Goal: Task Accomplishment & Management: Manage account settings

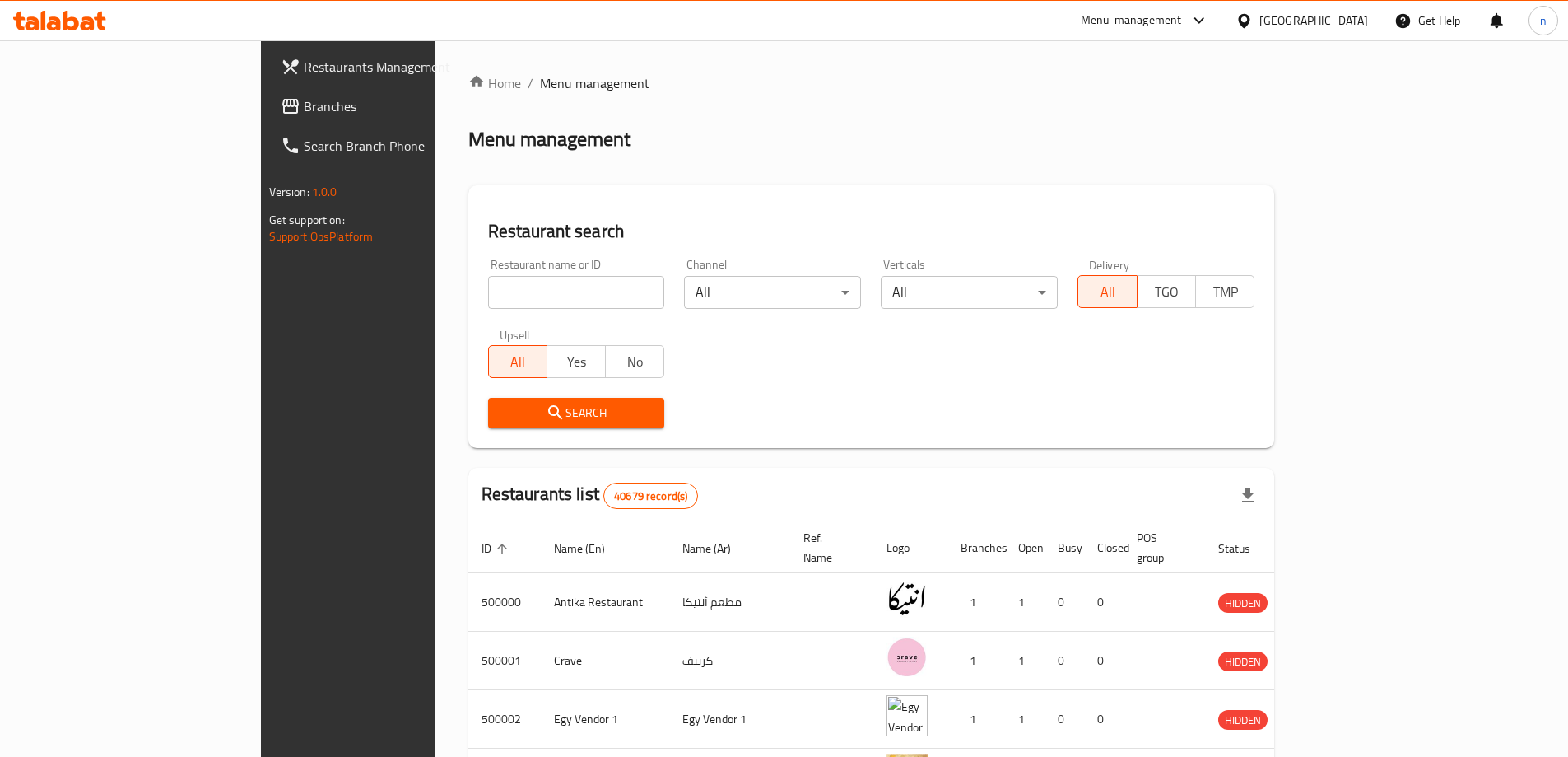
click at [304, 97] on span "Branches" at bounding box center [407, 105] width 206 height 19
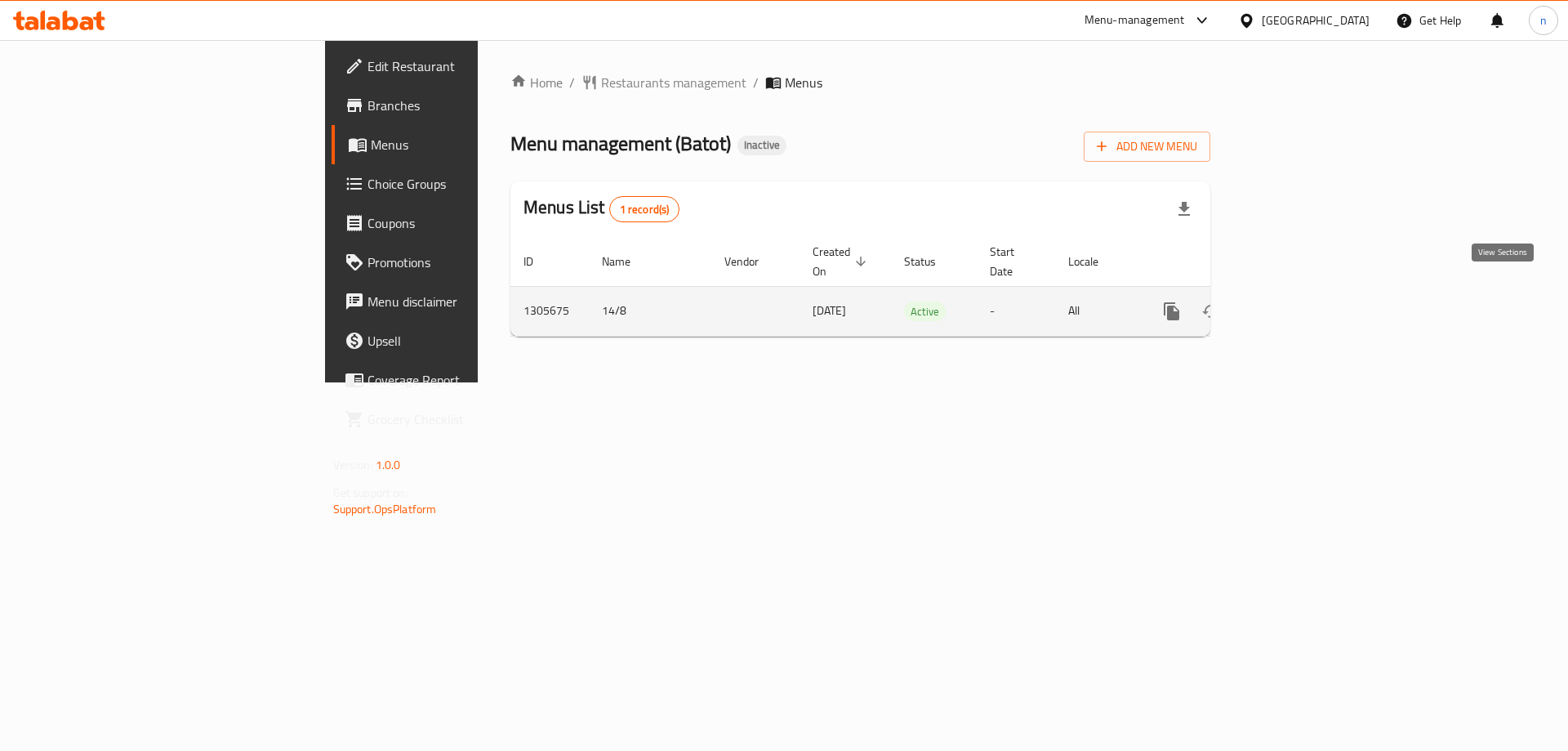
click at [1299, 301] on icon "enhanced table" at bounding box center [1289, 311] width 19 height 19
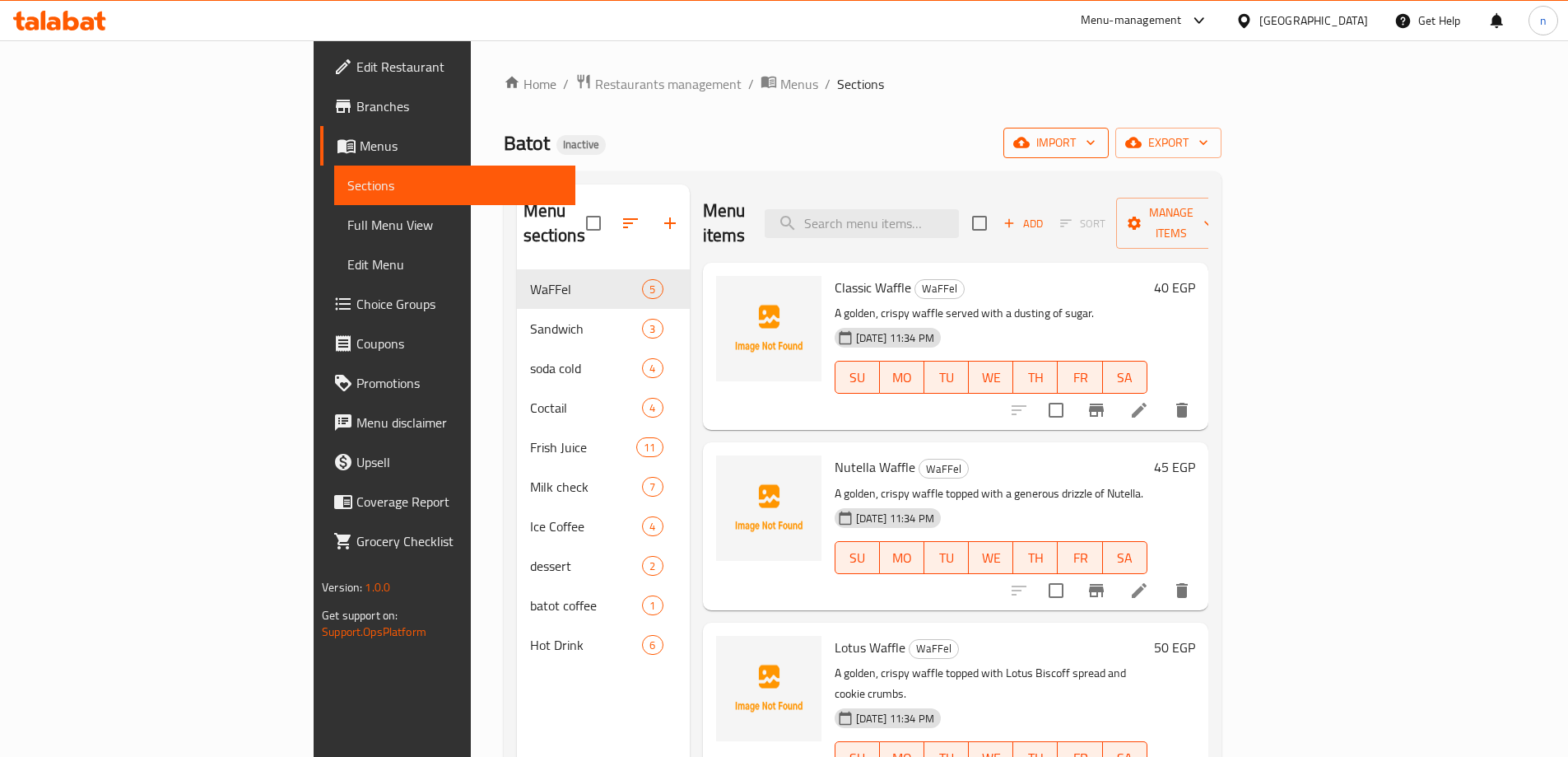
click at [1099, 148] on icon "button" at bounding box center [1091, 143] width 17 height 17
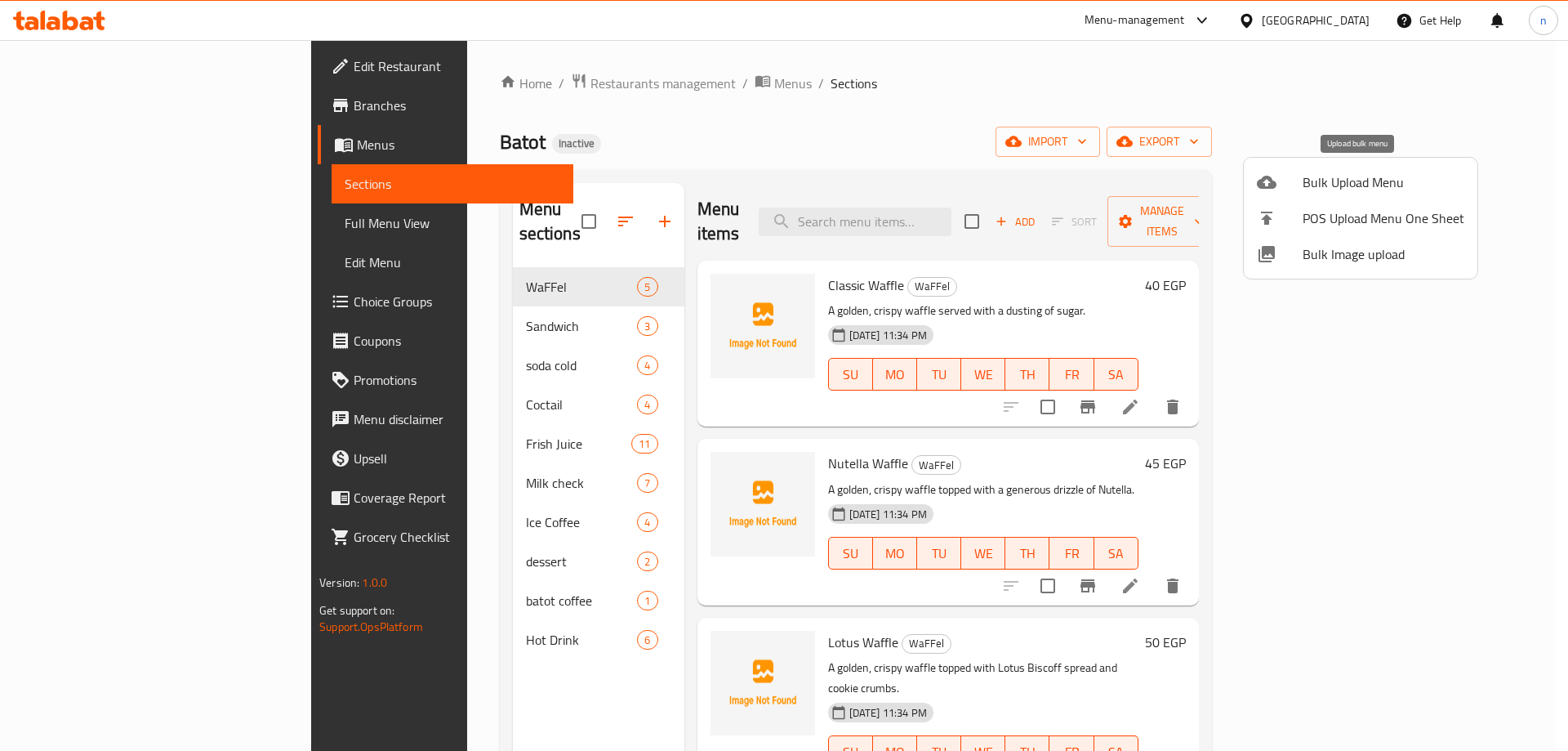
click at [1343, 182] on span "Bulk Upload Menu" at bounding box center [1383, 182] width 162 height 19
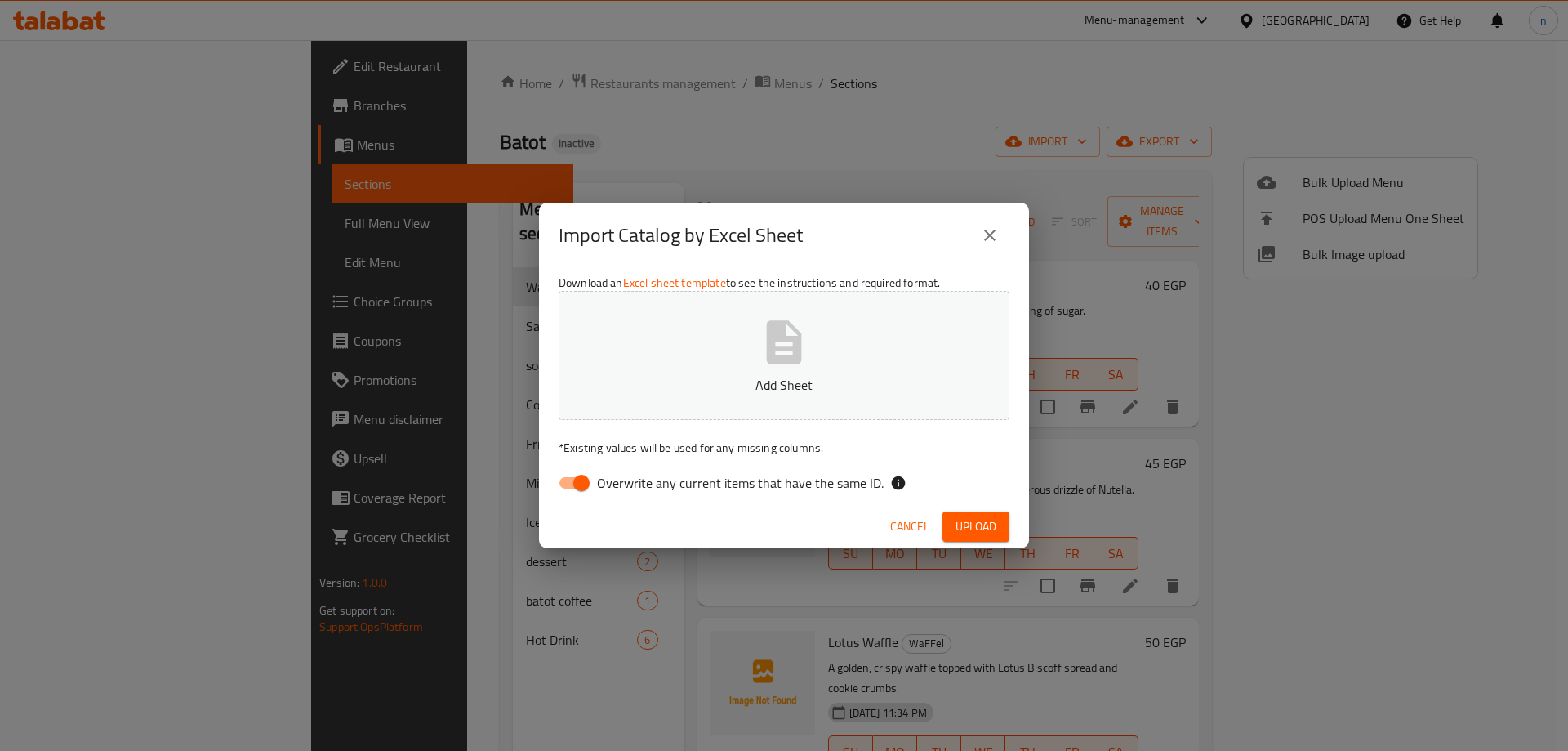
click at [548, 480] on div "Download an Excel sheet template to see the instructions and required format. A…" at bounding box center [784, 386] width 490 height 237
click at [579, 481] on input "Overwrite any current items that have the same ID." at bounding box center [581, 482] width 93 height 31
checkbox input "false"
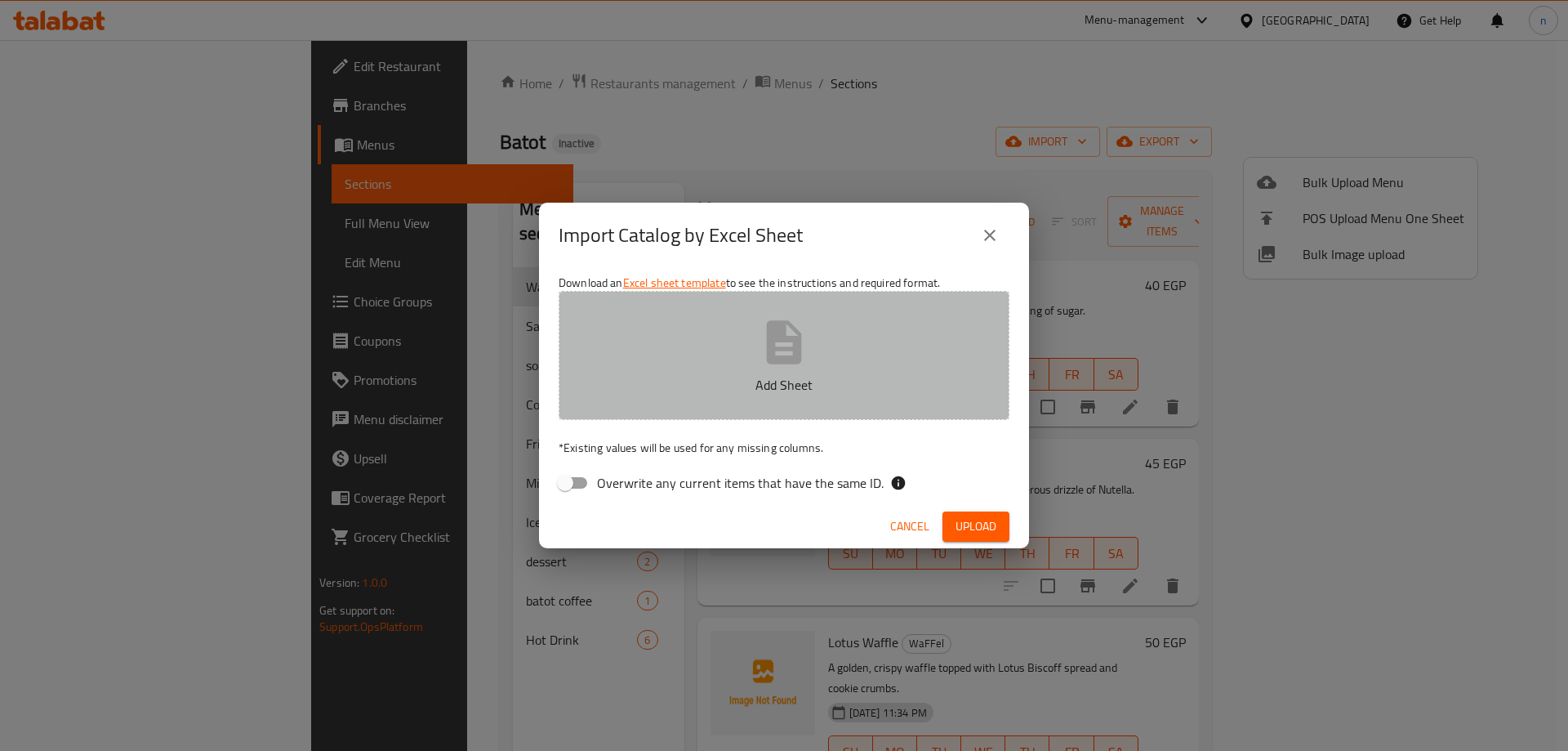
click at [699, 353] on button "Add Sheet" at bounding box center [784, 355] width 451 height 129
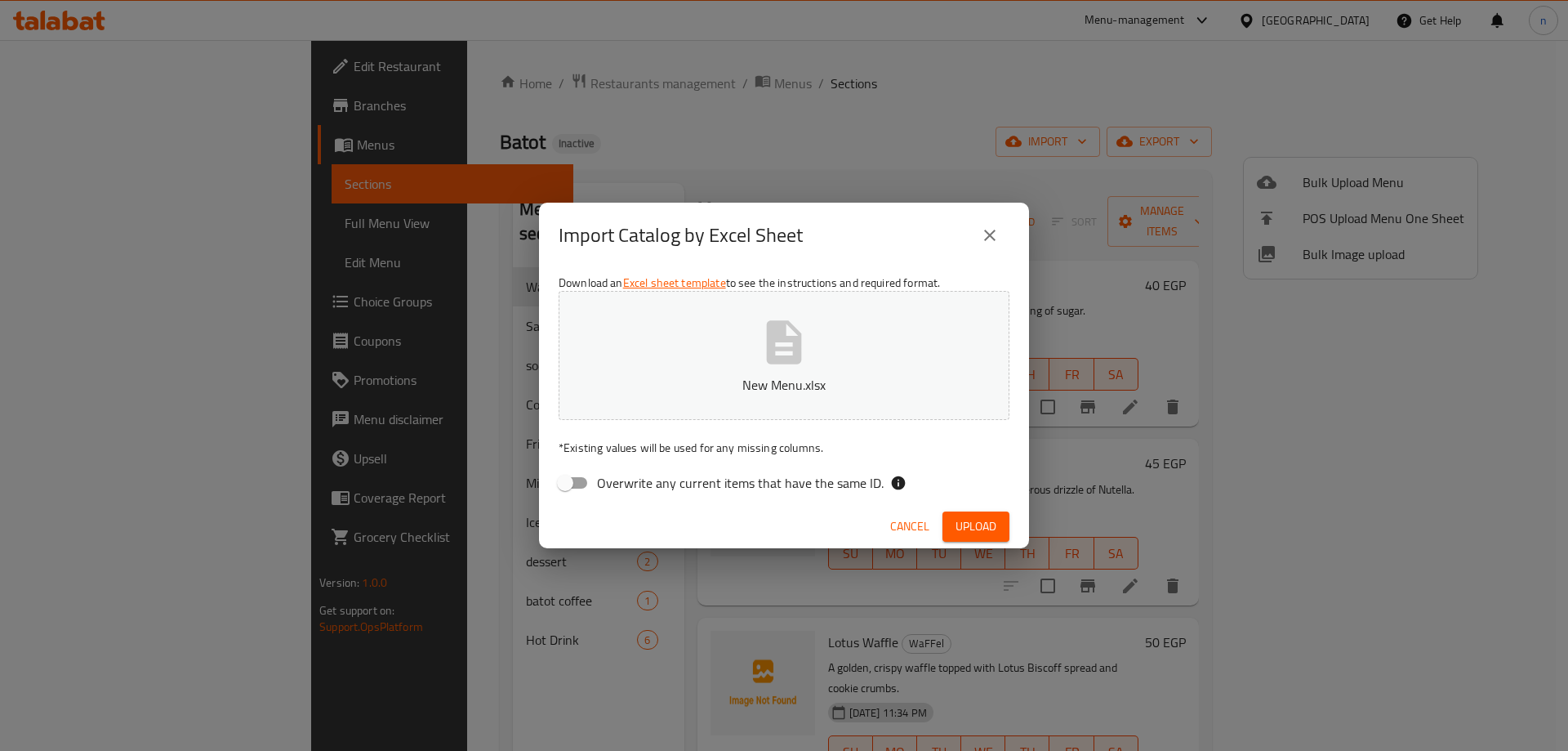
click at [990, 527] on span "Upload" at bounding box center [976, 527] width 41 height 20
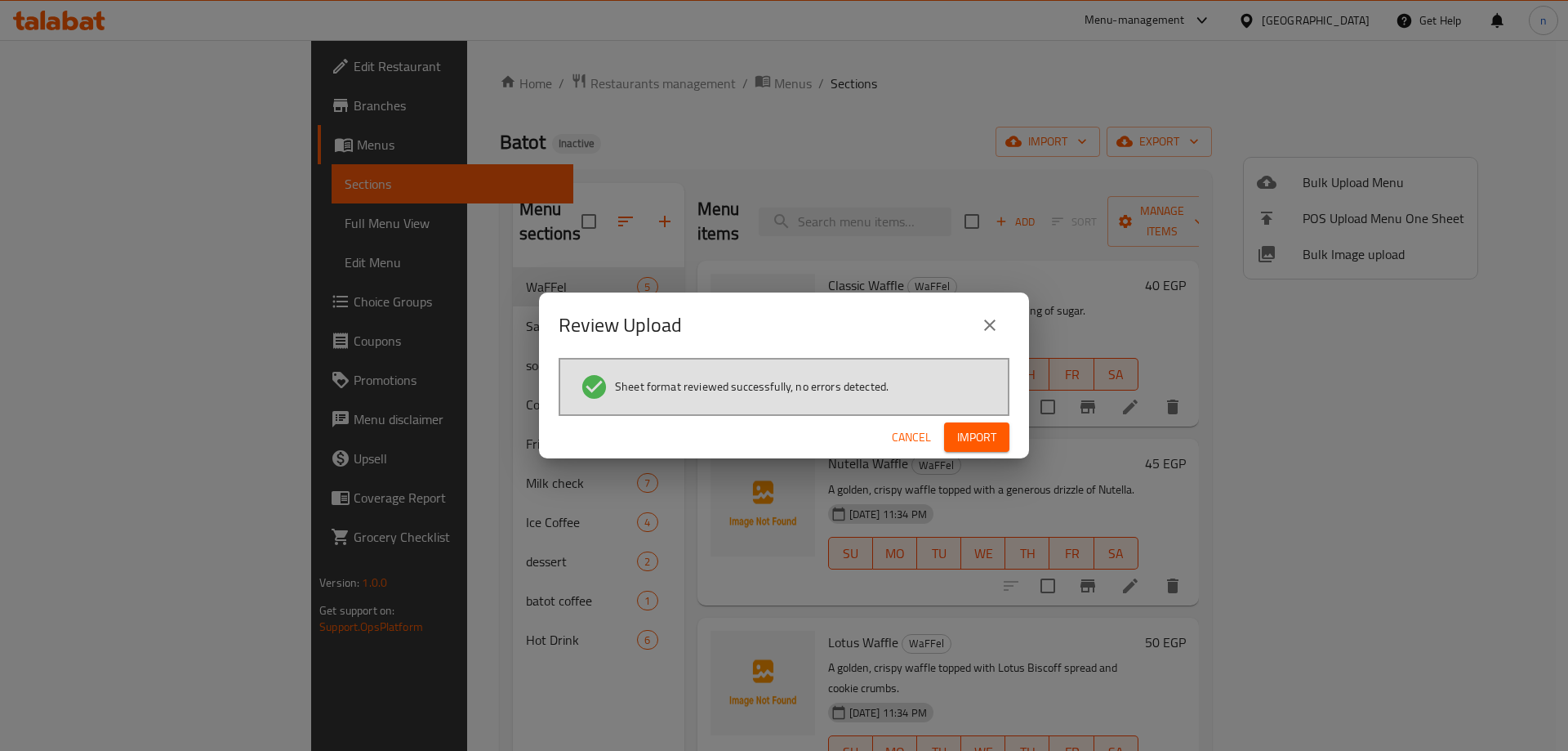
click at [991, 433] on span "Import" at bounding box center [977, 437] width 39 height 20
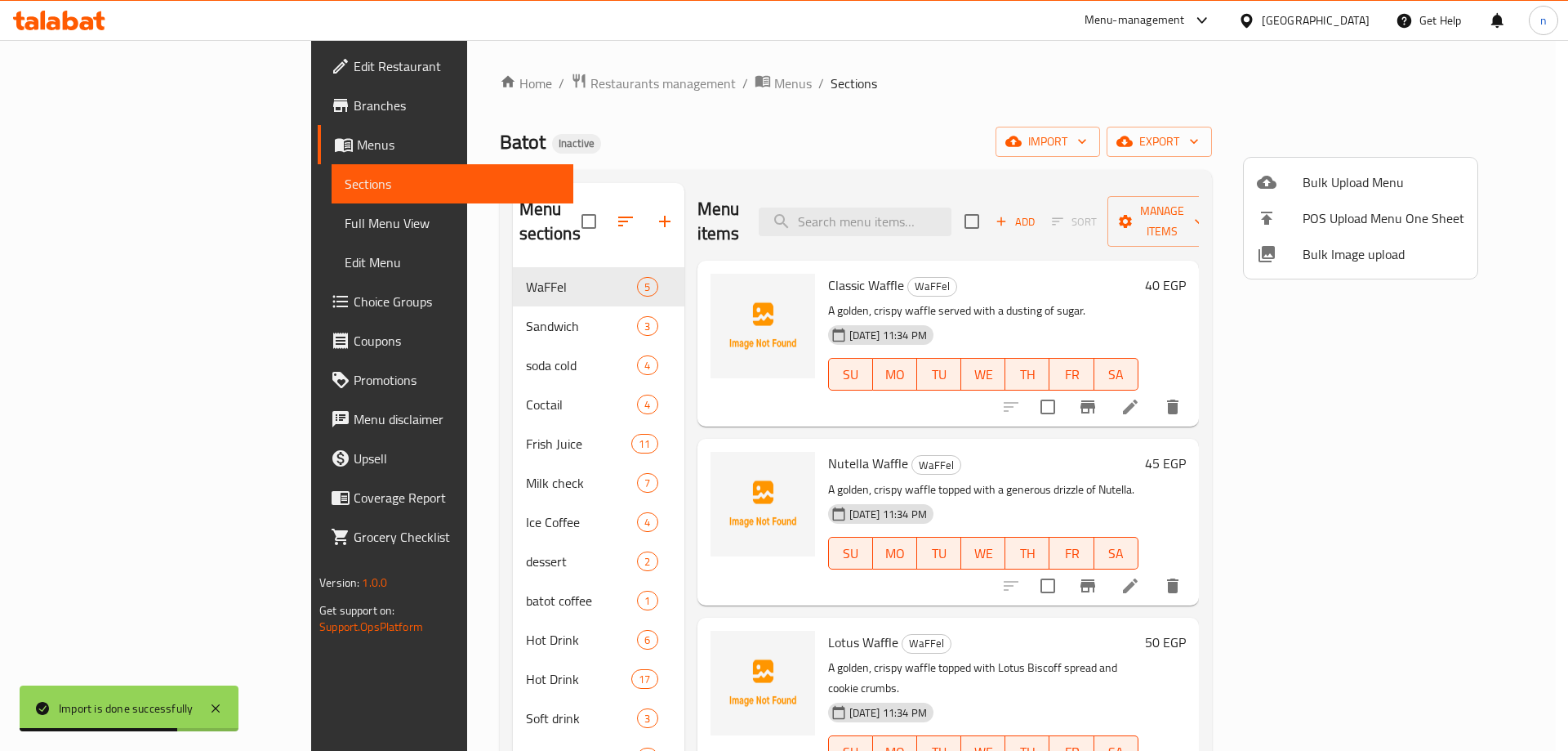
click at [107, 221] on div at bounding box center [784, 375] width 1568 height 751
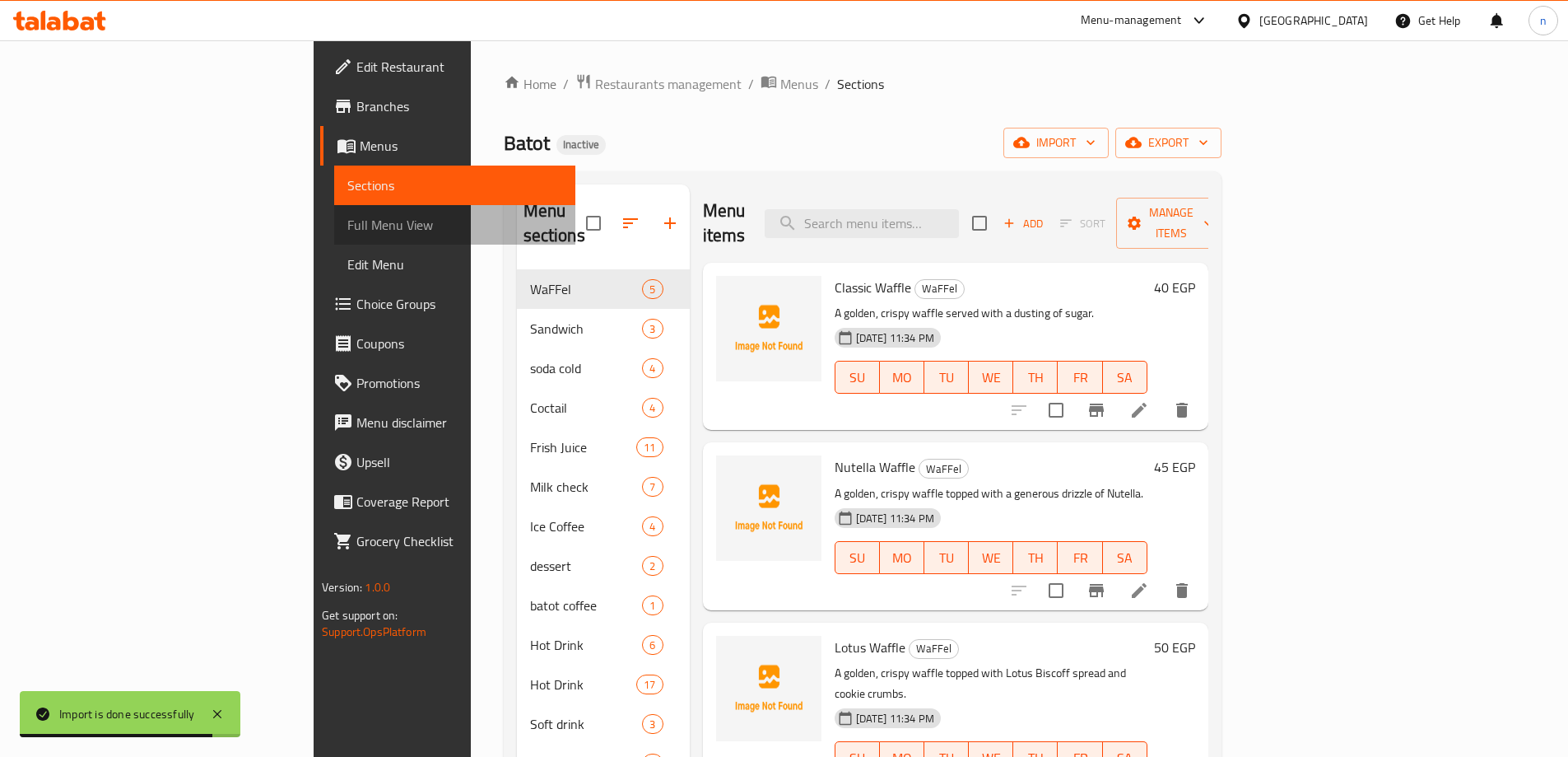
click at [348, 223] on span "Full Menu View" at bounding box center [455, 224] width 215 height 19
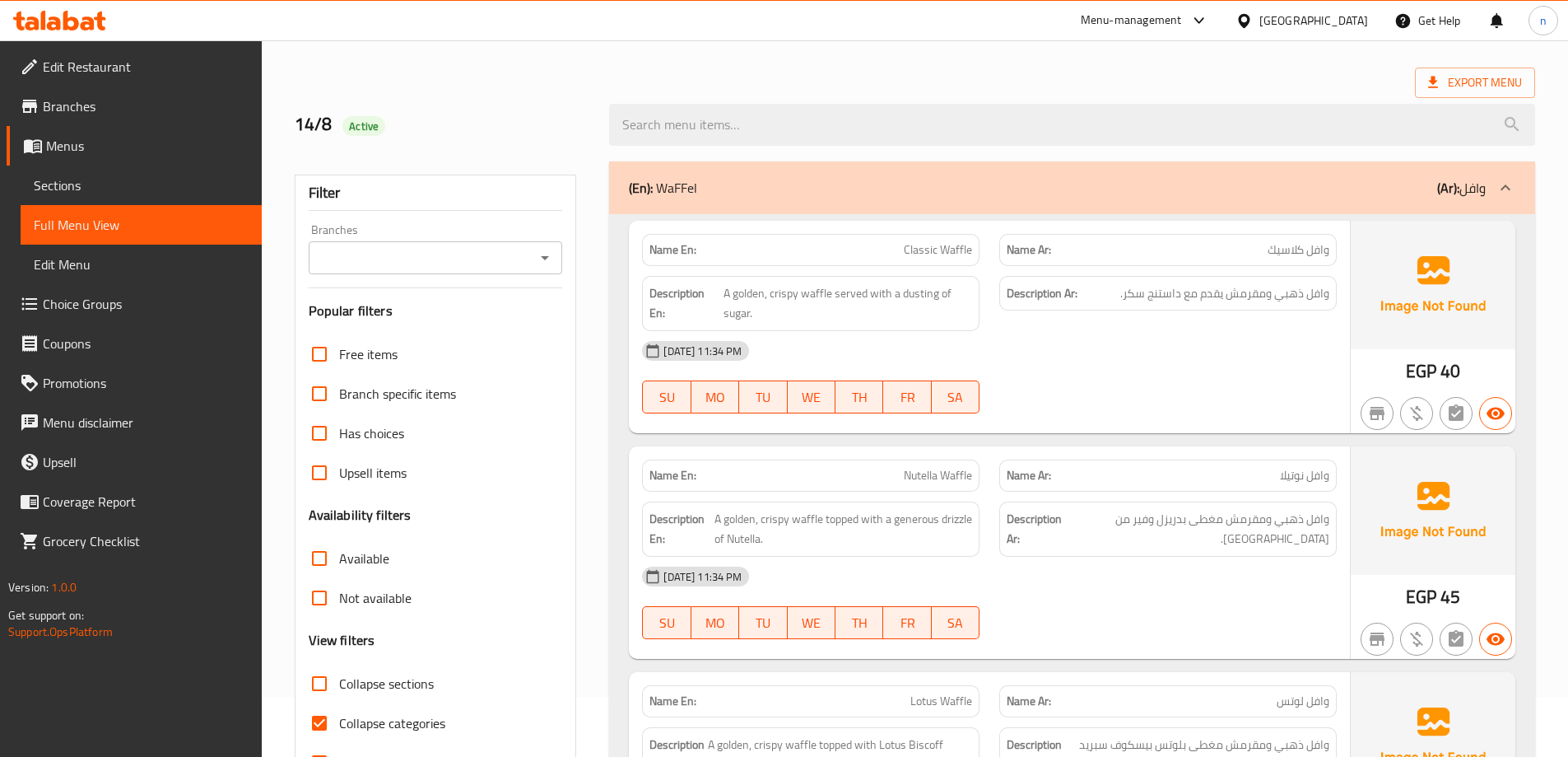
scroll to position [247, 0]
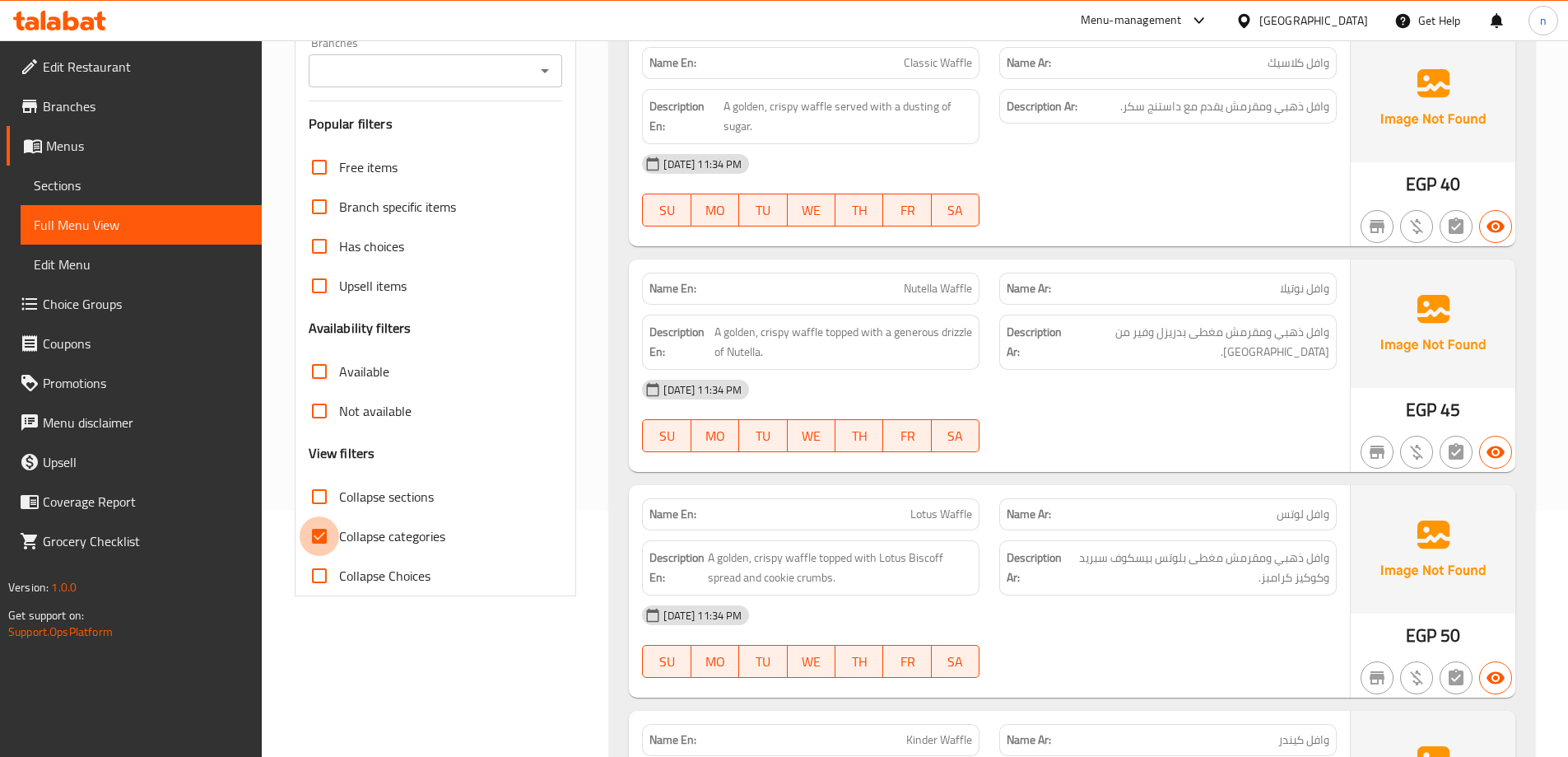
click at [326, 540] on input "Collapse categories" at bounding box center [319, 536] width 40 height 40
checkbox input "false"
click at [311, 500] on input "Collapse sections" at bounding box center [319, 496] width 40 height 40
checkbox input "true"
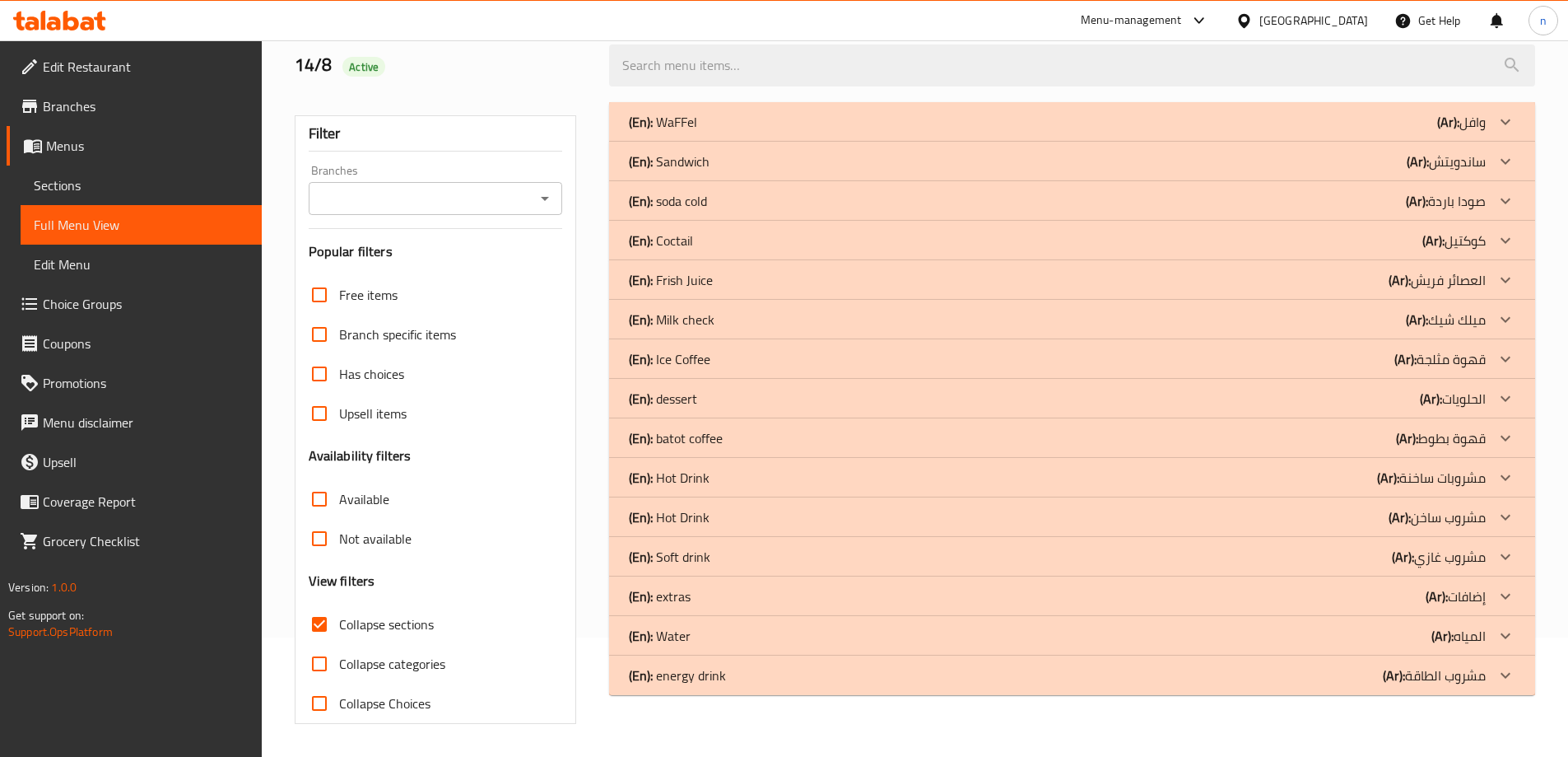
scroll to position [119, 0]
click at [1463, 132] on p "(Ar): مشروب ساخن" at bounding box center [1462, 122] width 49 height 19
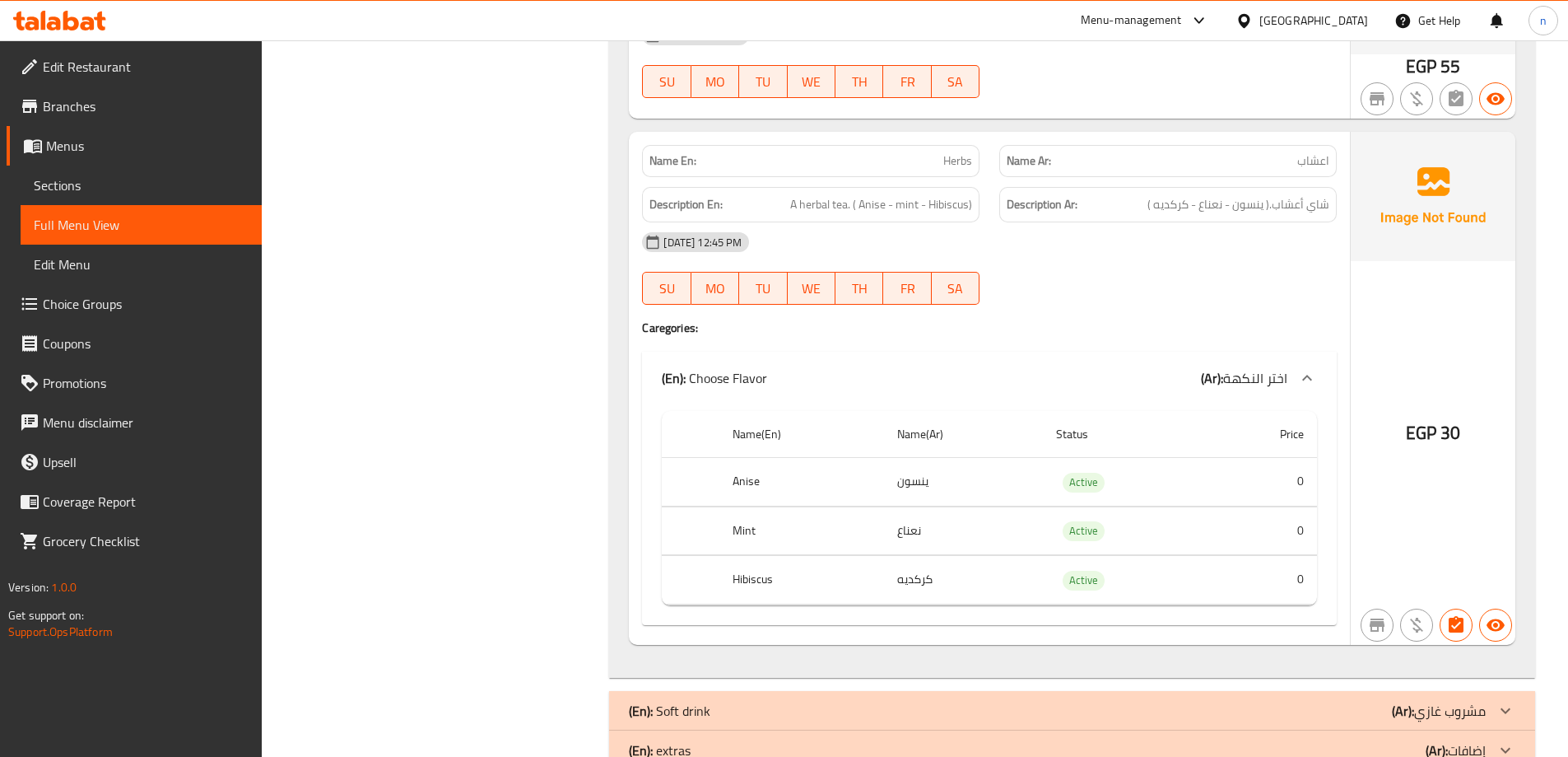
scroll to position [4039, 0]
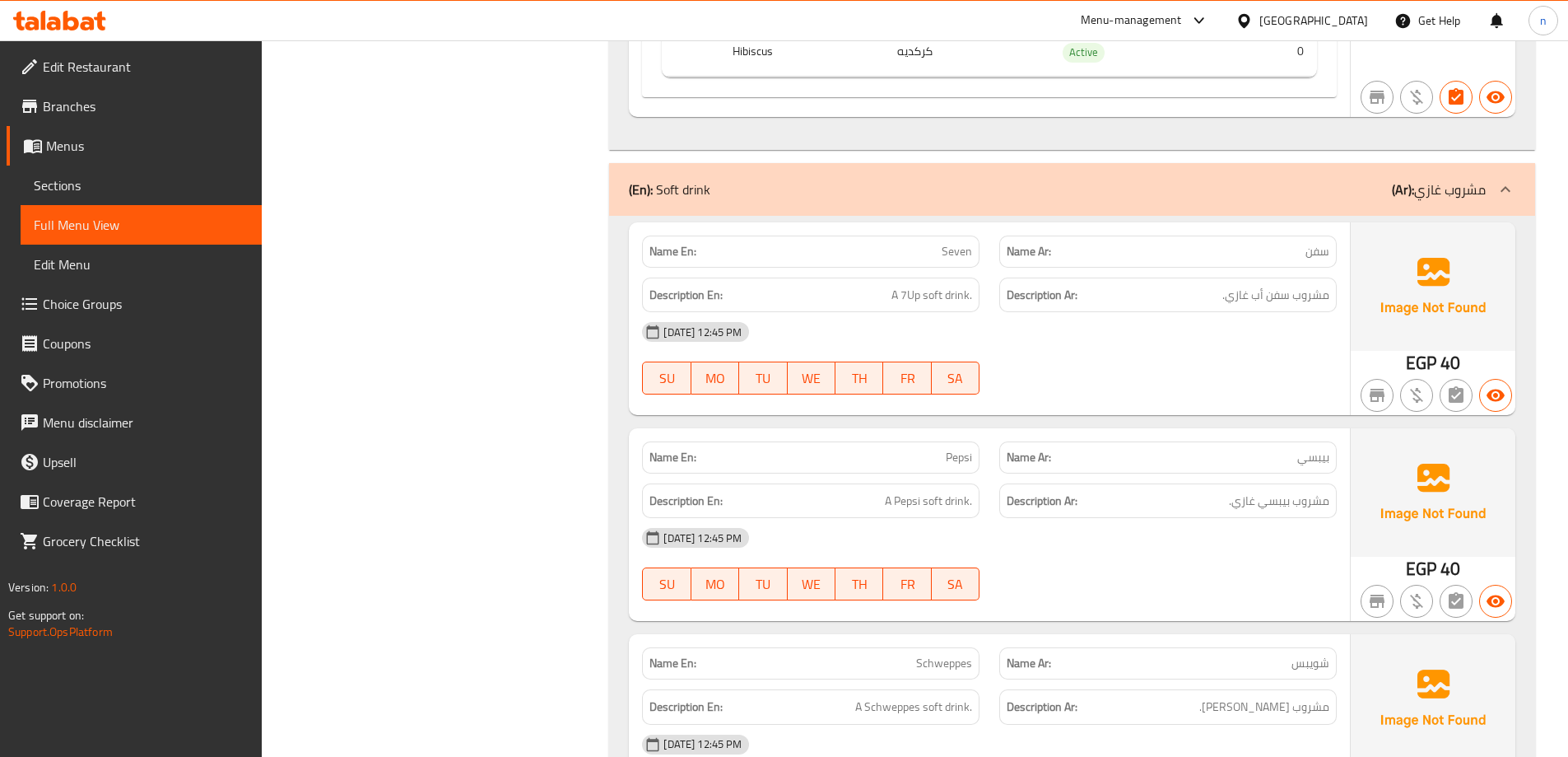
scroll to position [4710, 0]
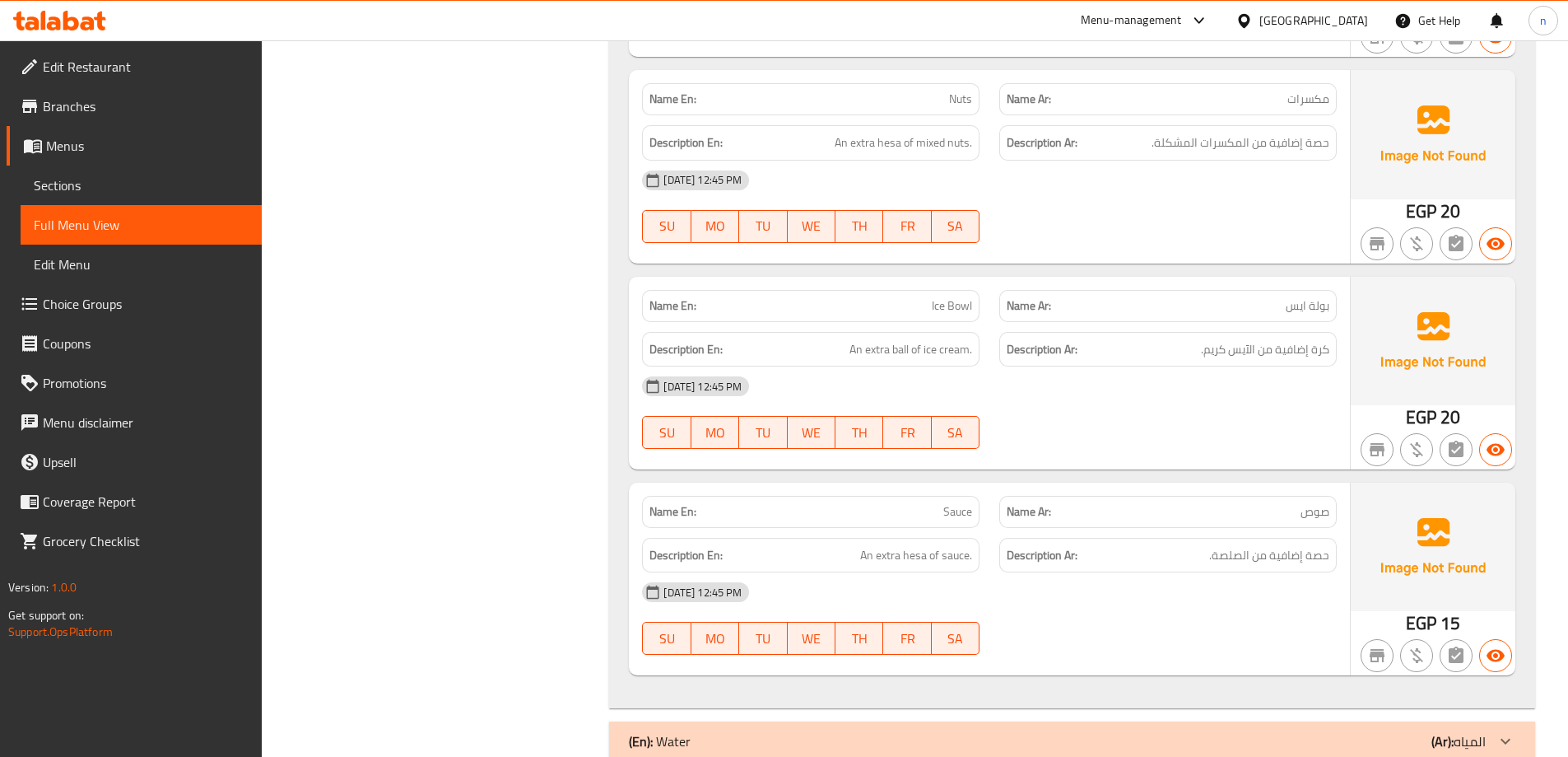
scroll to position [5793, 0]
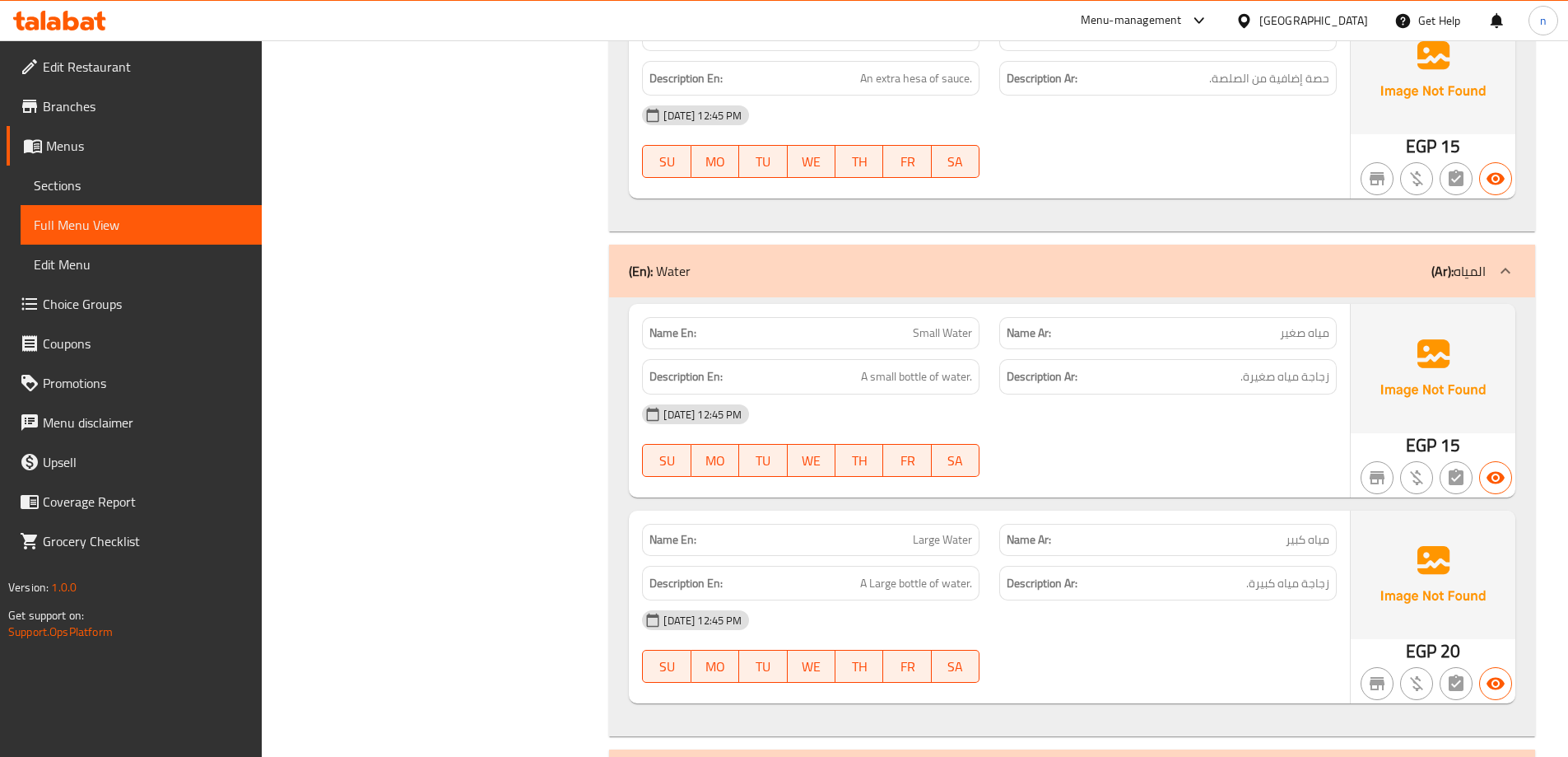
scroll to position [6258, 0]
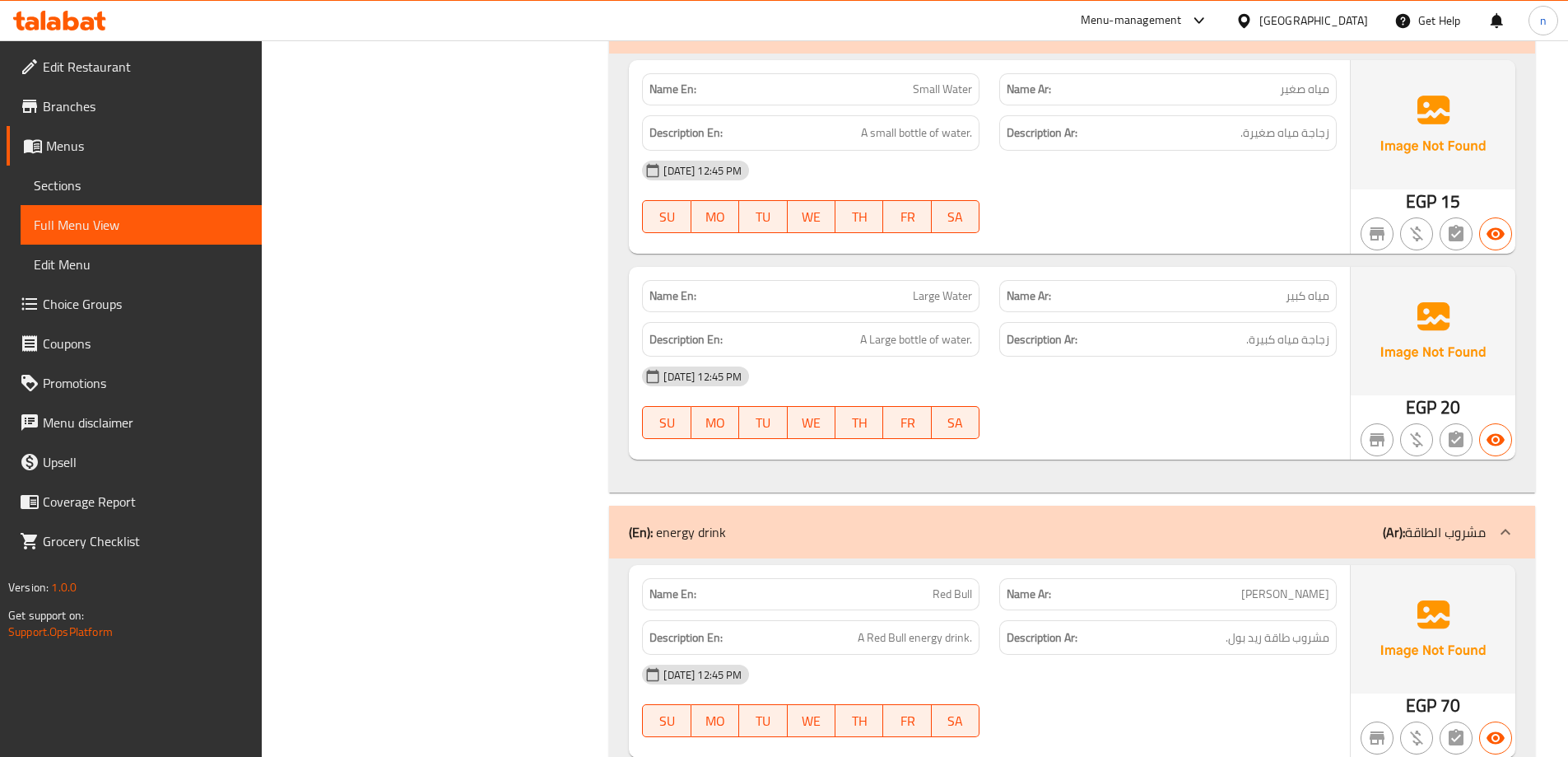
scroll to position [6503, 0]
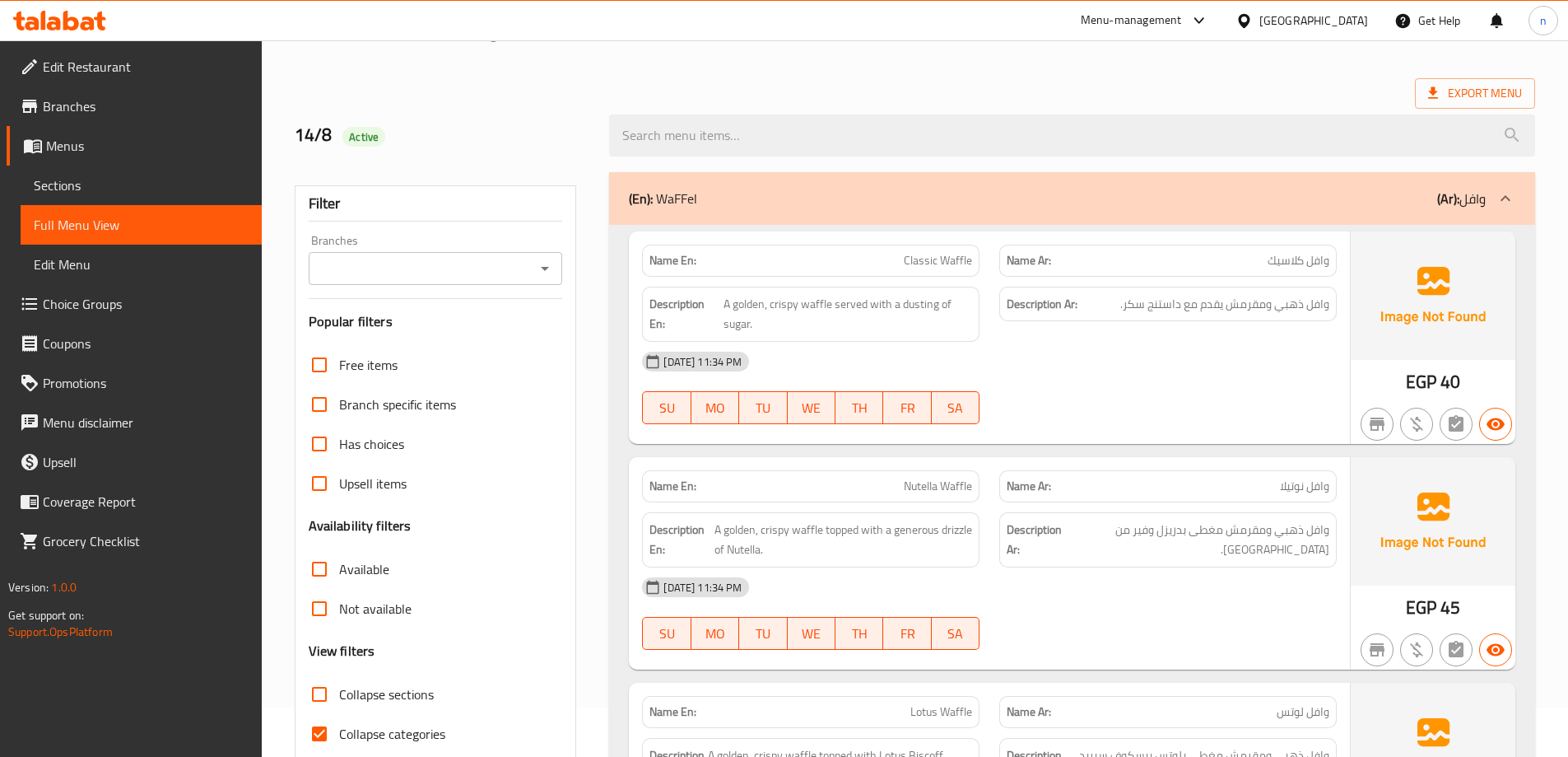
scroll to position [202, 0]
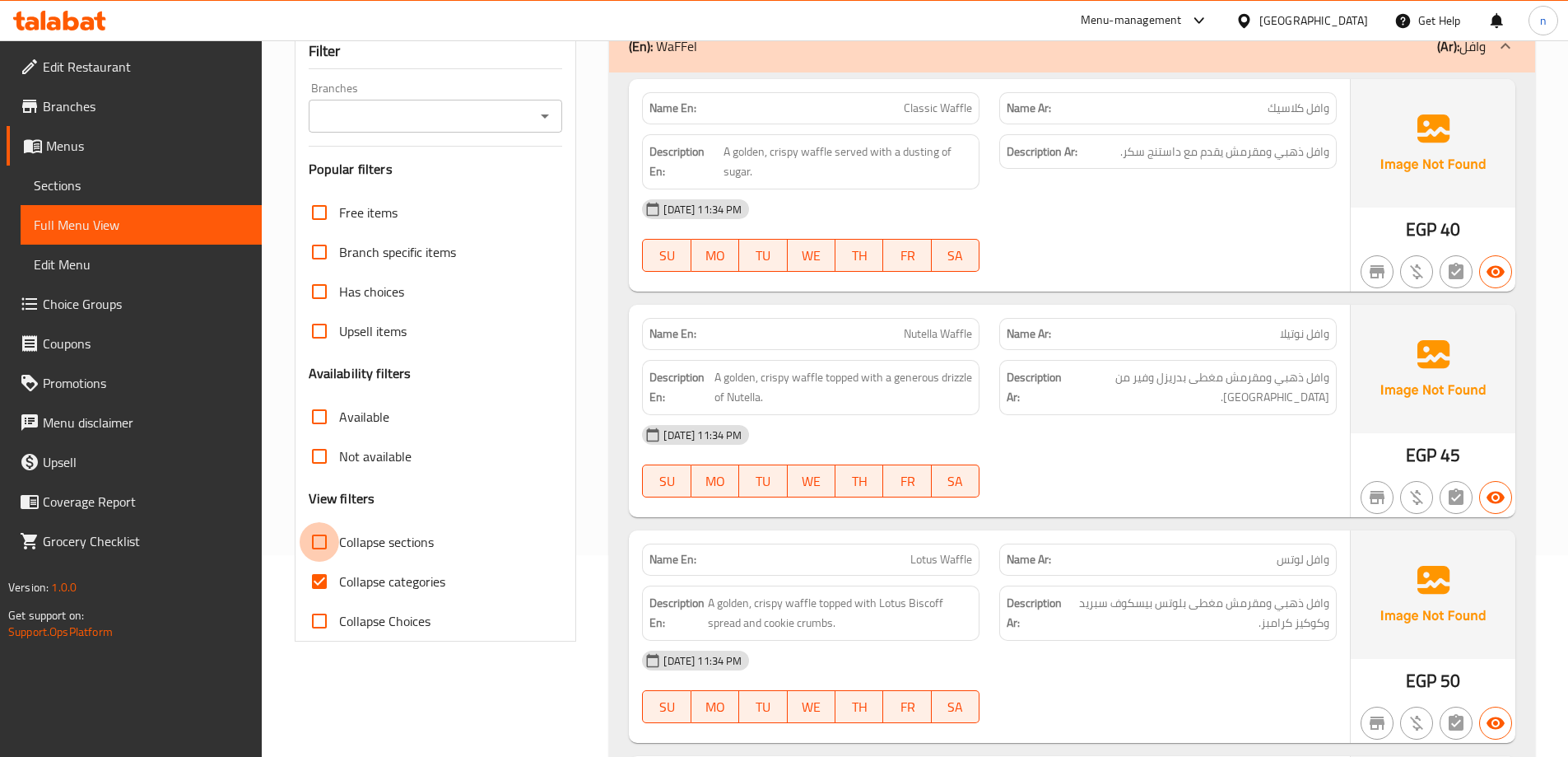
click at [337, 544] on input "Collapse sections" at bounding box center [319, 542] width 40 height 40
checkbox input "true"
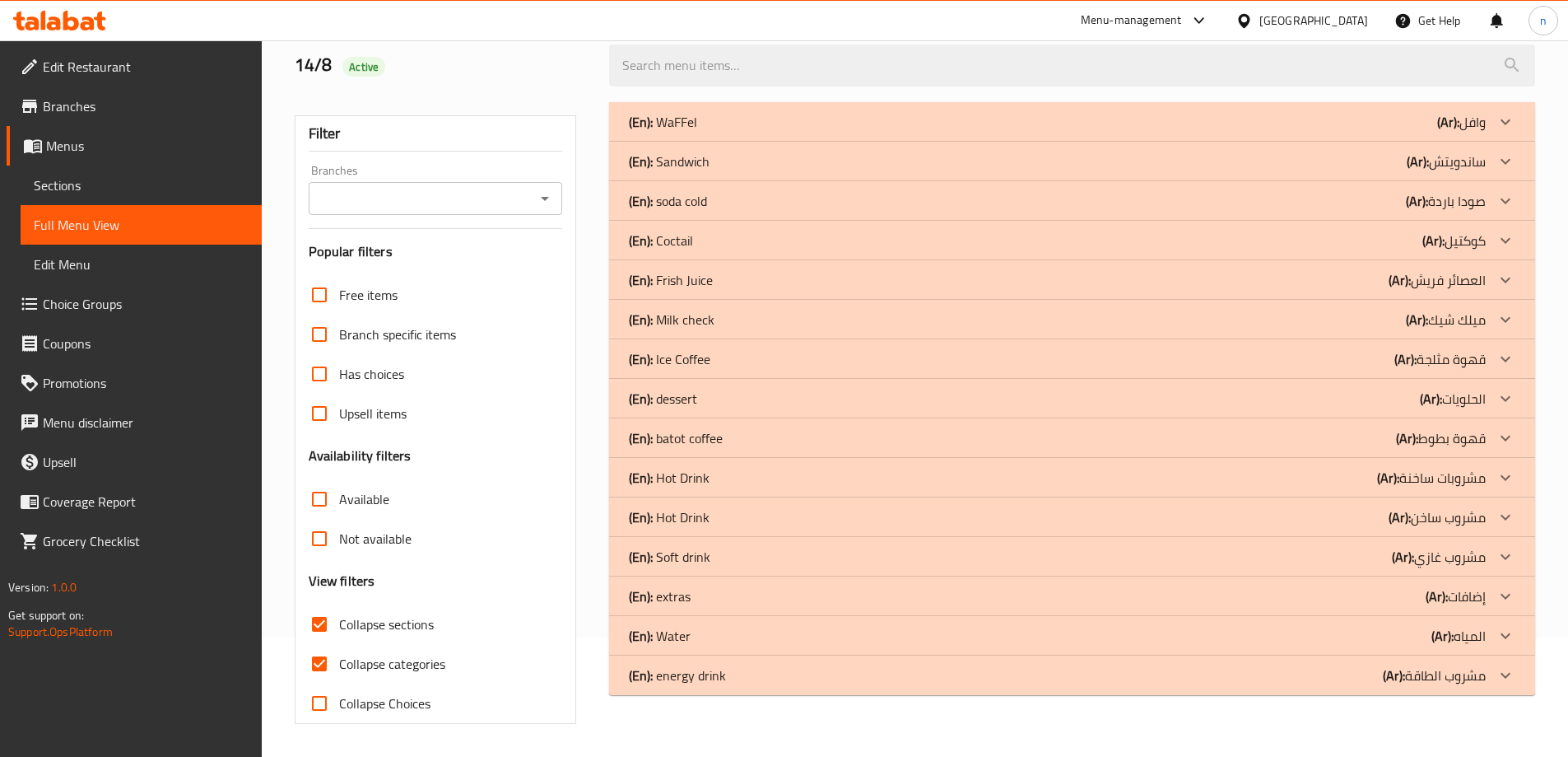
scroll to position [119, 0]
click at [324, 669] on input "Collapse categories" at bounding box center [319, 663] width 40 height 40
checkbox input "false"
click at [1461, 132] on p "(Ar): مشروبات ساخنة" at bounding box center [1462, 122] width 49 height 19
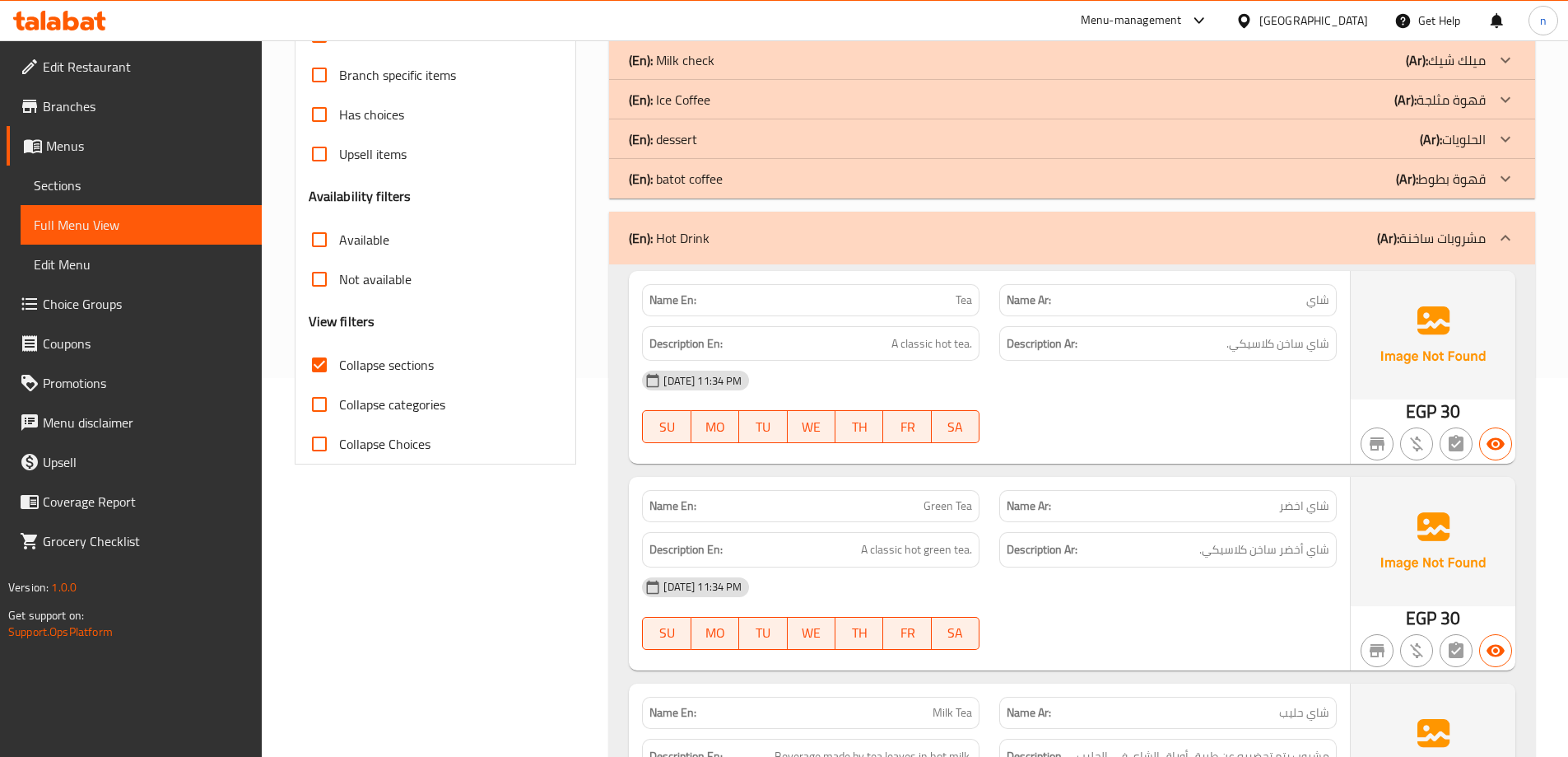
scroll to position [366, 0]
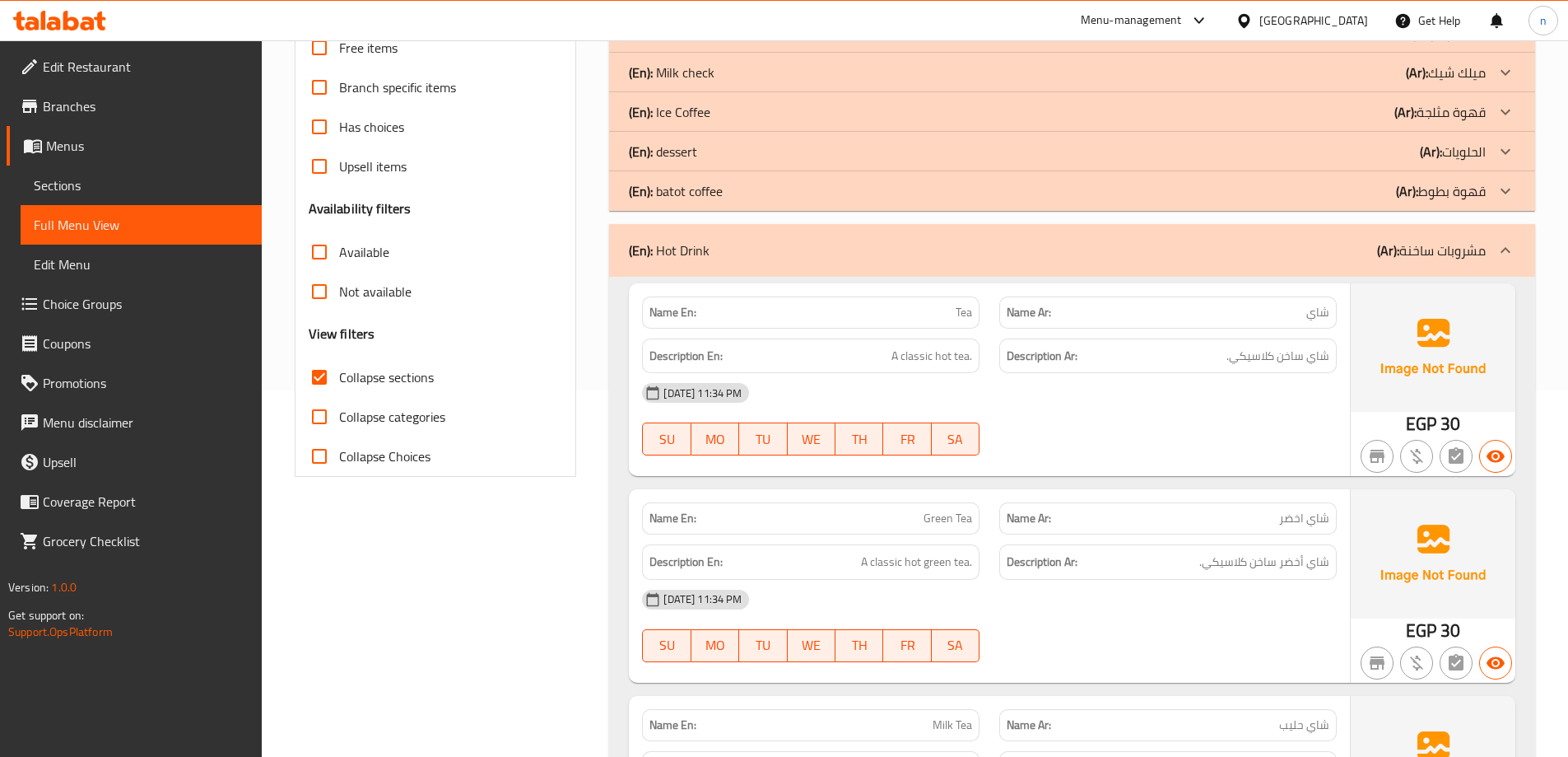
click at [67, 187] on span "Sections" at bounding box center [141, 185] width 215 height 19
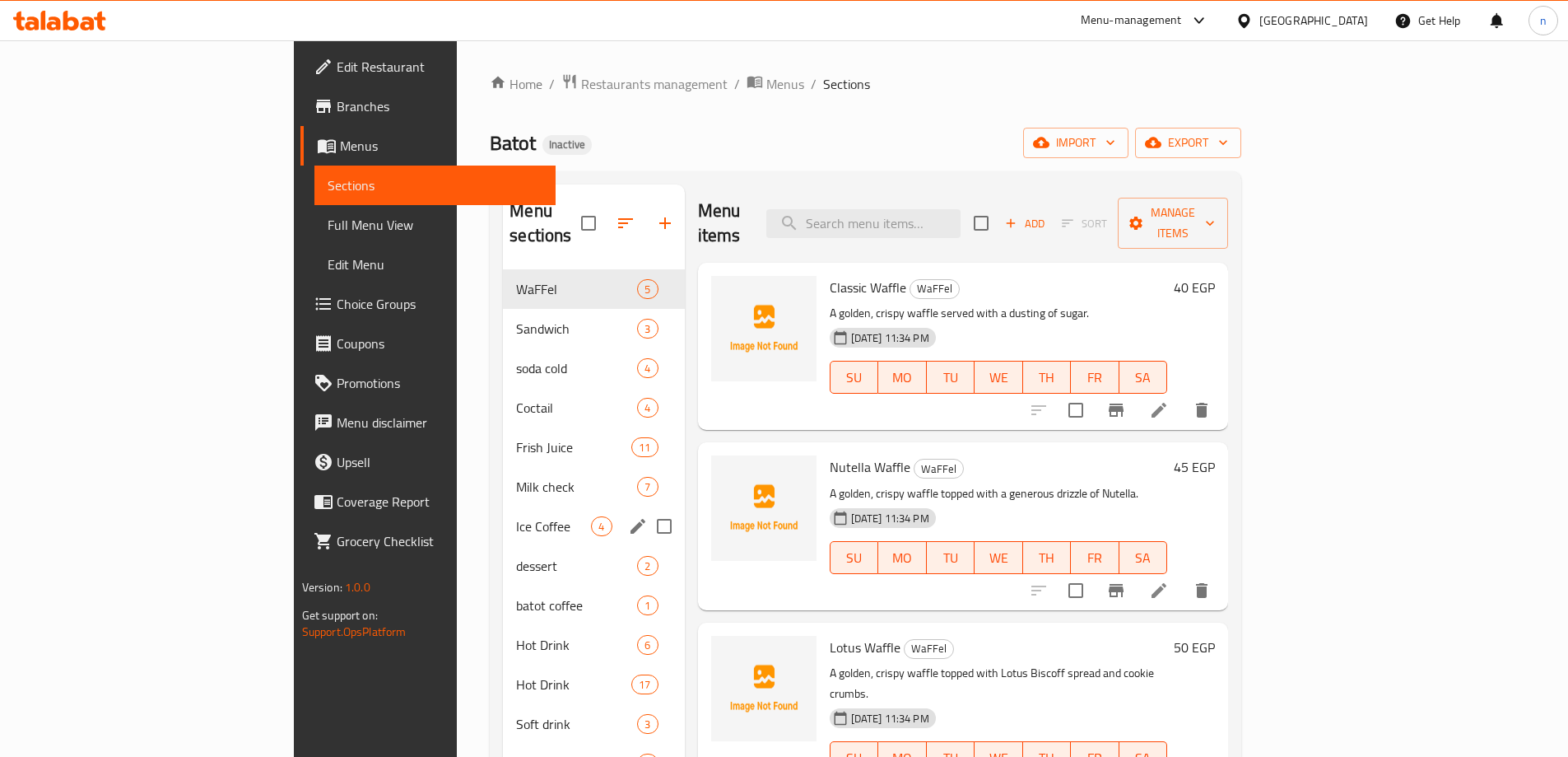
scroll to position [165, 0]
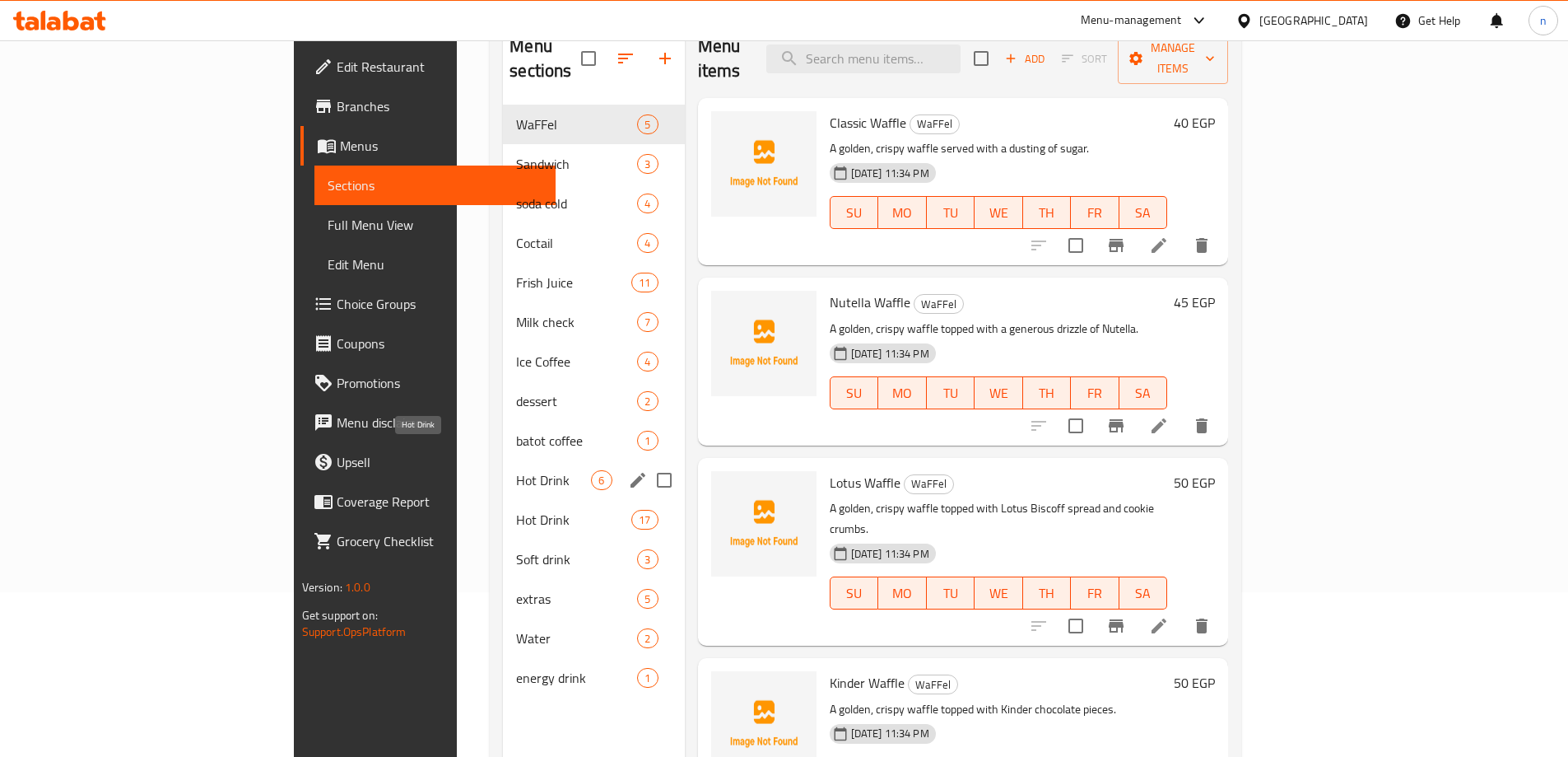
click at [516, 470] on span "Hot Drink" at bounding box center [553, 479] width 75 height 19
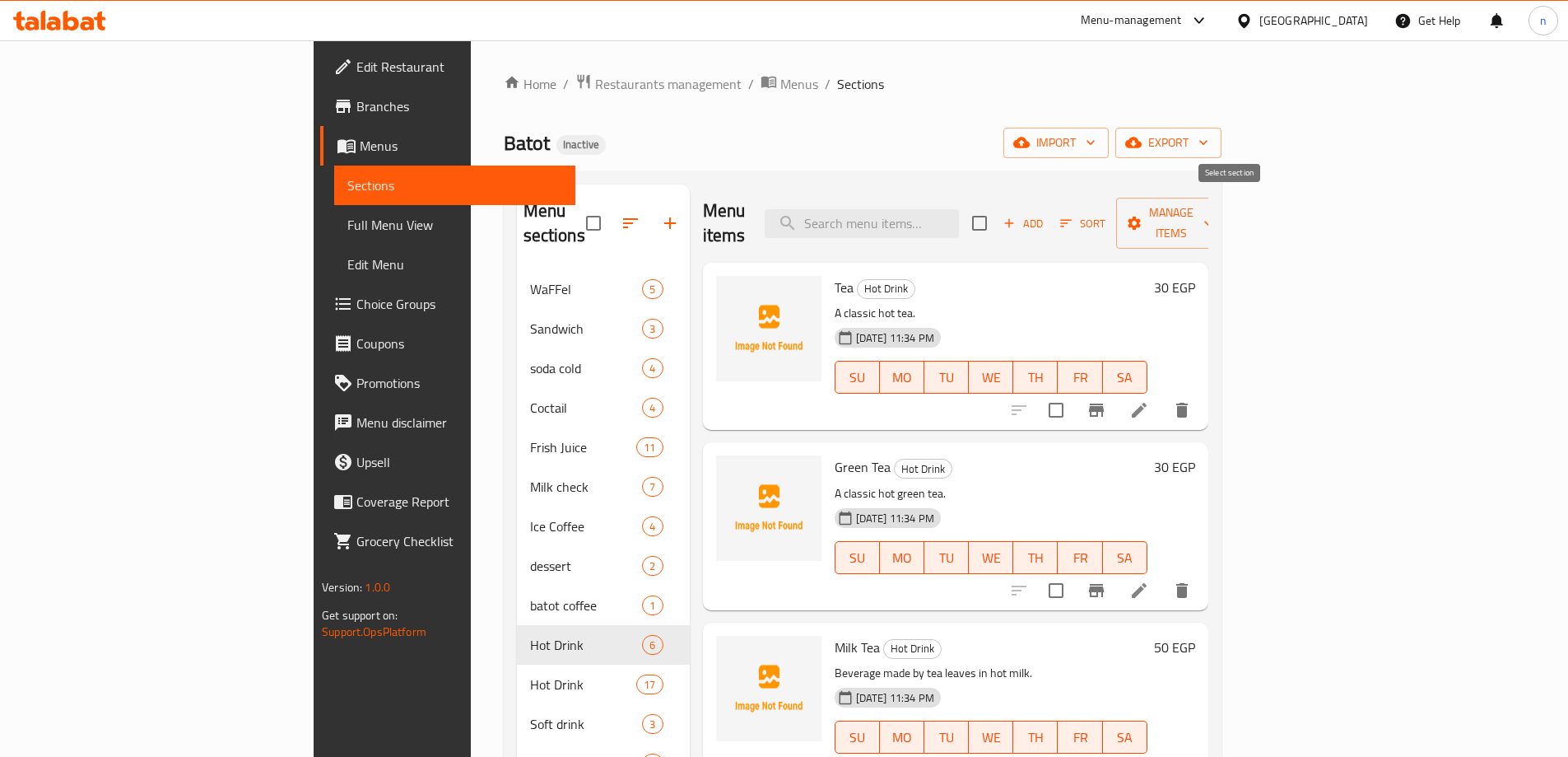
click at [997, 217] on input "checkbox" at bounding box center [979, 223] width 35 height 35
checkbox input "true"
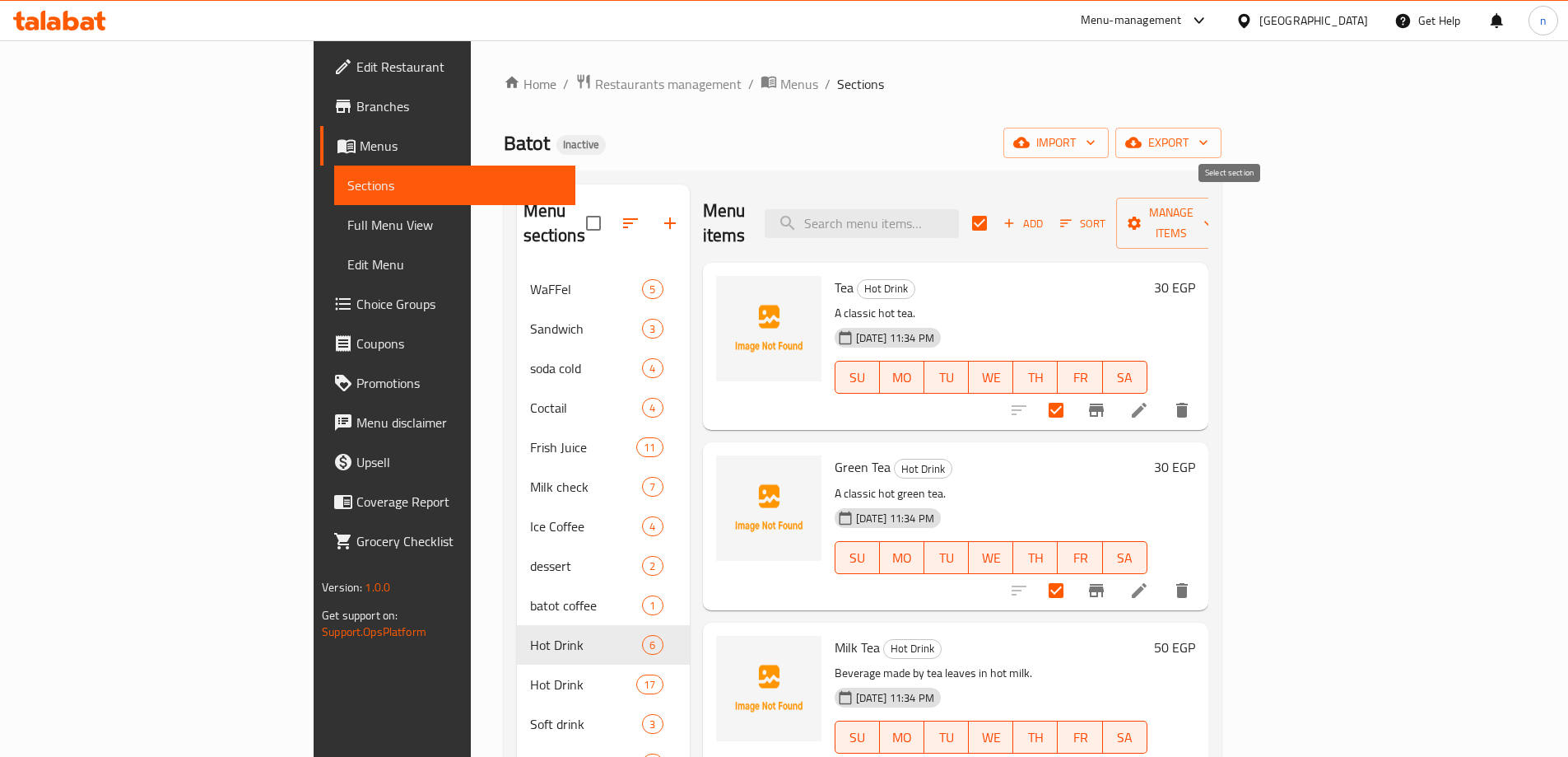
checkbox input "true"
click at [1213, 208] on span "Manage items" at bounding box center [1172, 223] width 84 height 41
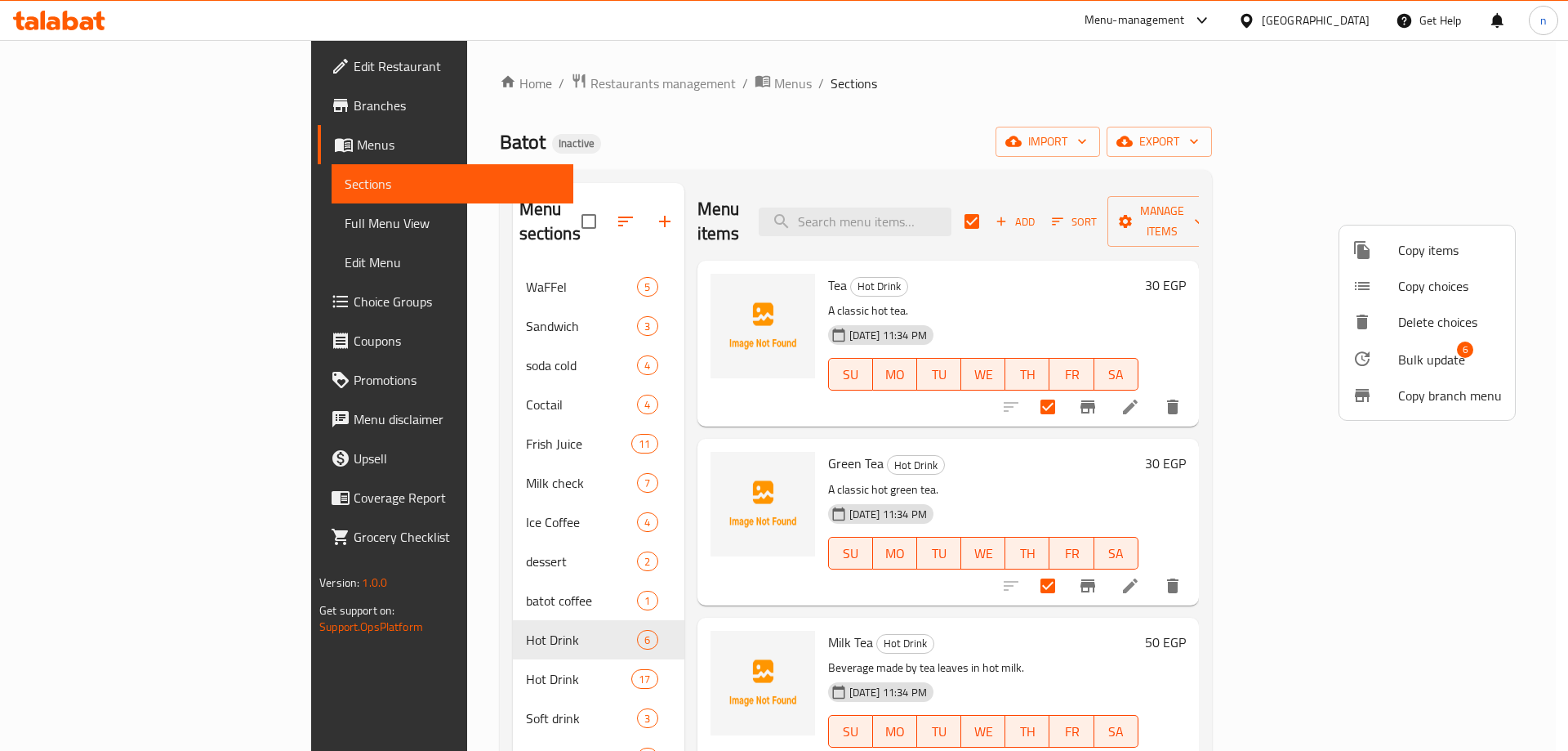
click at [1439, 367] on span "Bulk update" at bounding box center [1432, 359] width 67 height 19
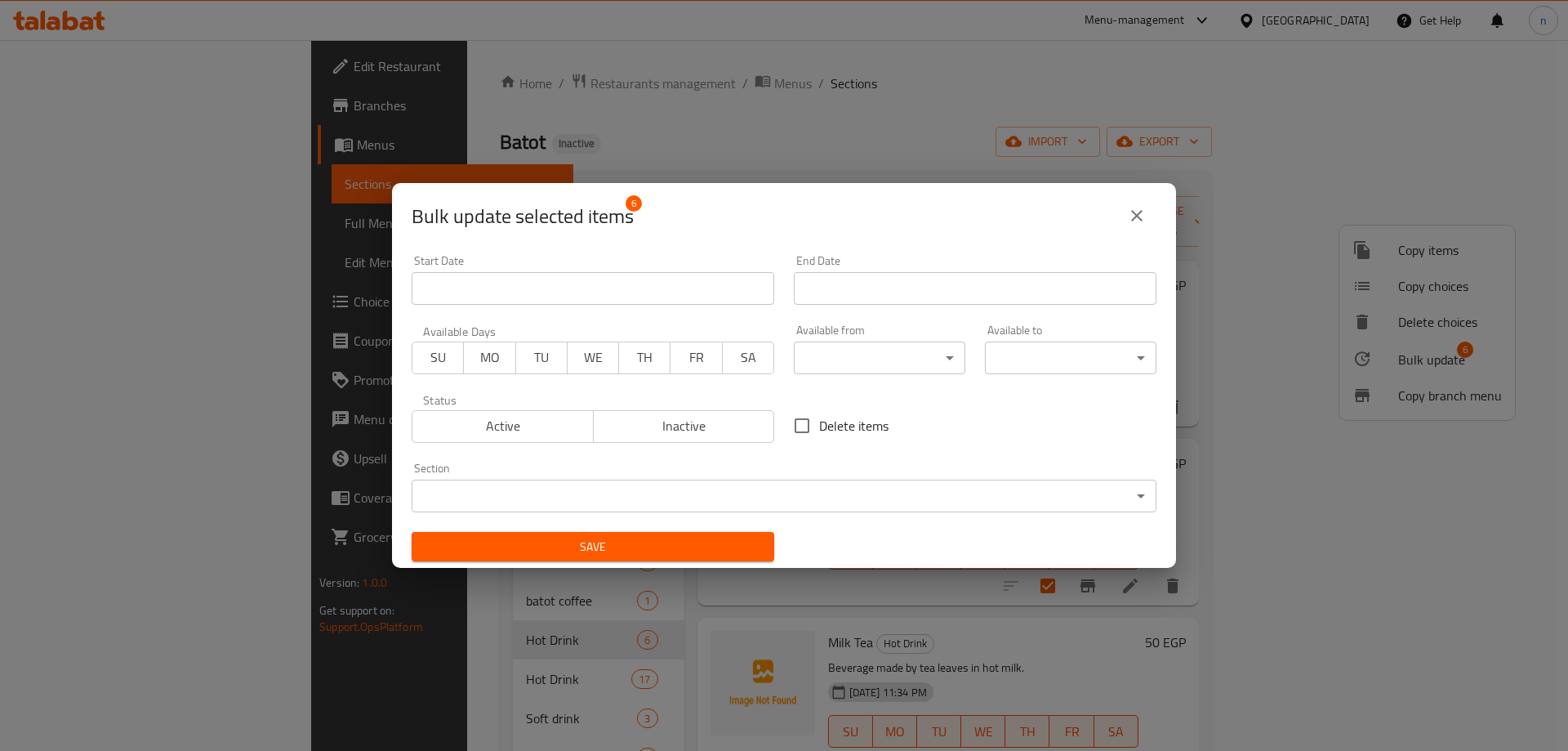
click at [562, 491] on body "​ Menu-management Egypt Get Help n Edit Restaurant Branches Menus Sections Full…" at bounding box center [784, 395] width 1568 height 711
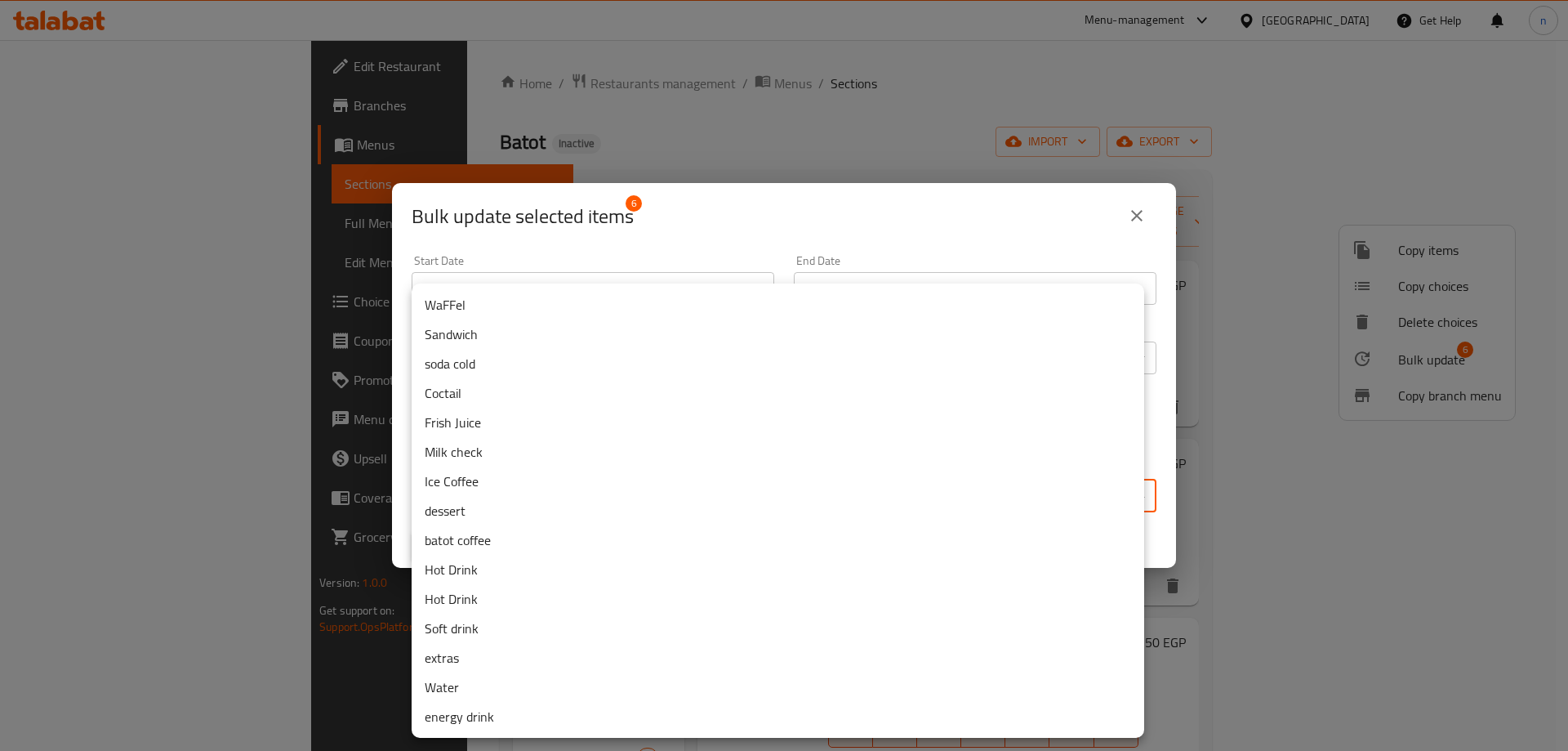
click at [478, 597] on li "Hot Drink" at bounding box center [778, 599] width 733 height 29
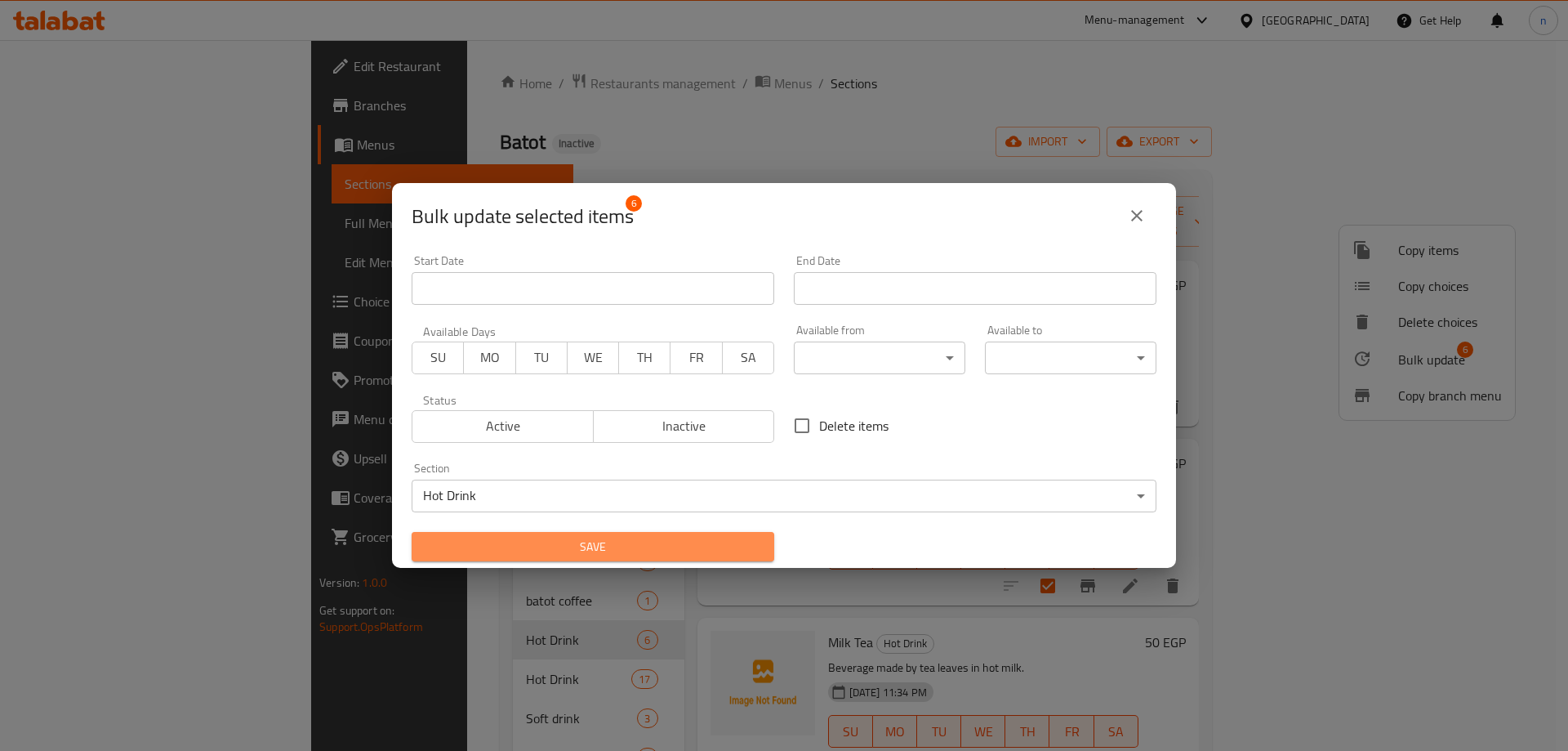
click at [592, 541] on span "Save" at bounding box center [593, 547] width 337 height 20
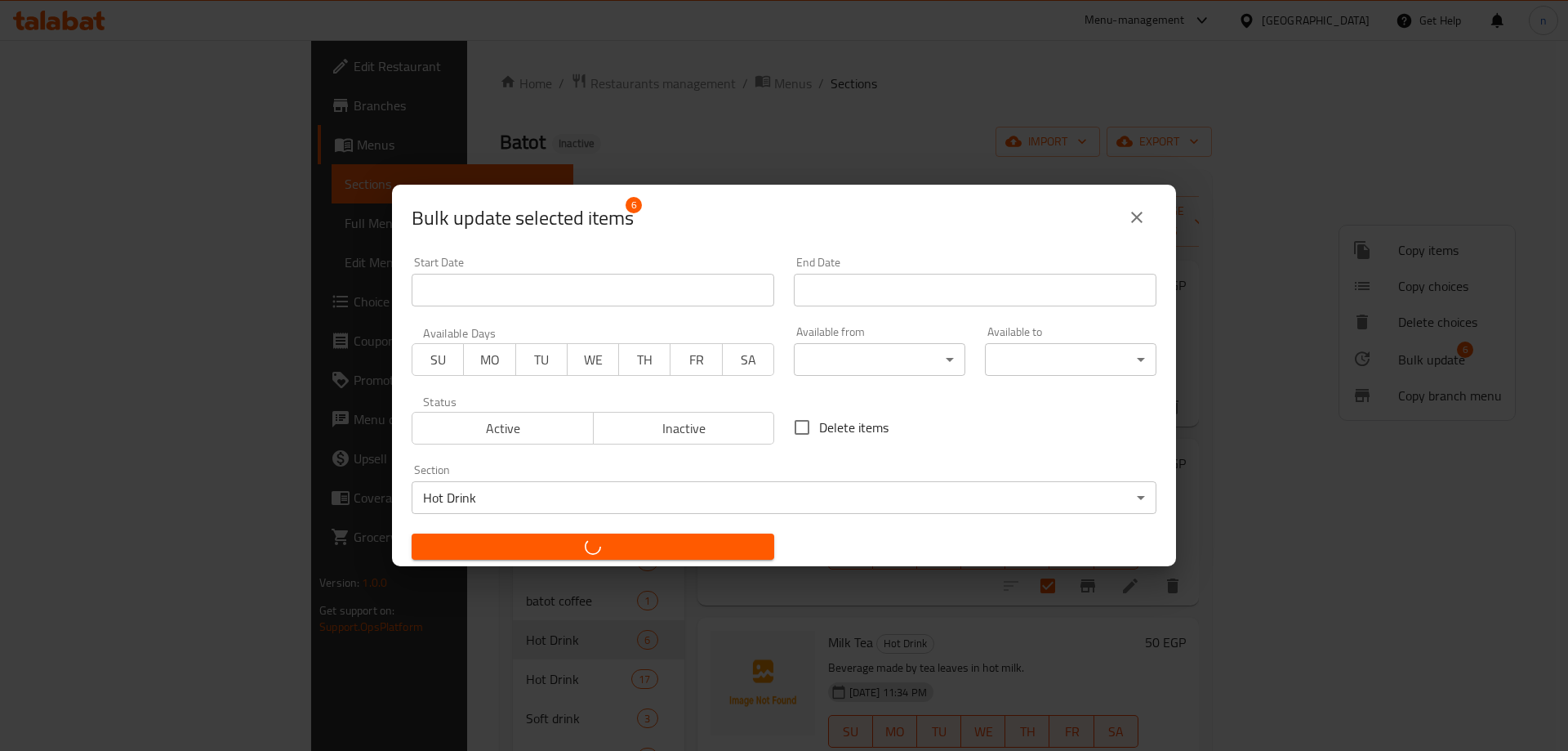
checkbox input "false"
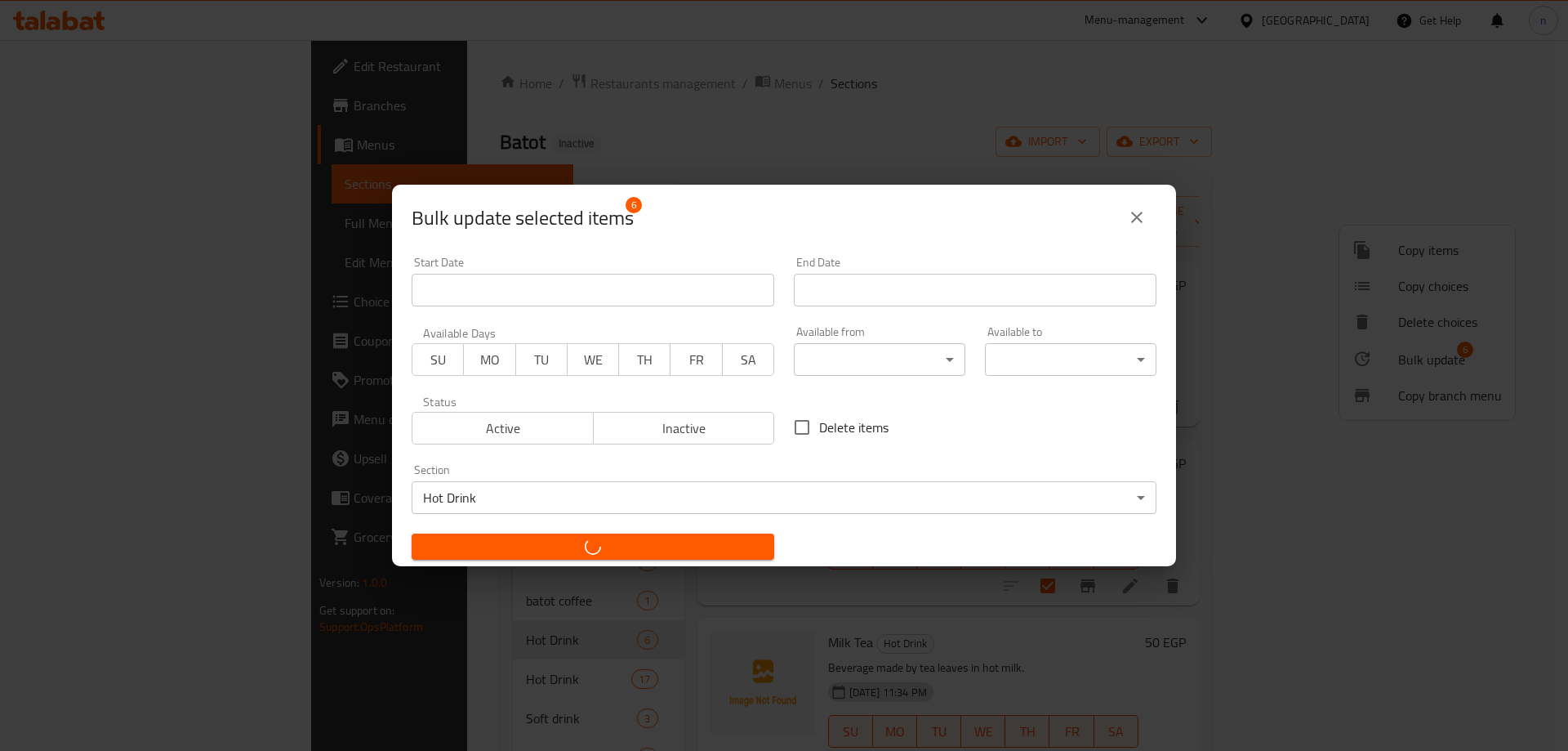
checkbox input "false"
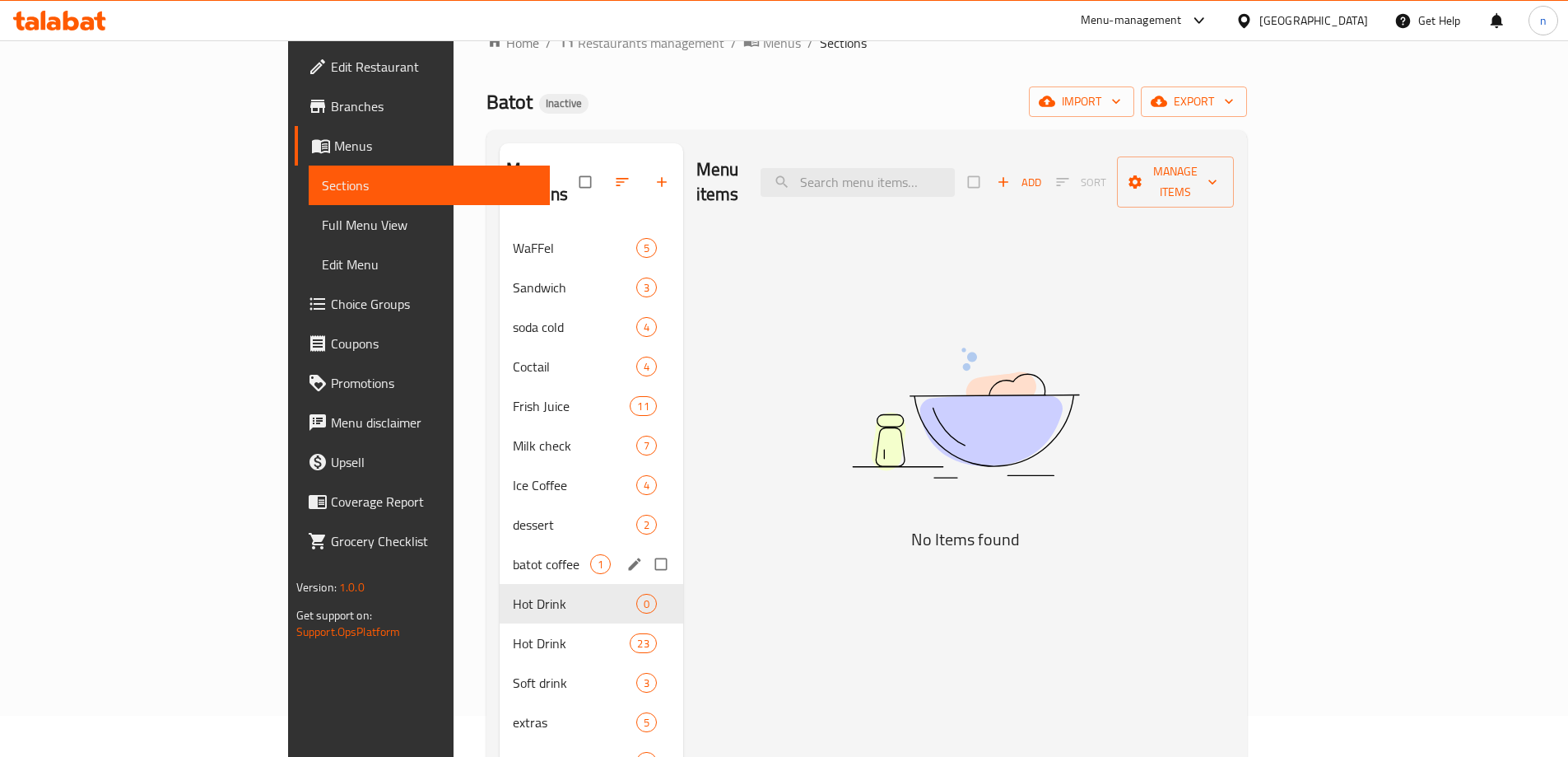
scroll to position [83, 0]
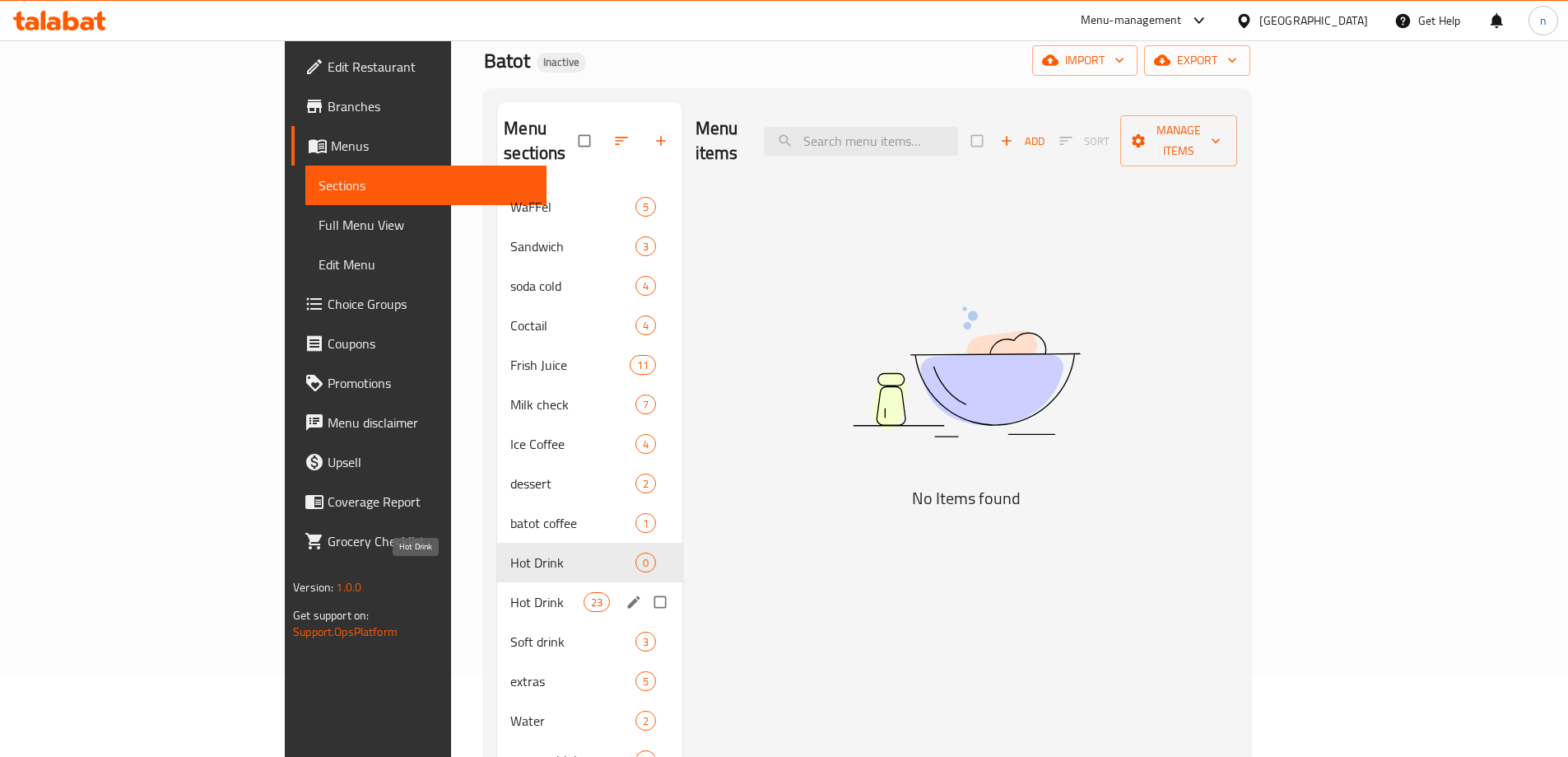
click at [510, 592] on span "Hot Drink" at bounding box center [547, 602] width 73 height 19
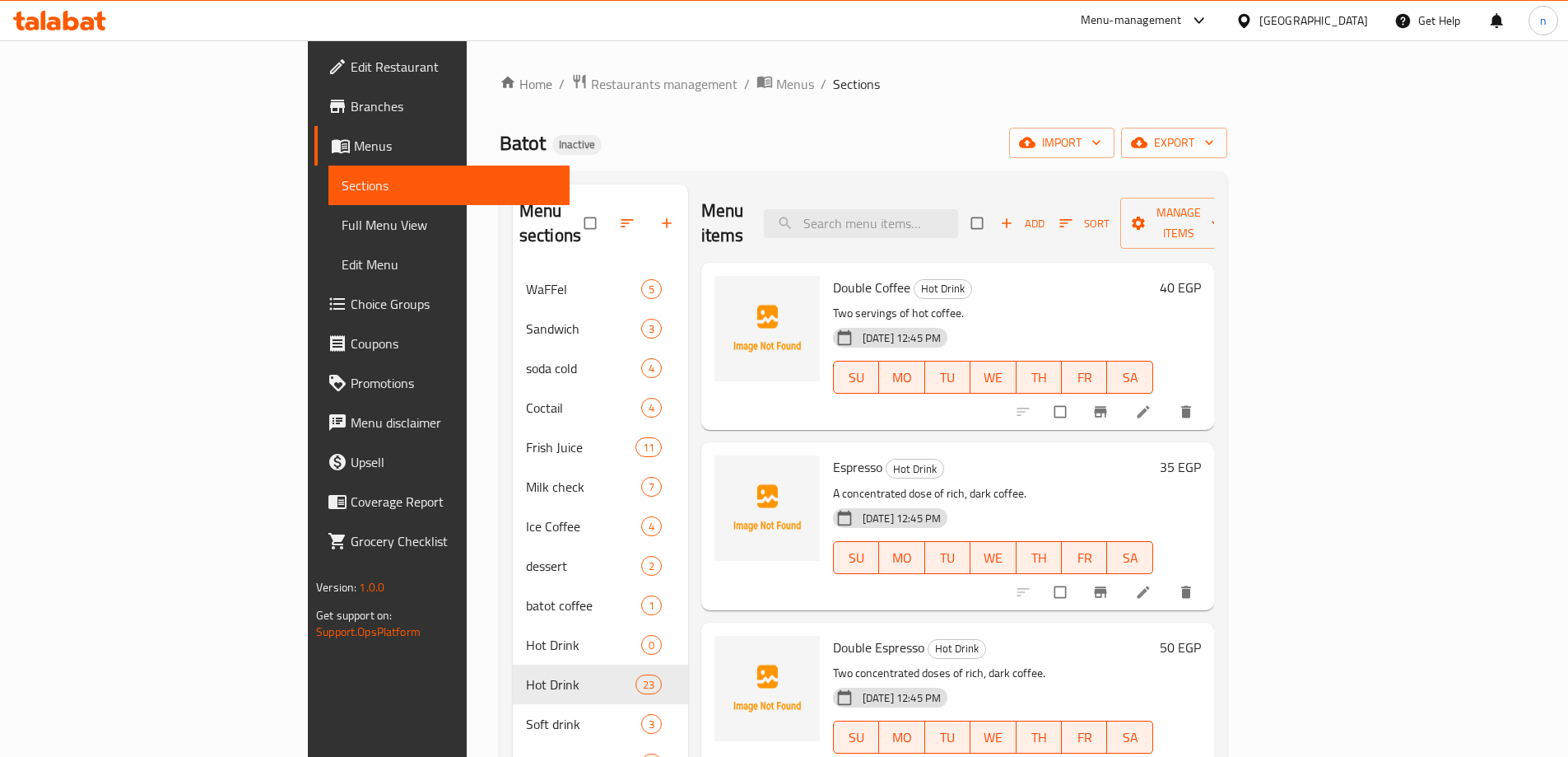
click at [466, 262] on div "Home / Restaurants management / Menus / Sections Batot Inactive import export M…" at bounding box center [863, 514] width 794 height 947
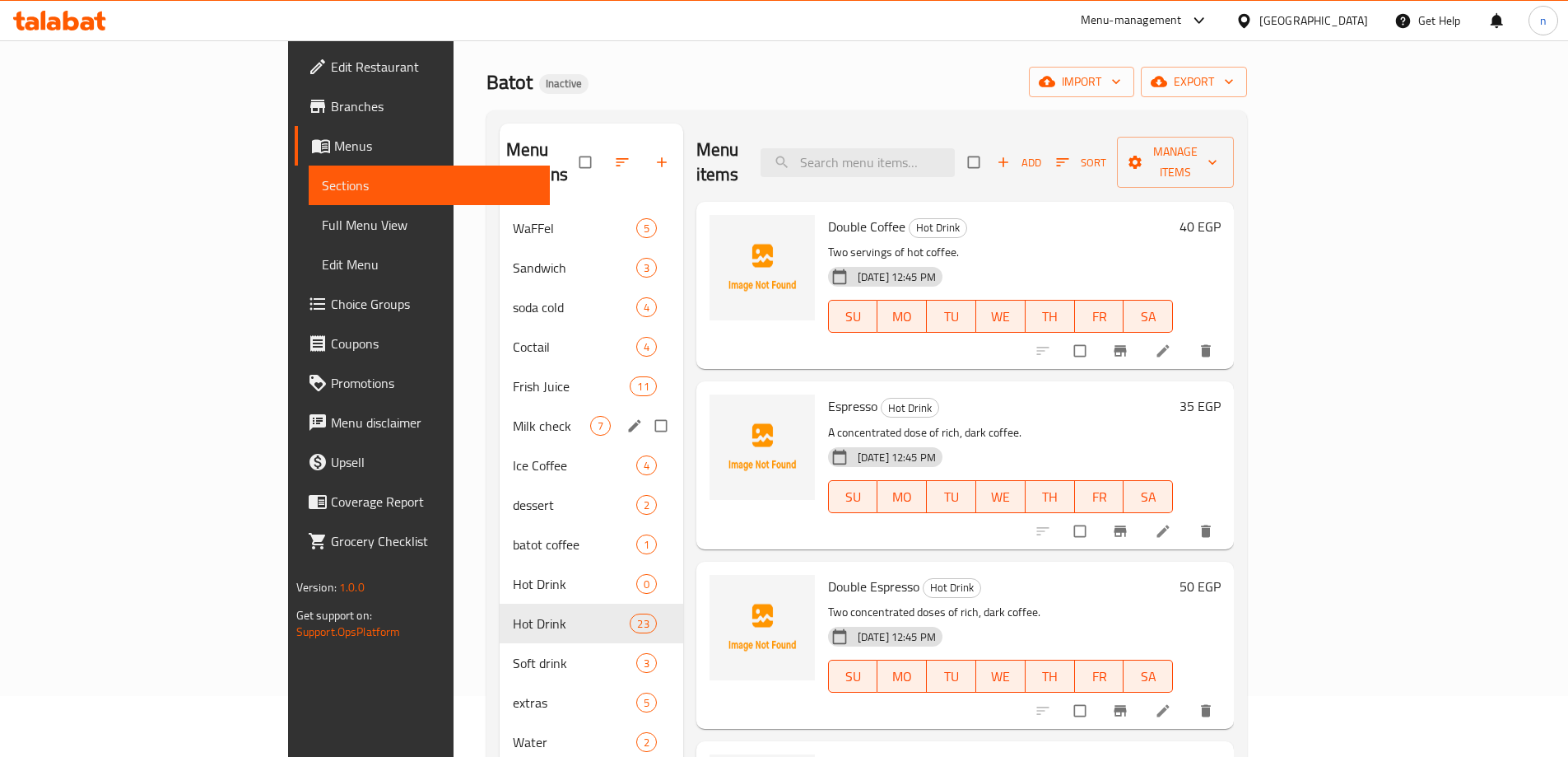
scroll to position [165, 0]
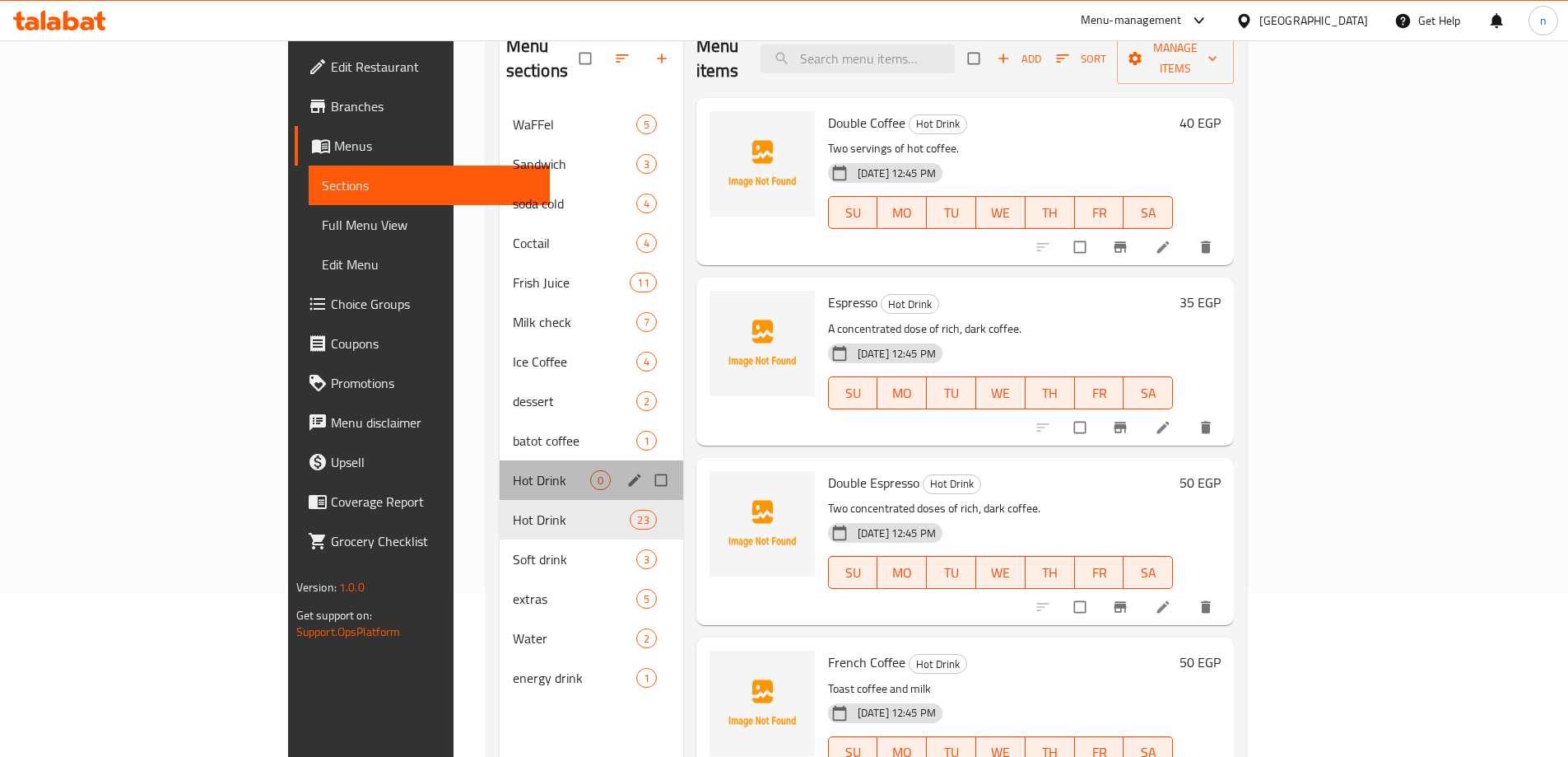
click at [538, 460] on div "Hot Drink 0" at bounding box center [591, 479] width 184 height 40
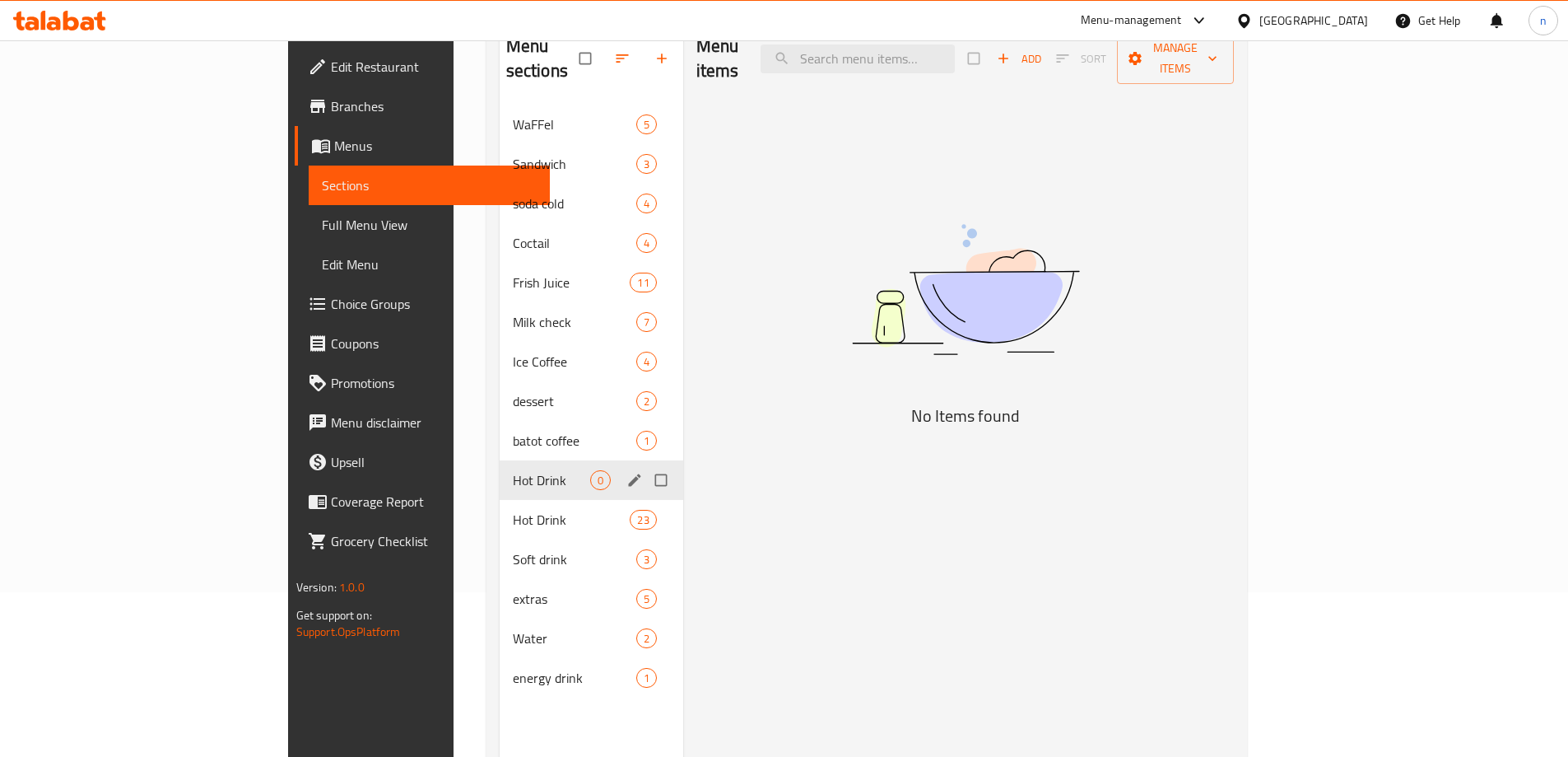
click at [645, 464] on input "Menu sections" at bounding box center [662, 479] width 35 height 31
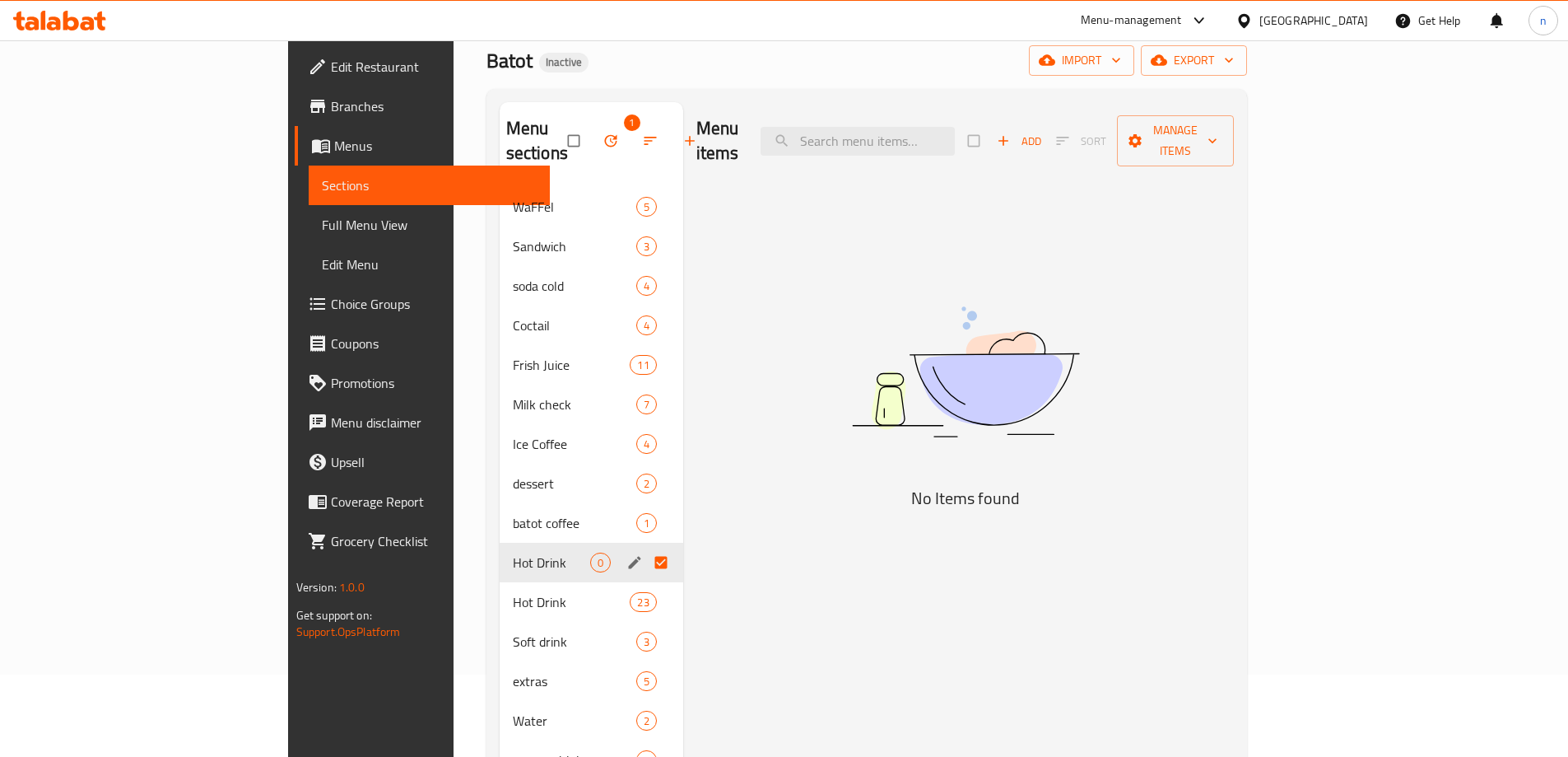
scroll to position [165, 0]
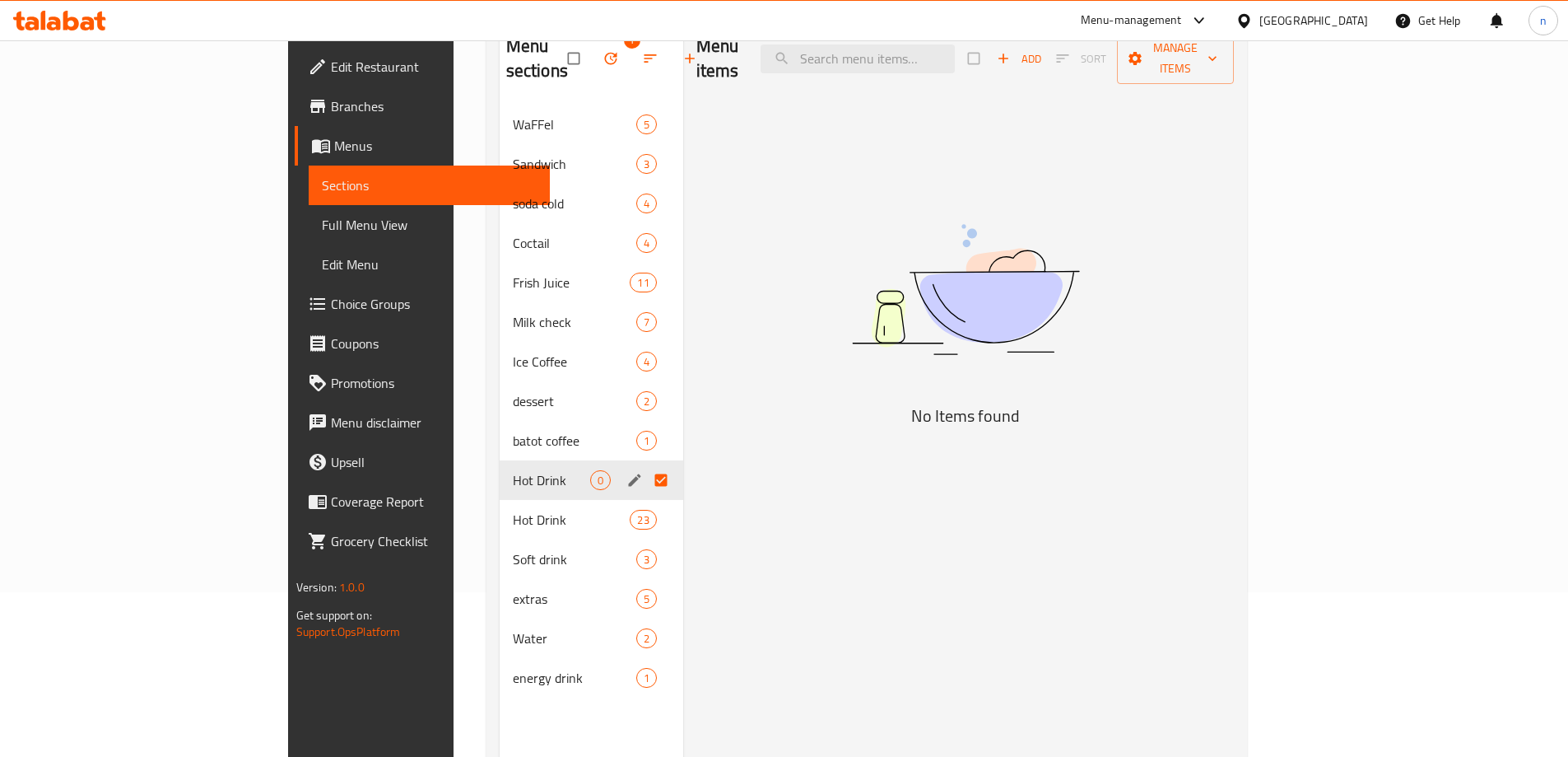
click at [689, 507] on div "Menu items Add Sort Manage items No Items found" at bounding box center [959, 397] width 552 height 757
click at [645, 464] on input "Menu sections" at bounding box center [662, 479] width 35 height 31
checkbox input "false"
click at [645, 464] on input "Menu sections" at bounding box center [662, 479] width 35 height 31
checkbox input "true"
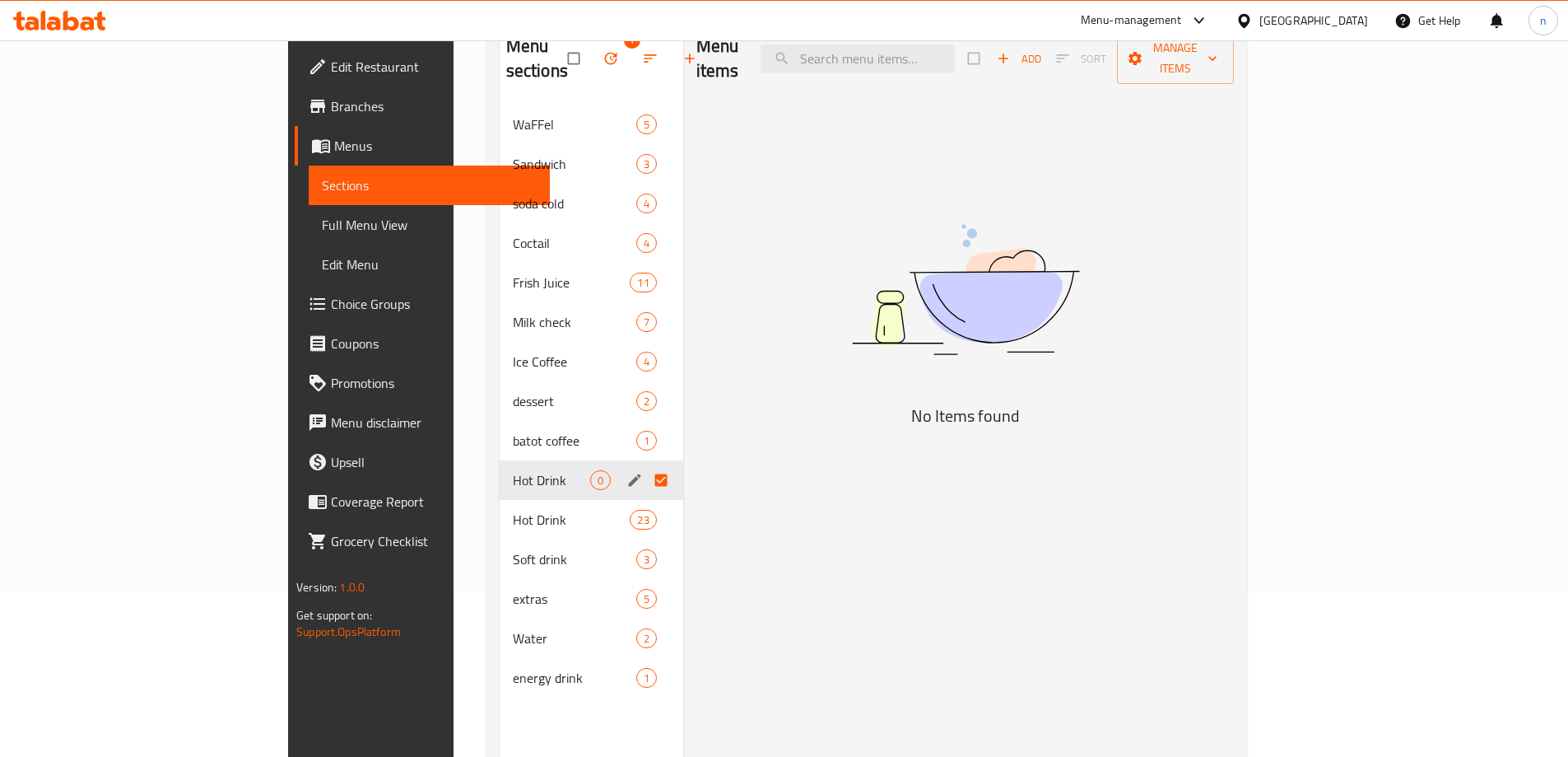
scroll to position [0, 0]
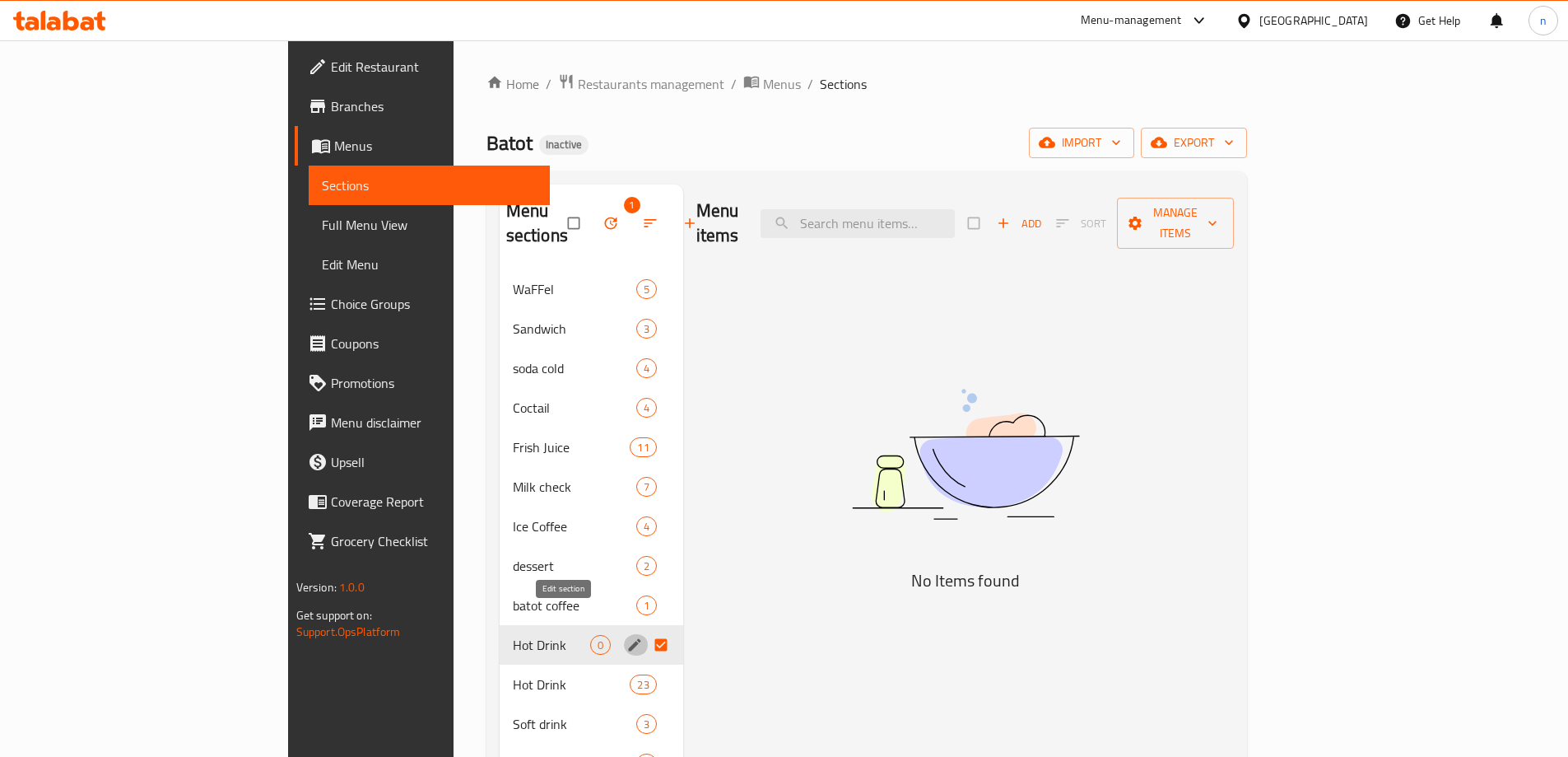
click at [627, 636] on icon "edit" at bounding box center [635, 645] width 17 height 17
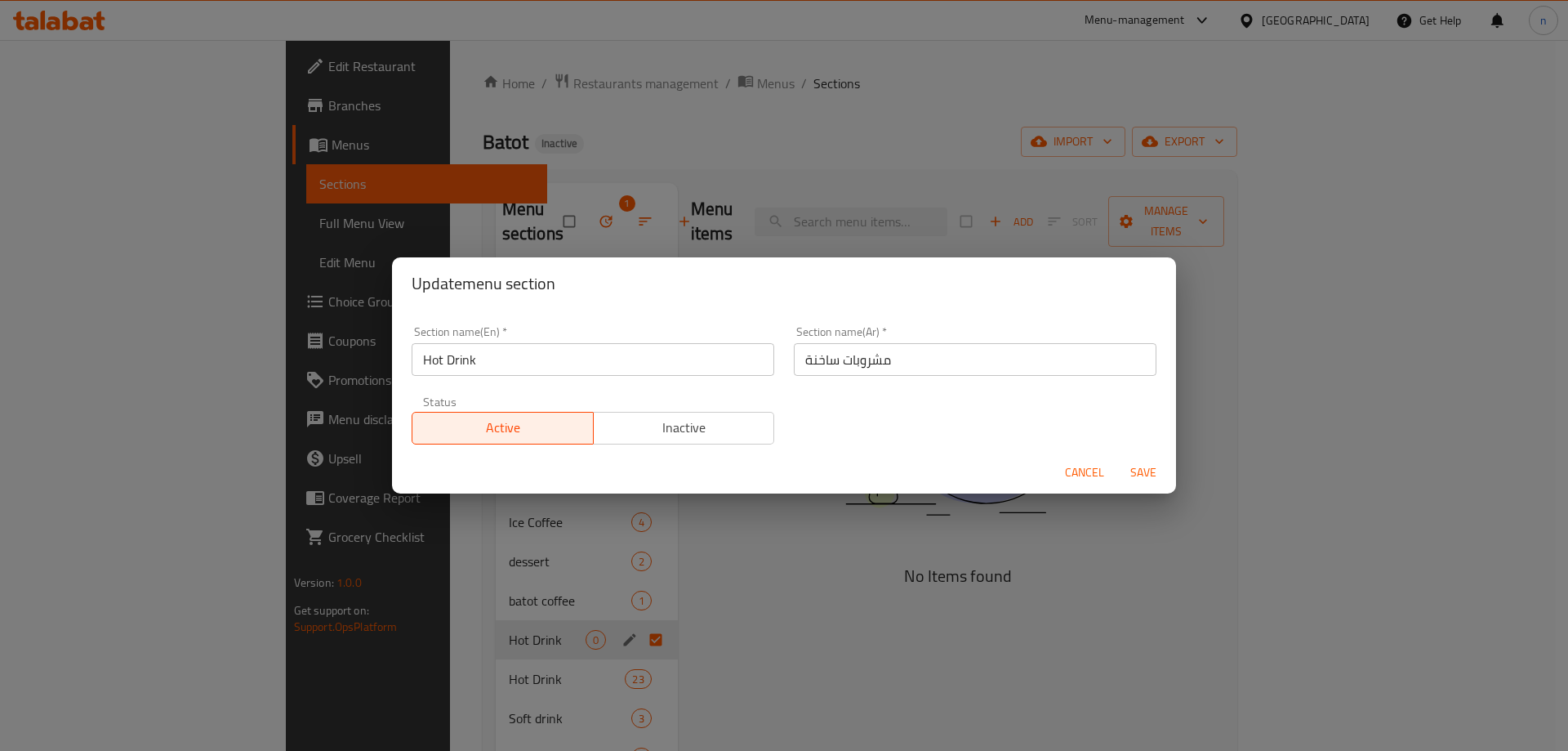
click at [774, 576] on div "Update menu section Section name(En)   * Hot Drink Section name(En) * Section n…" at bounding box center [784, 375] width 1568 height 751
click at [1071, 478] on span "Cancel" at bounding box center [1084, 472] width 39 height 20
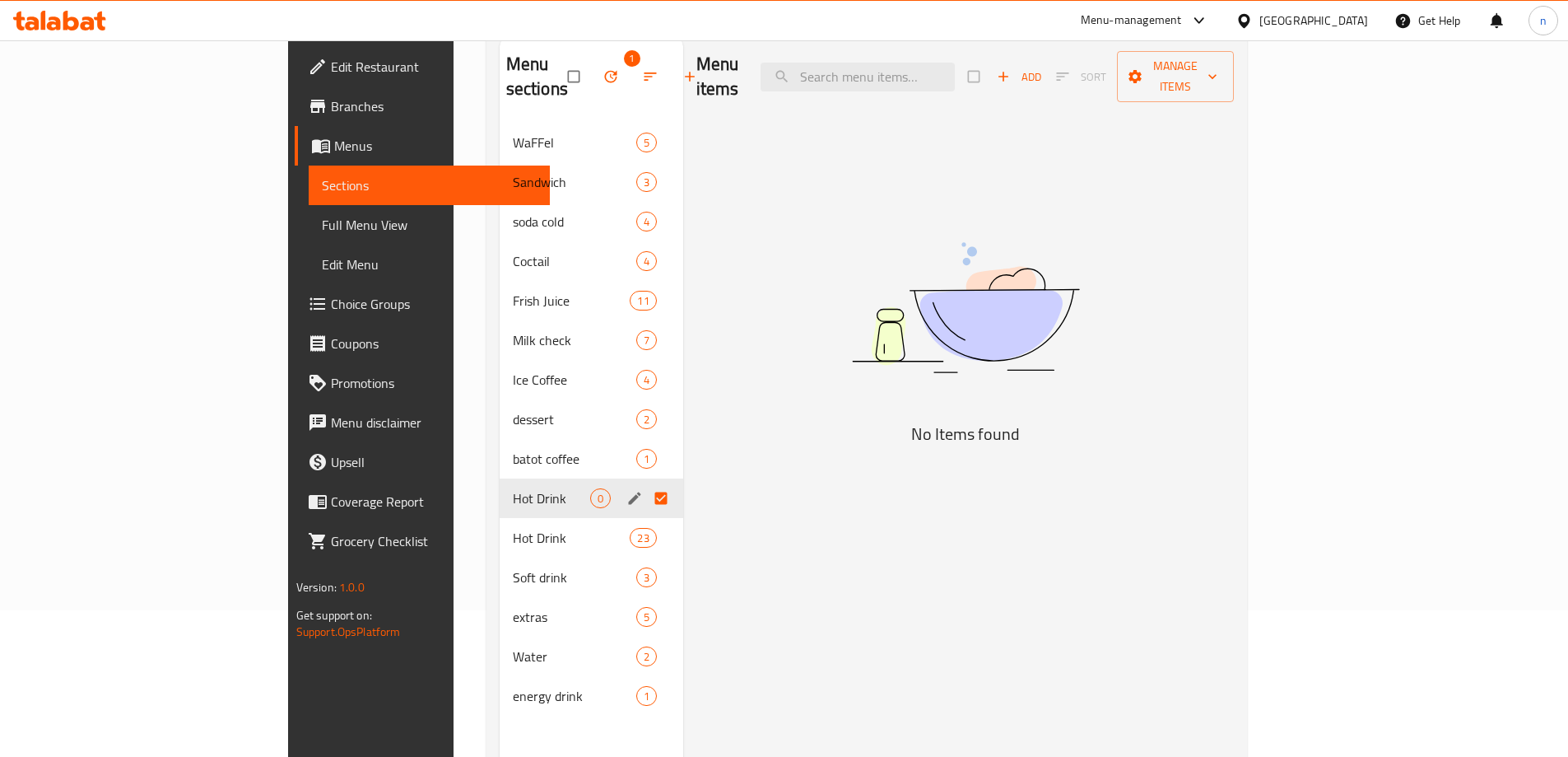
scroll to position [66, 0]
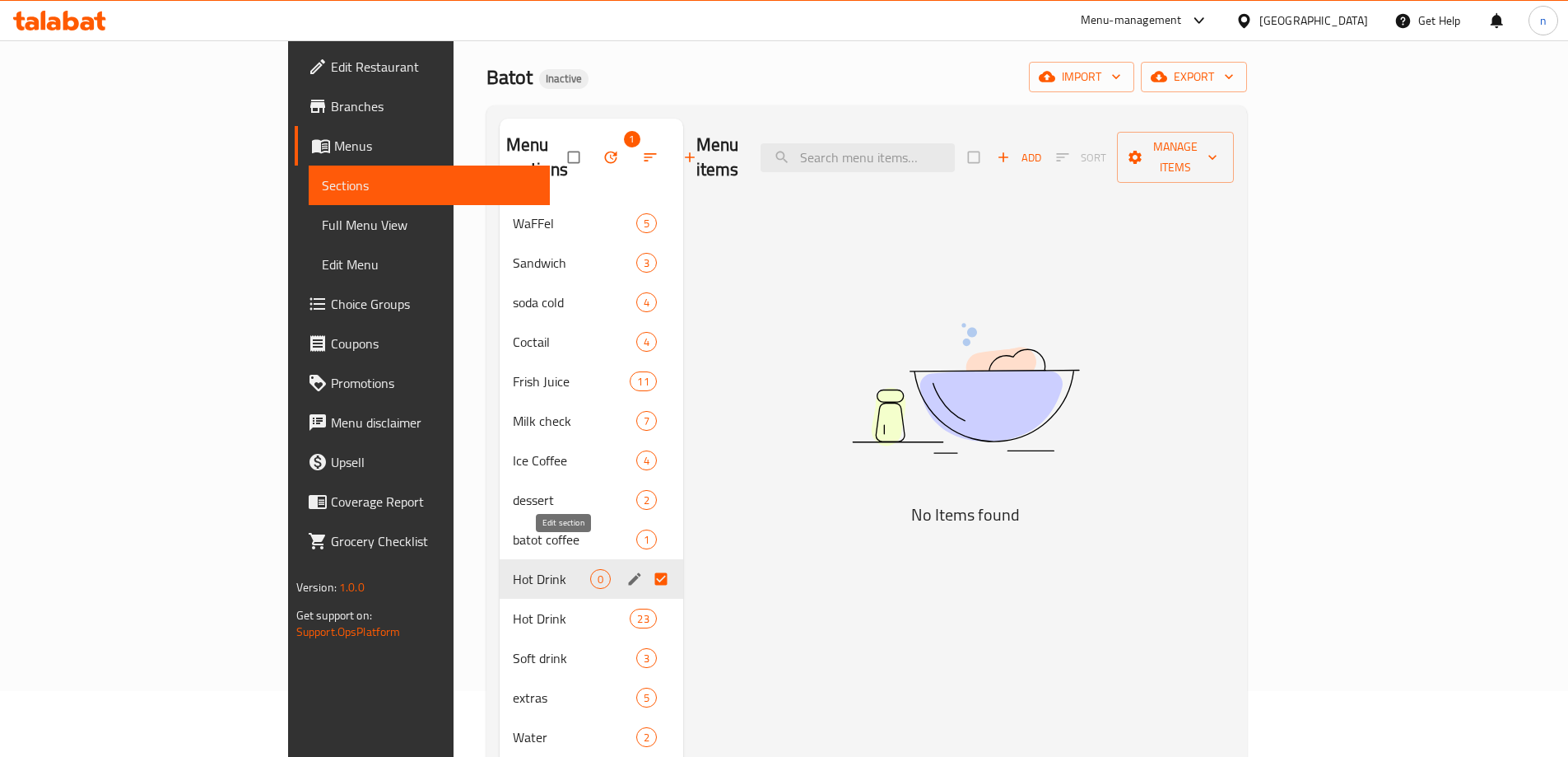
click at [628, 572] on icon "edit" at bounding box center [633, 578] width 13 height 13
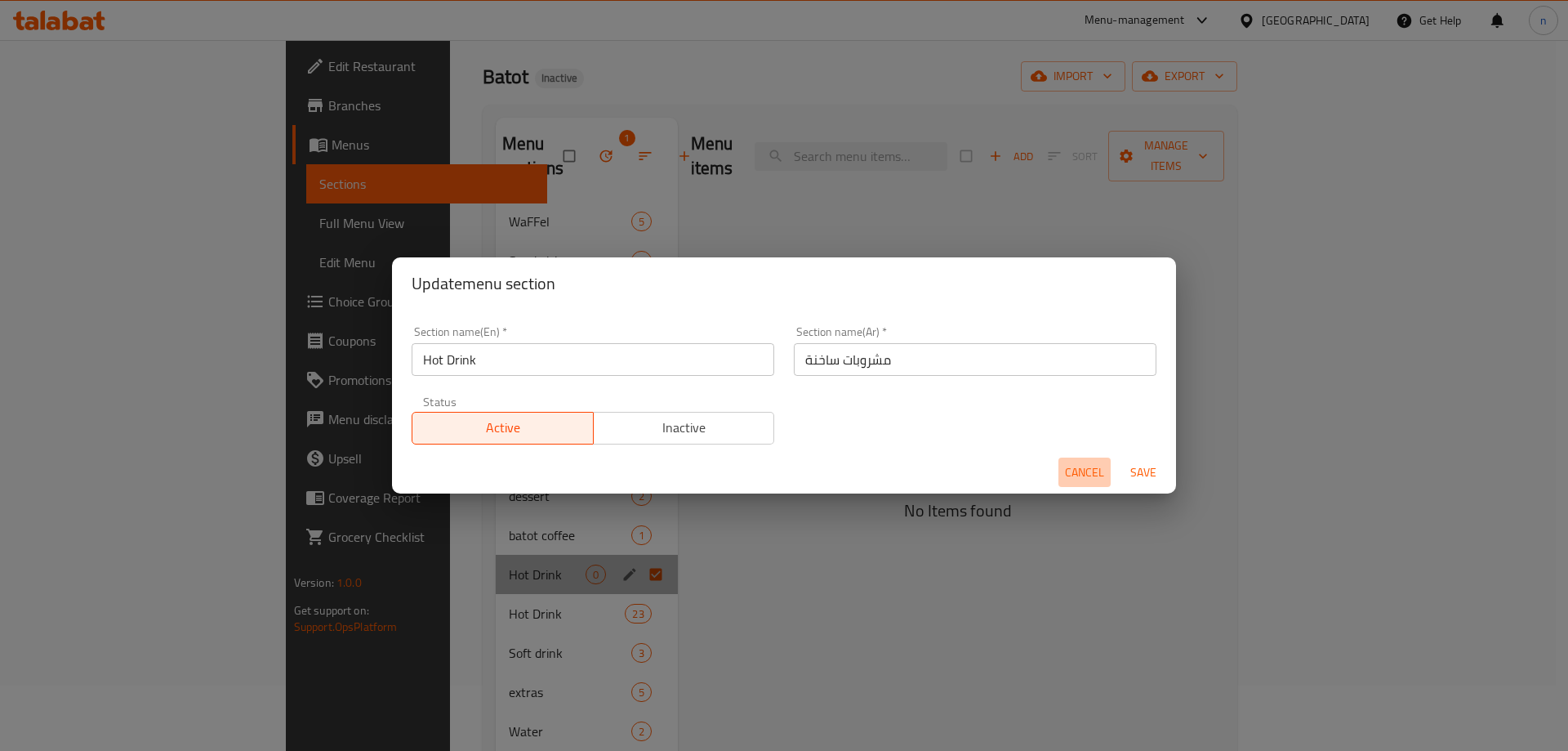
click at [1077, 470] on span "Cancel" at bounding box center [1084, 472] width 39 height 20
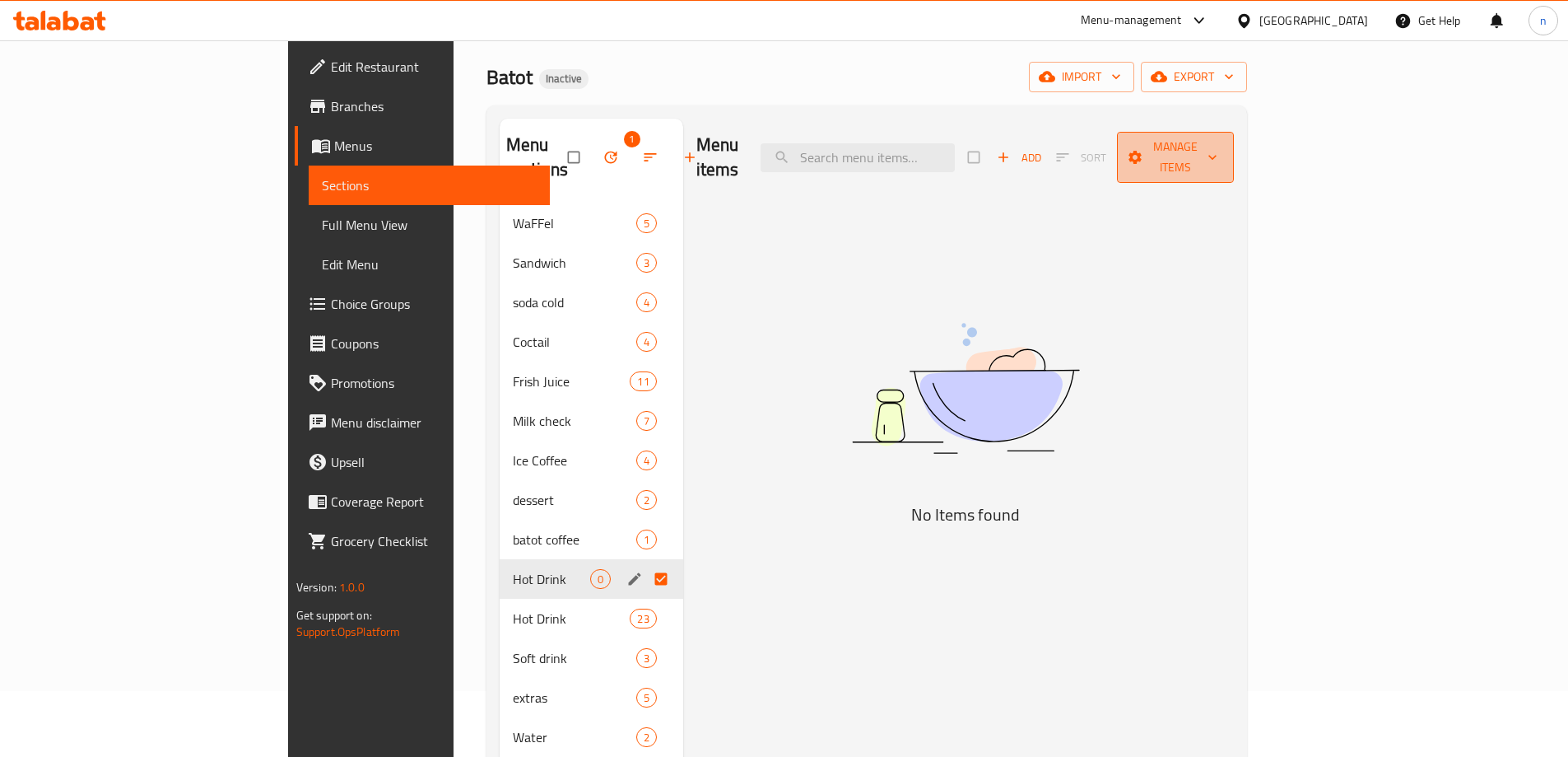
click at [1220, 145] on span "Manage items" at bounding box center [1175, 157] width 90 height 41
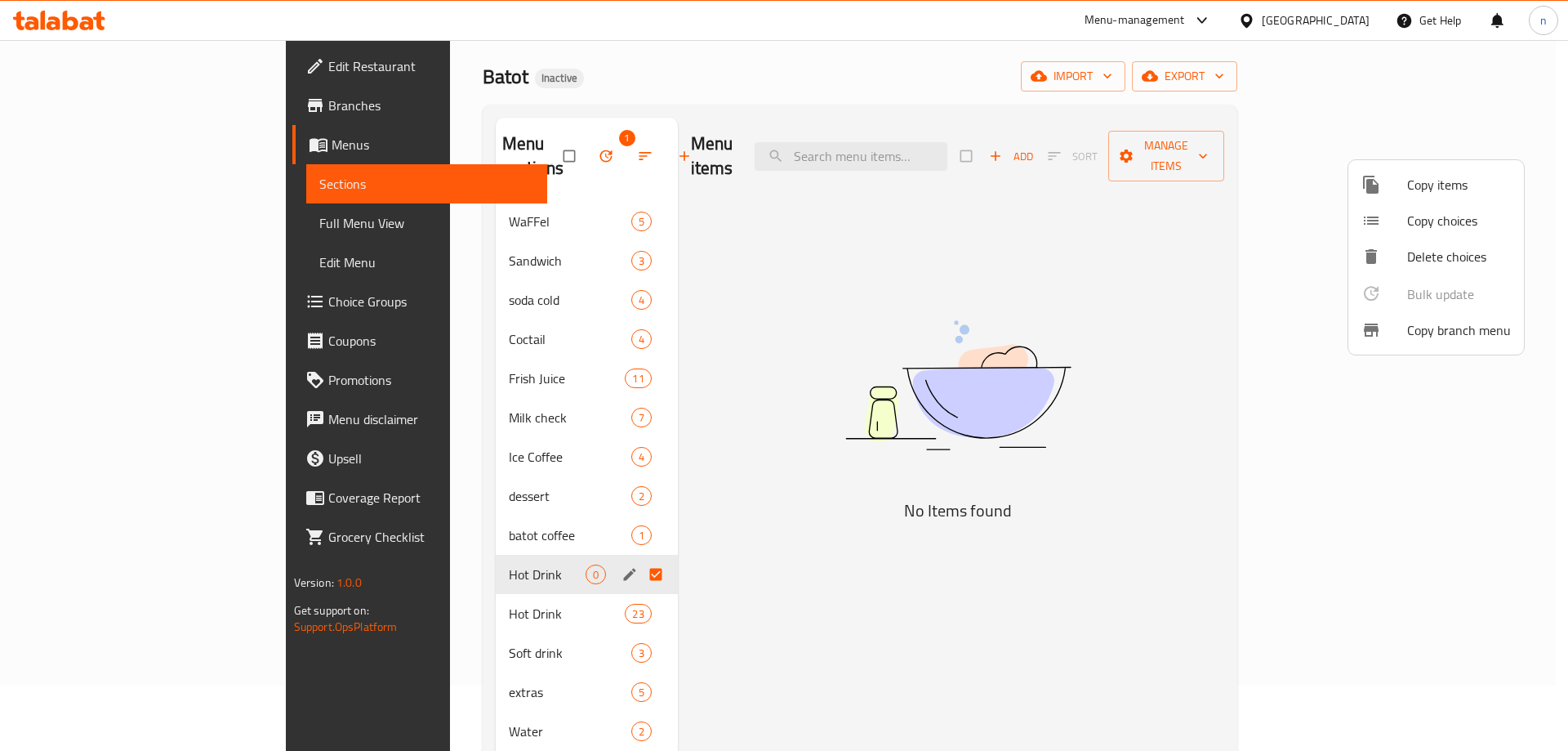
click at [1162, 248] on div at bounding box center [784, 375] width 1568 height 751
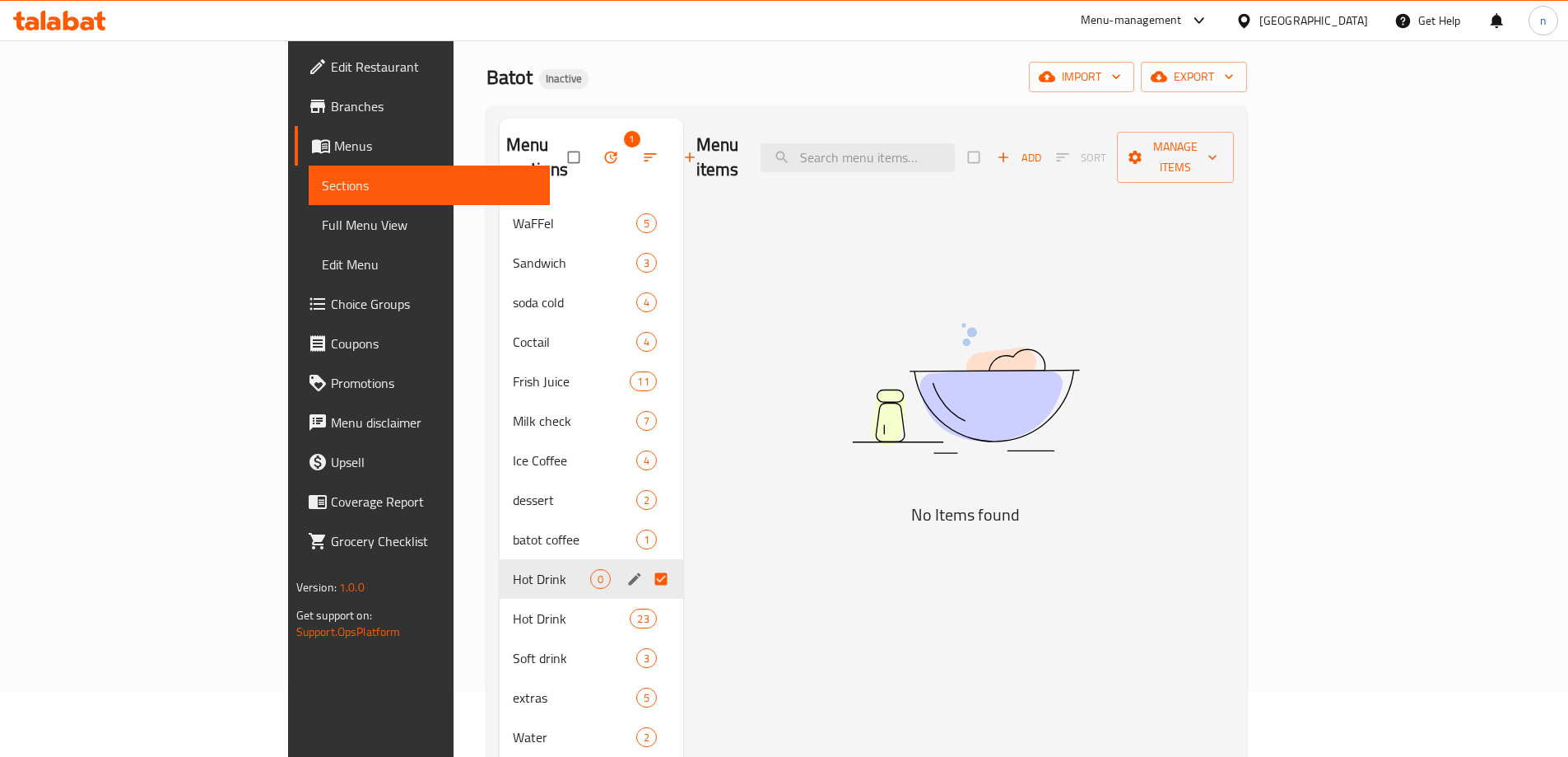
scroll to position [149, 0]
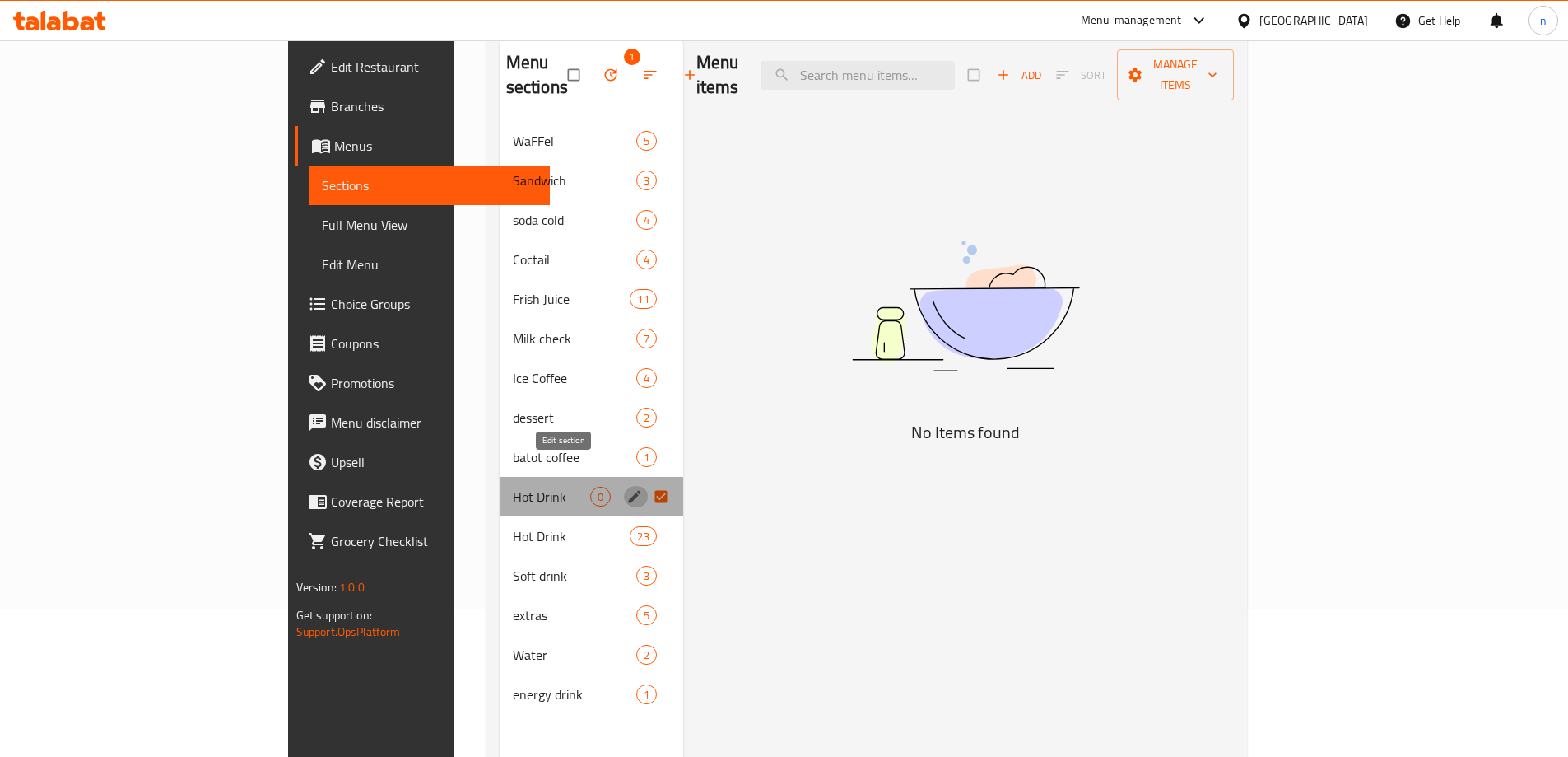
click at [627, 489] on icon "edit" at bounding box center [635, 497] width 17 height 17
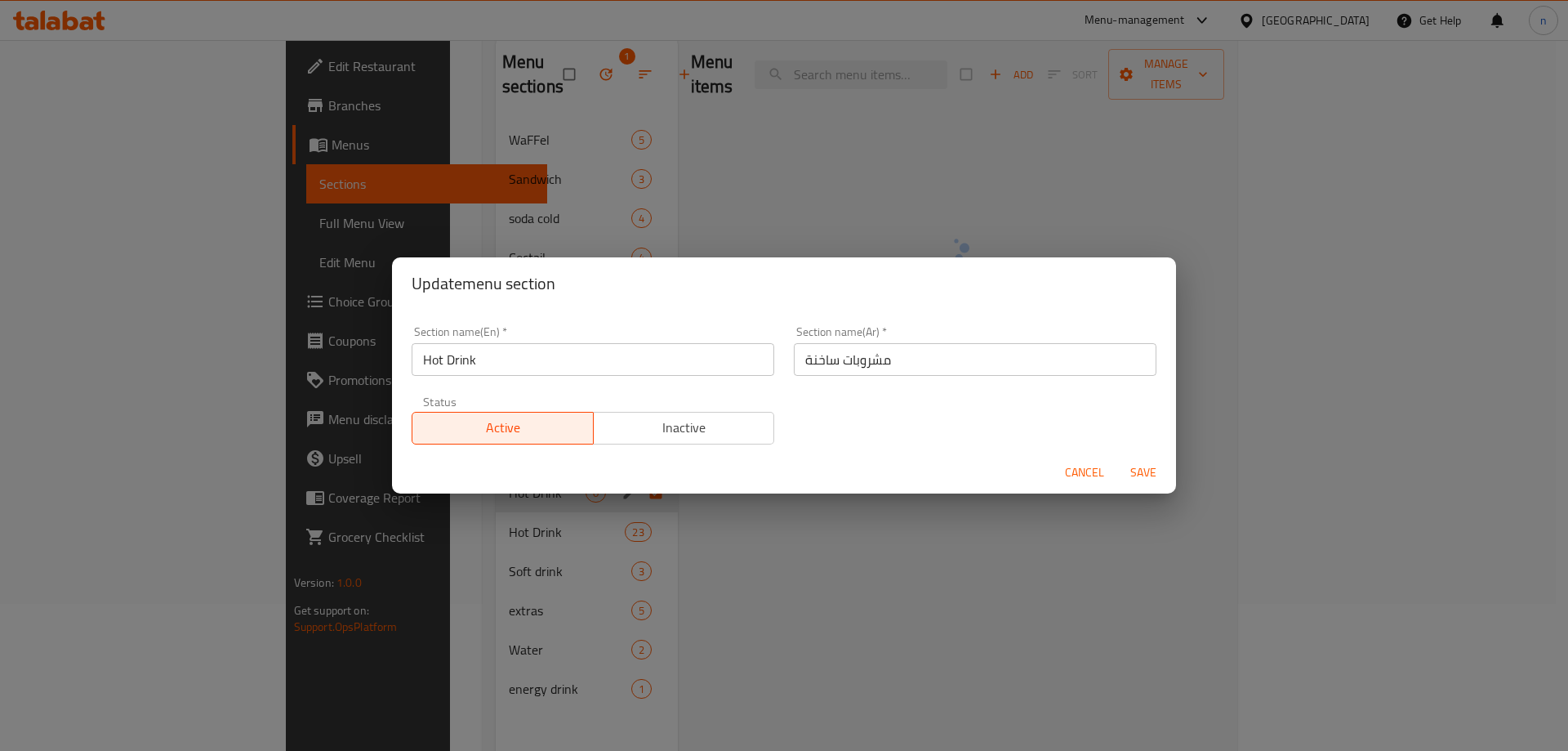
click at [1092, 478] on span "Cancel" at bounding box center [1084, 472] width 39 height 20
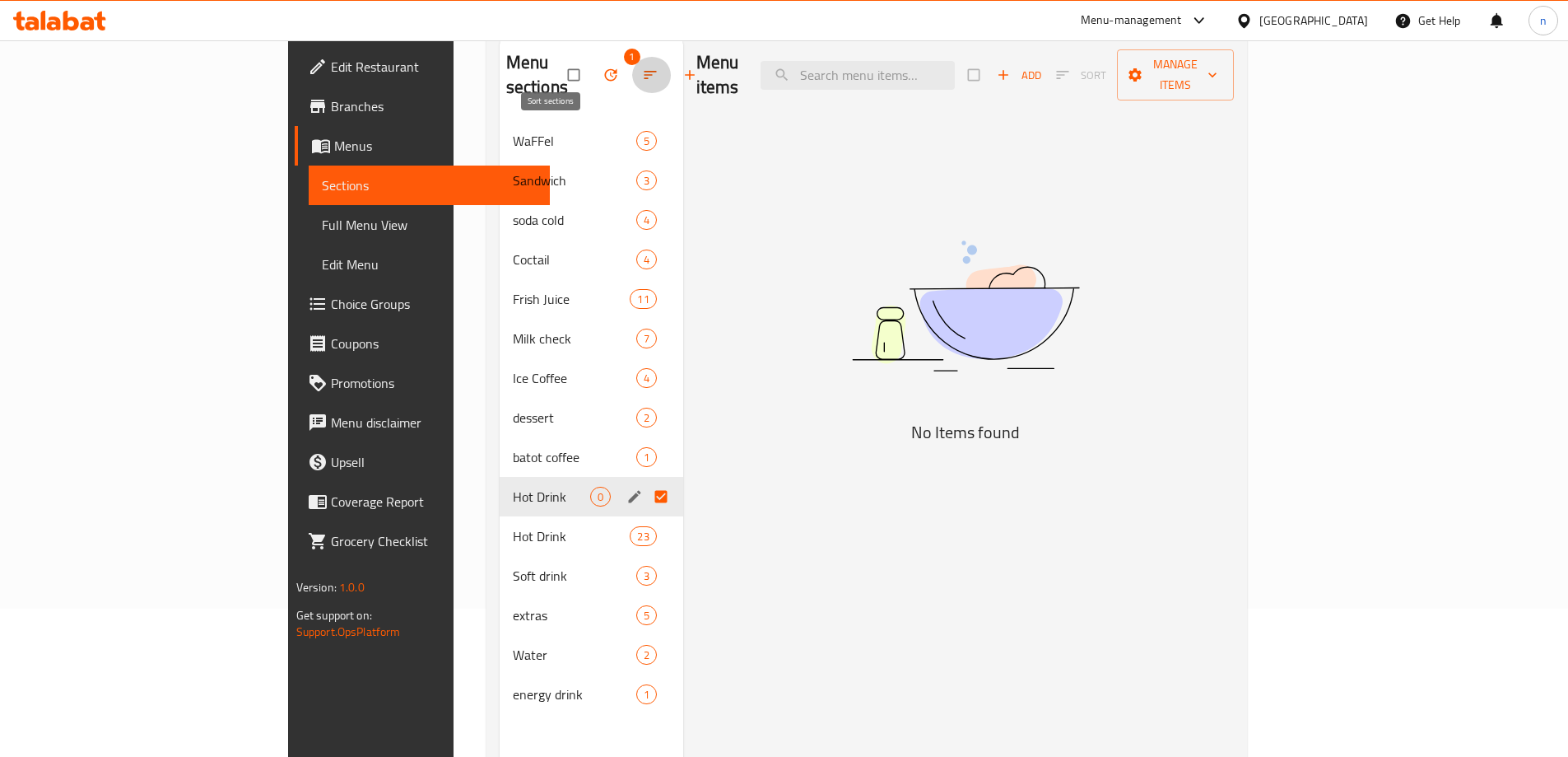
click at [642, 67] on icon "button" at bounding box center [650, 75] width 17 height 17
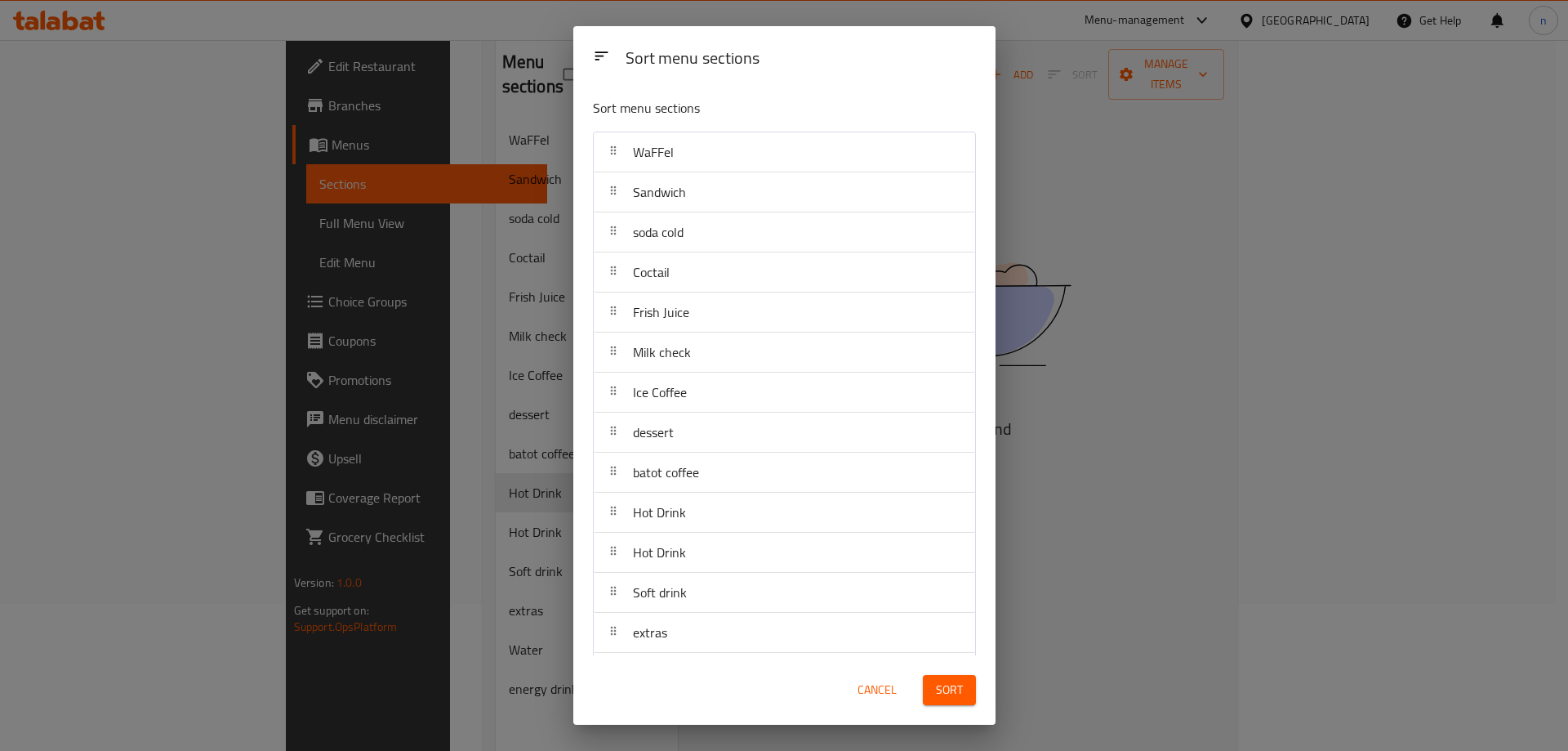
click at [470, 172] on div "Sort menu sections Sort menu sections WaFFel Sandwich soda cold Coctail Frish J…" at bounding box center [784, 375] width 1568 height 751
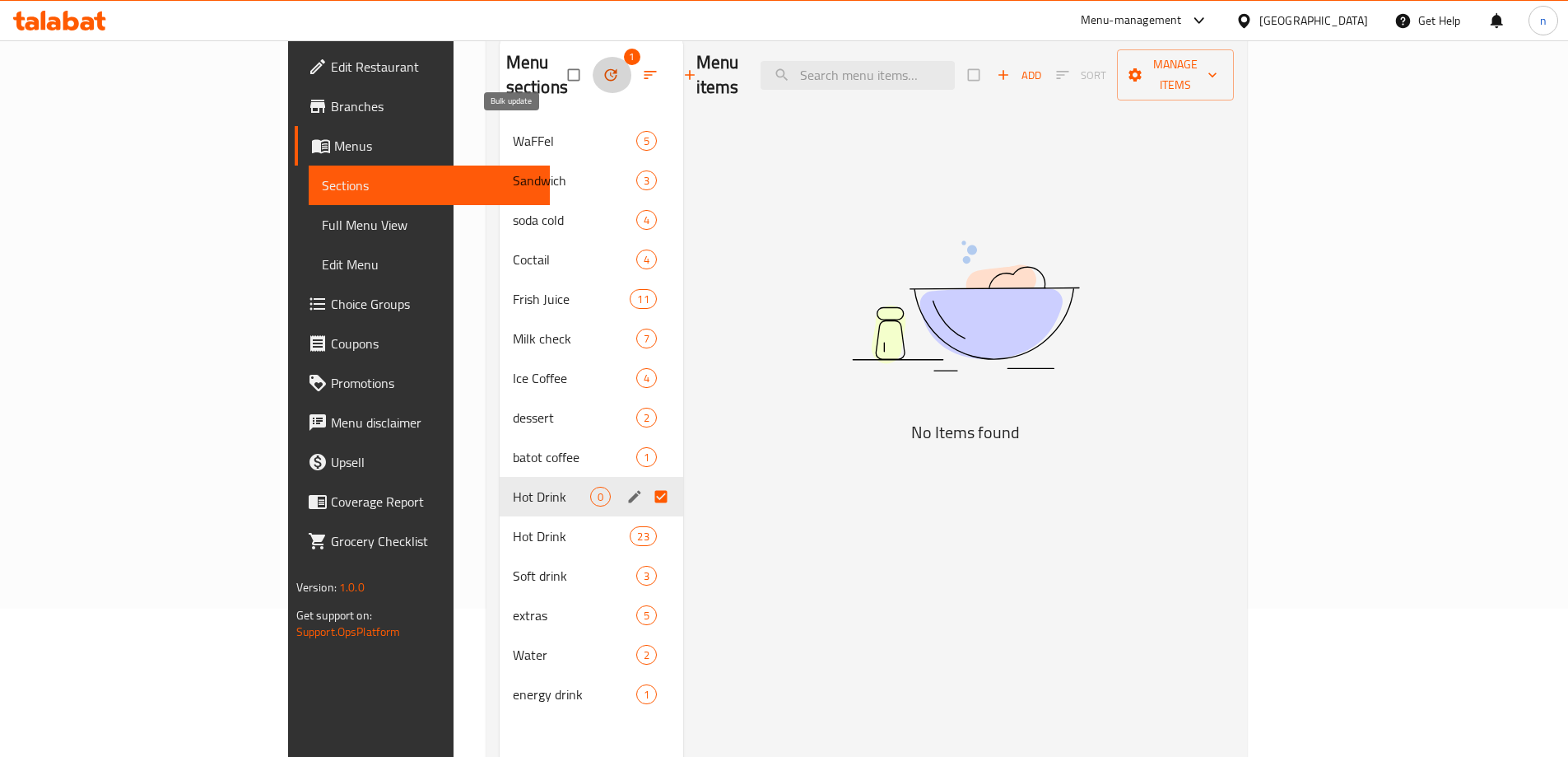
click at [602, 67] on icon "button" at bounding box center [611, 75] width 17 height 17
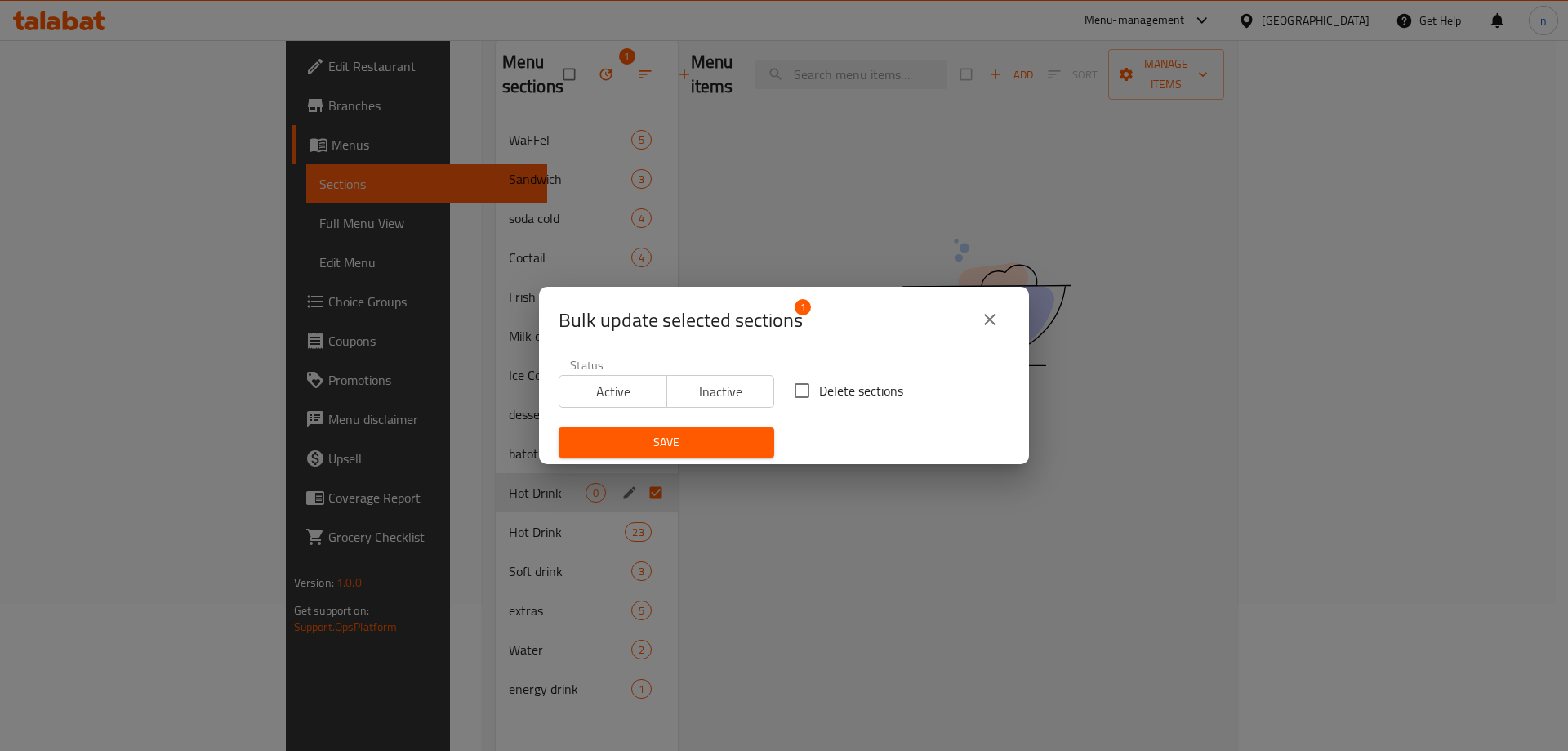
click at [800, 385] on input "Delete sections" at bounding box center [802, 390] width 34 height 34
checkbox input "true"
click at [716, 436] on span "Save" at bounding box center [666, 442] width 189 height 20
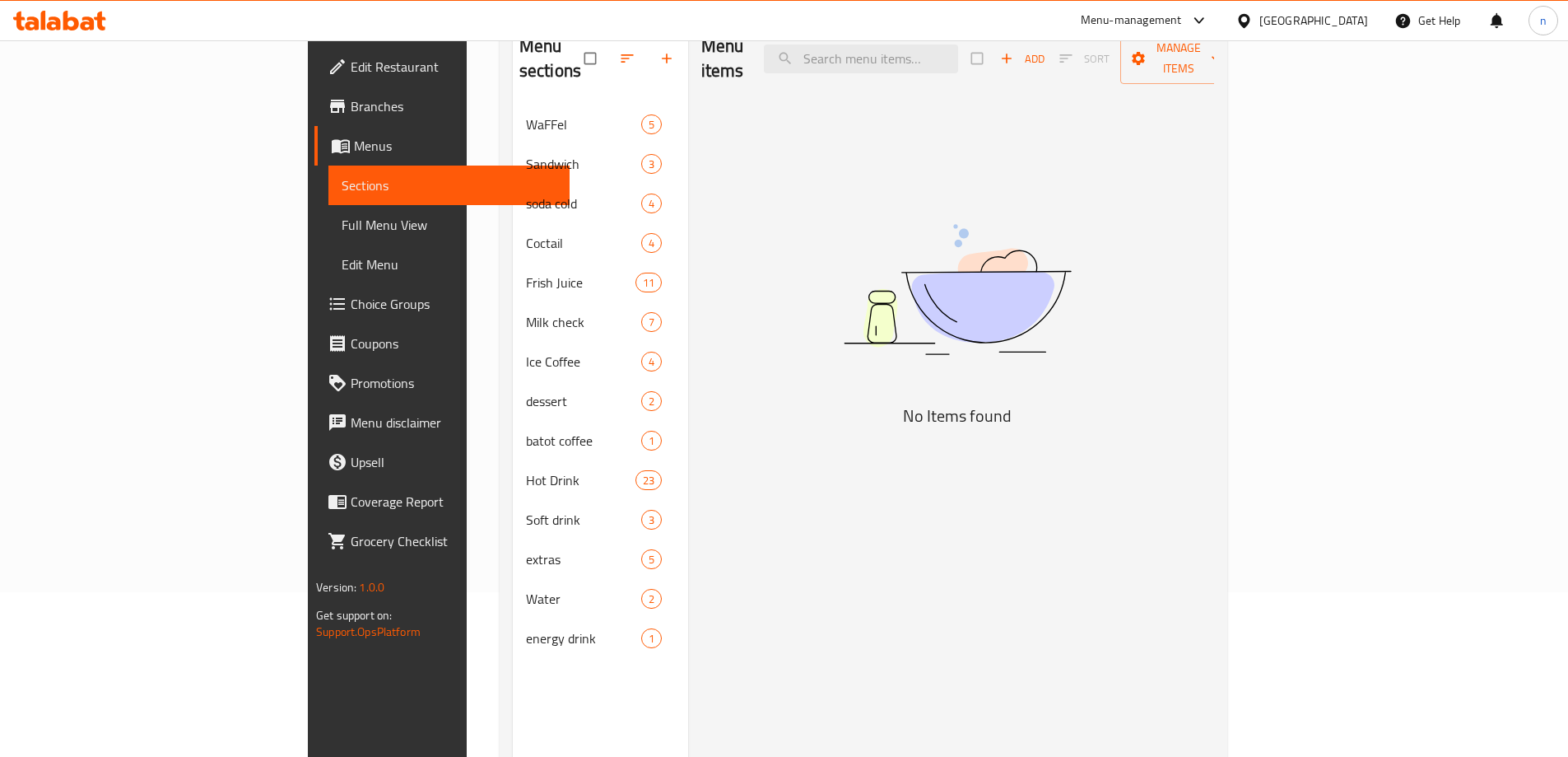
scroll to position [0, 0]
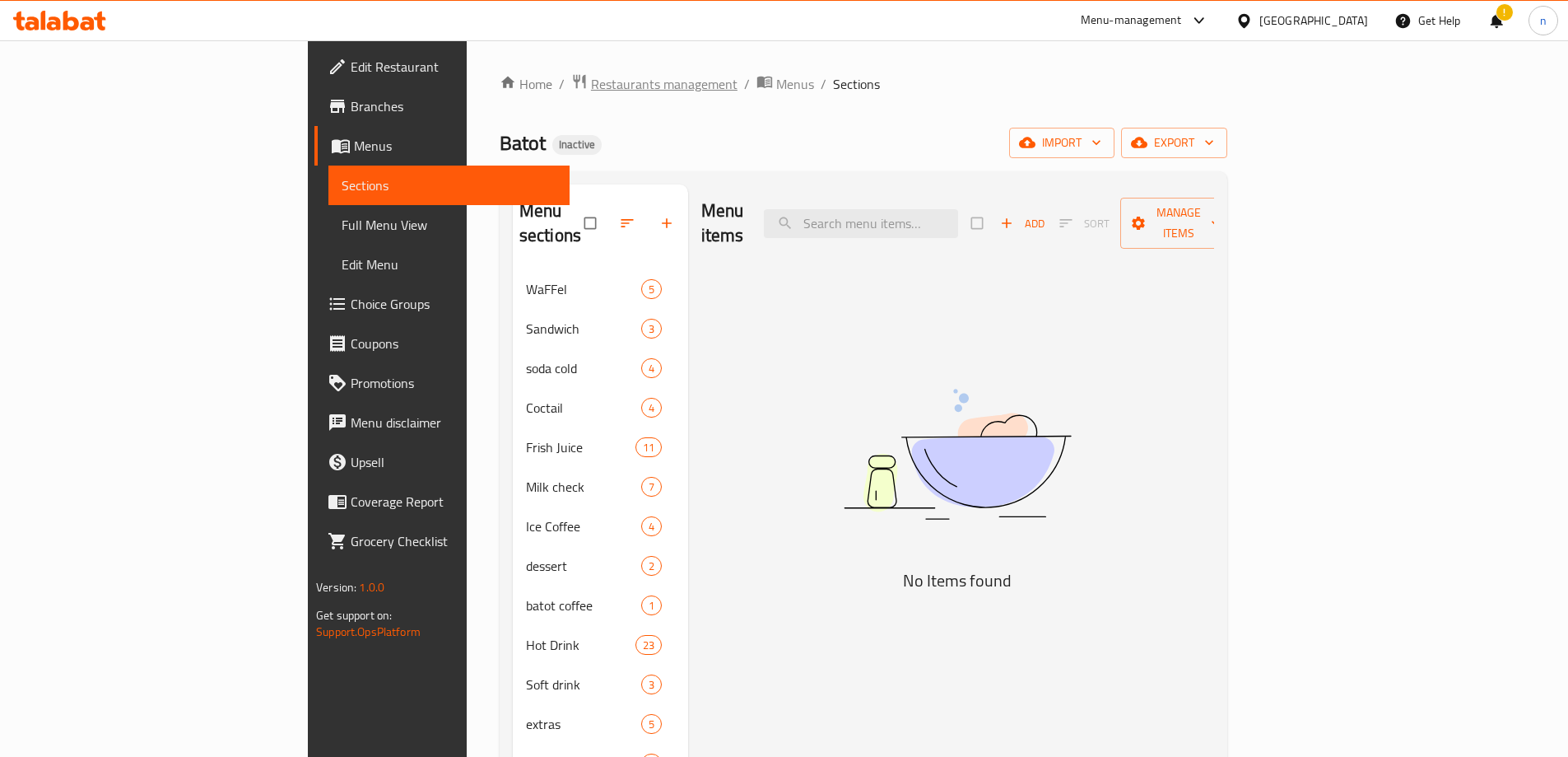
click at [591, 82] on span "Restaurants management" at bounding box center [665, 84] width 147 height 19
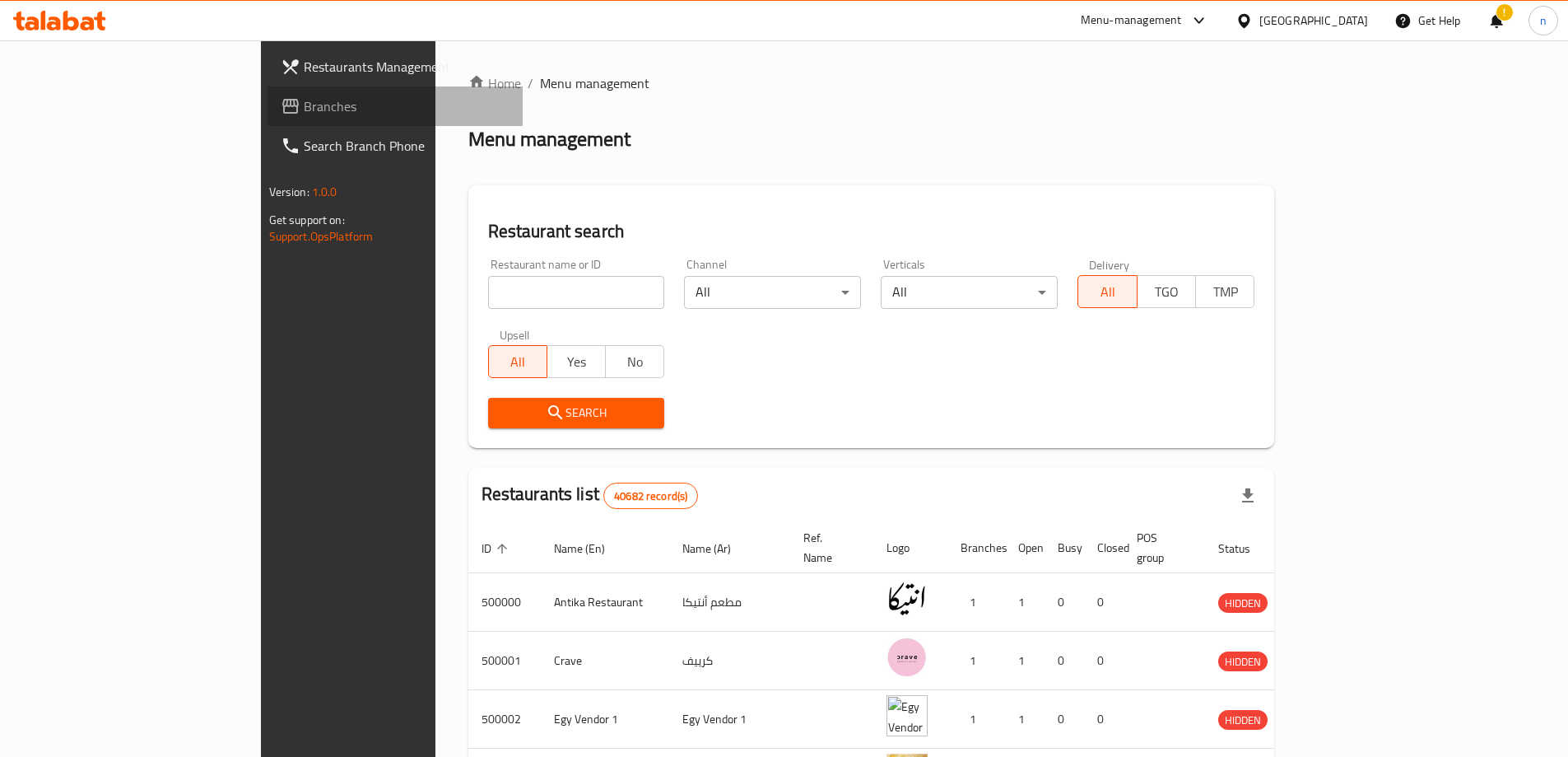
click at [304, 107] on span "Branches" at bounding box center [407, 105] width 206 height 19
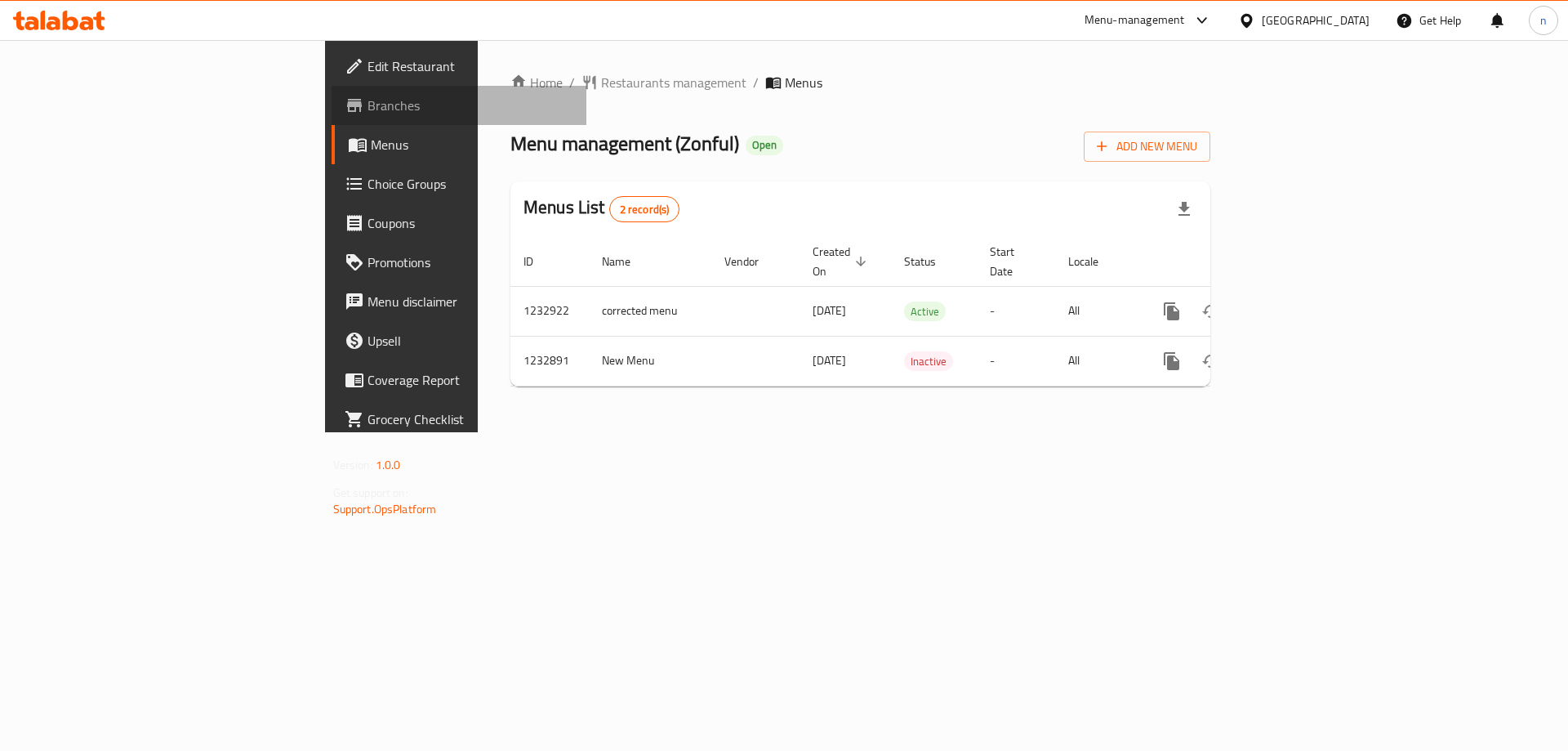
click at [368, 103] on span "Branches" at bounding box center [470, 105] width 207 height 19
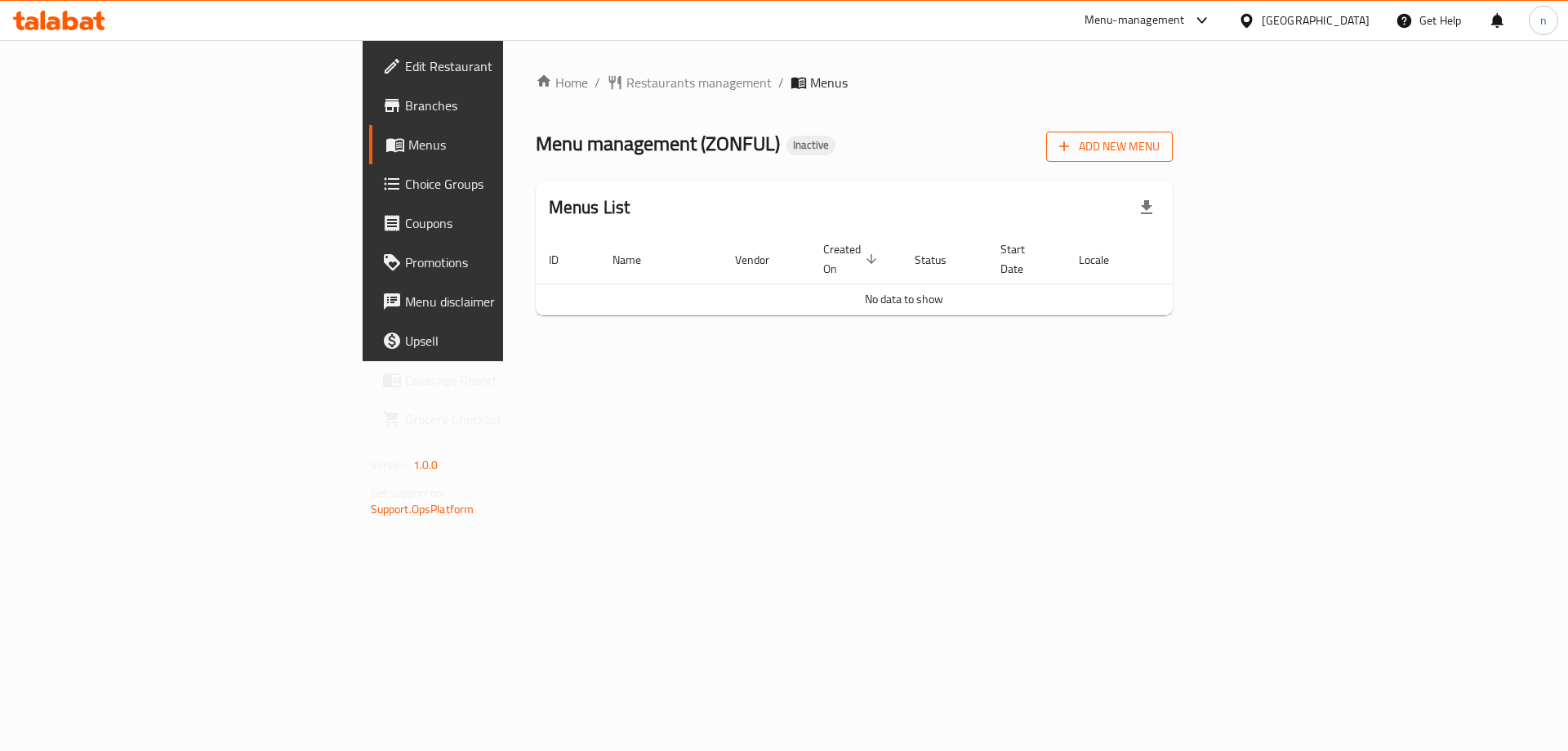
click at [1159, 145] on span "Add New Menu" at bounding box center [1109, 147] width 100 height 20
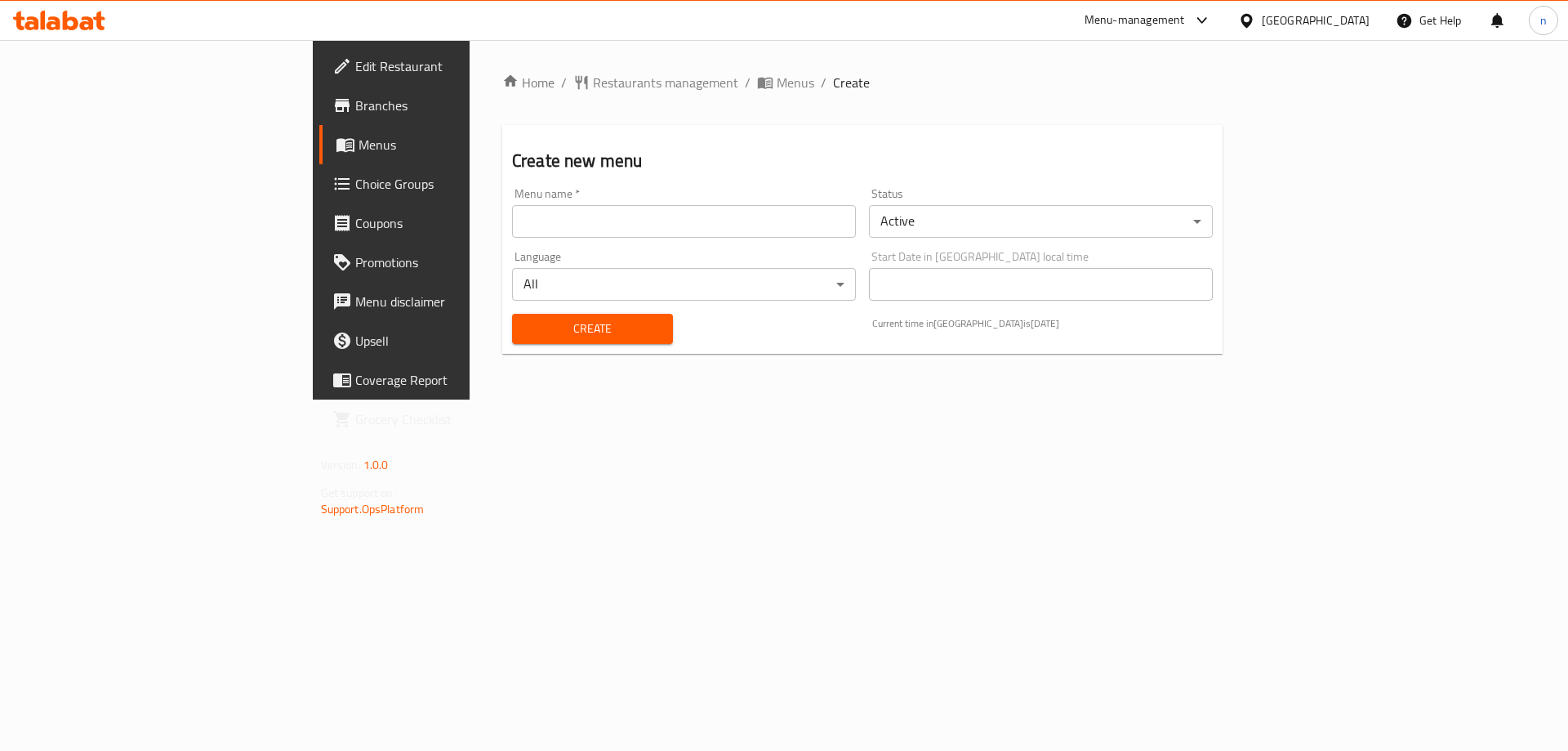
click at [713, 222] on input "text" at bounding box center [684, 221] width 344 height 33
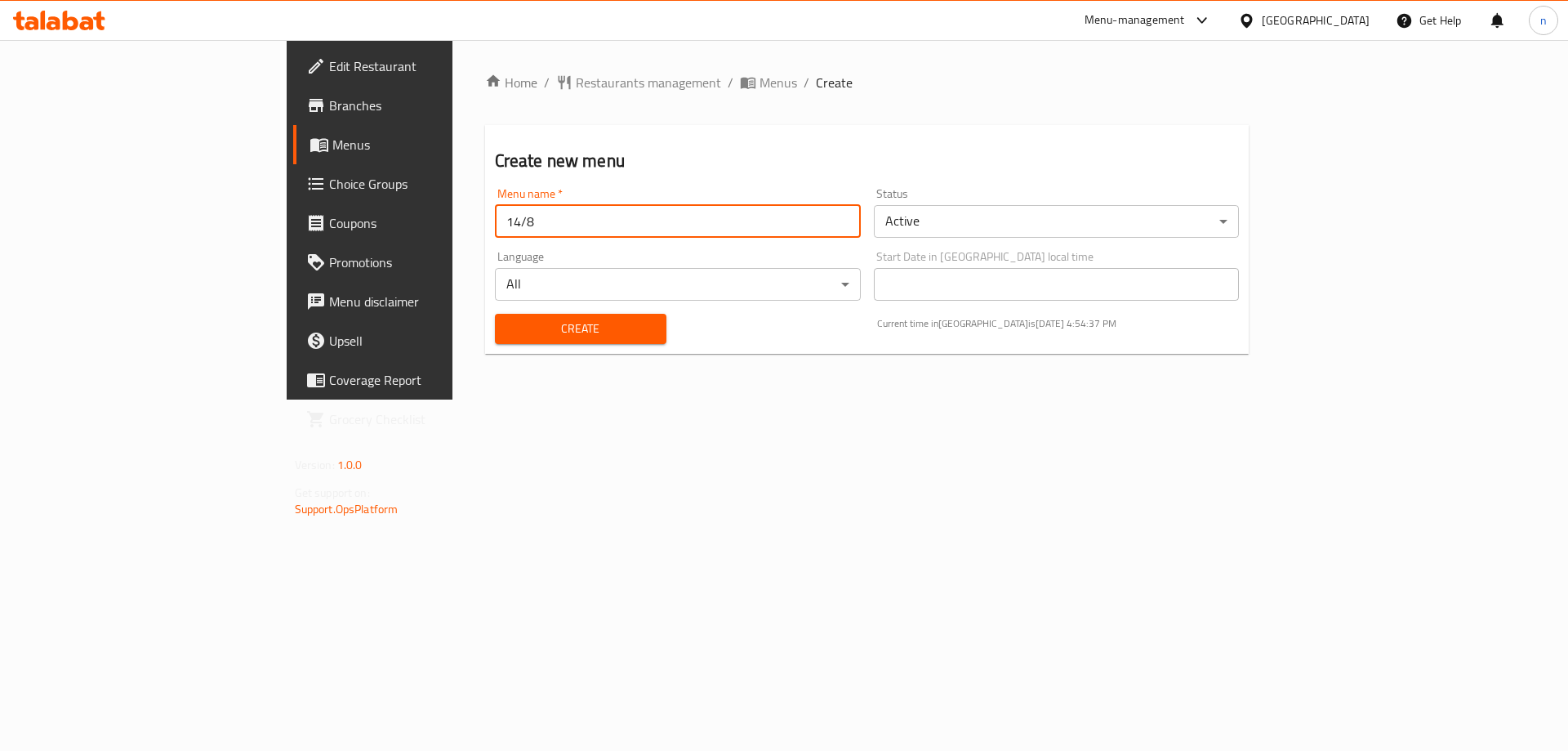
type input "14/8"
click at [495, 314] on button "Create" at bounding box center [580, 329] width 172 height 30
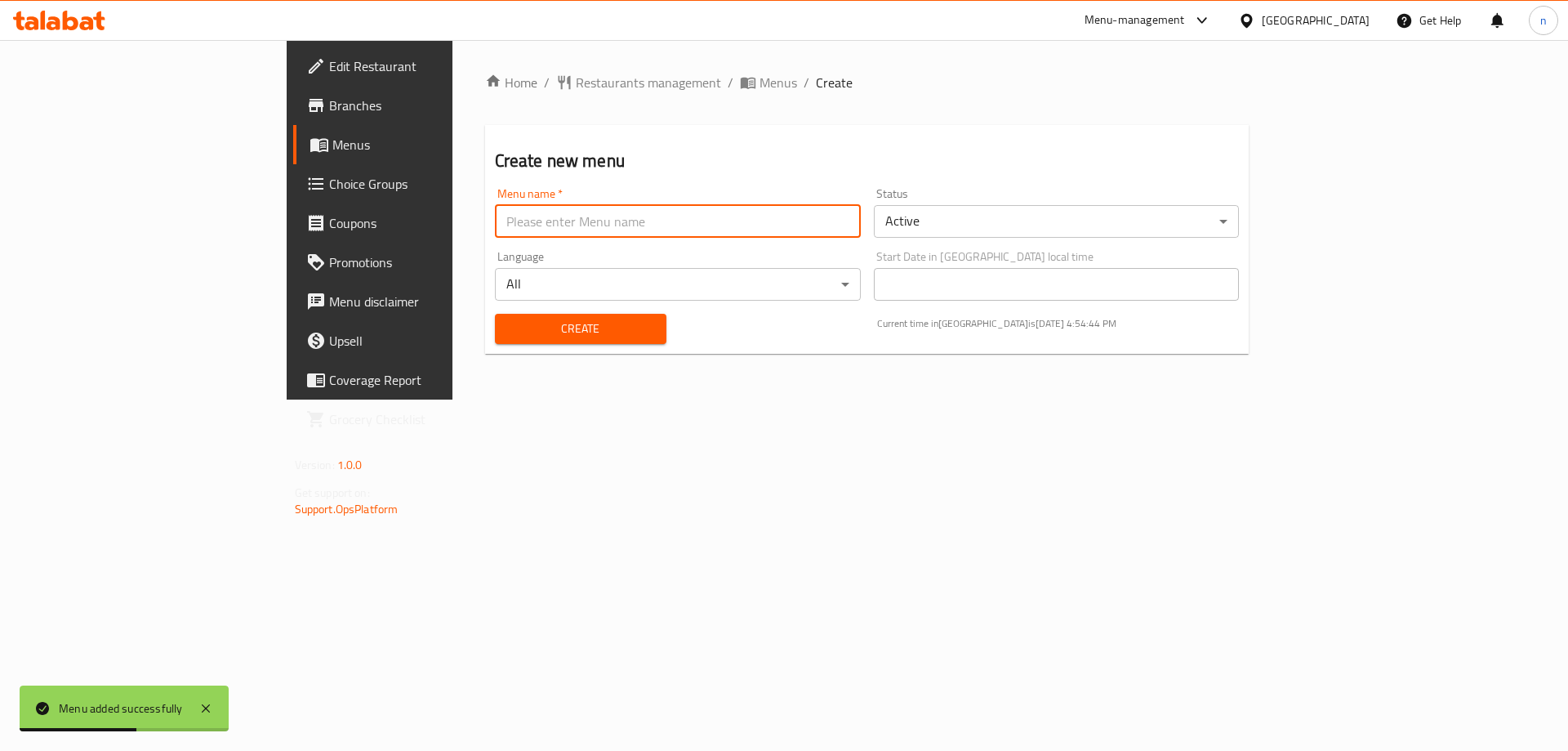
click at [293, 132] on link "Menus" at bounding box center [420, 144] width 255 height 39
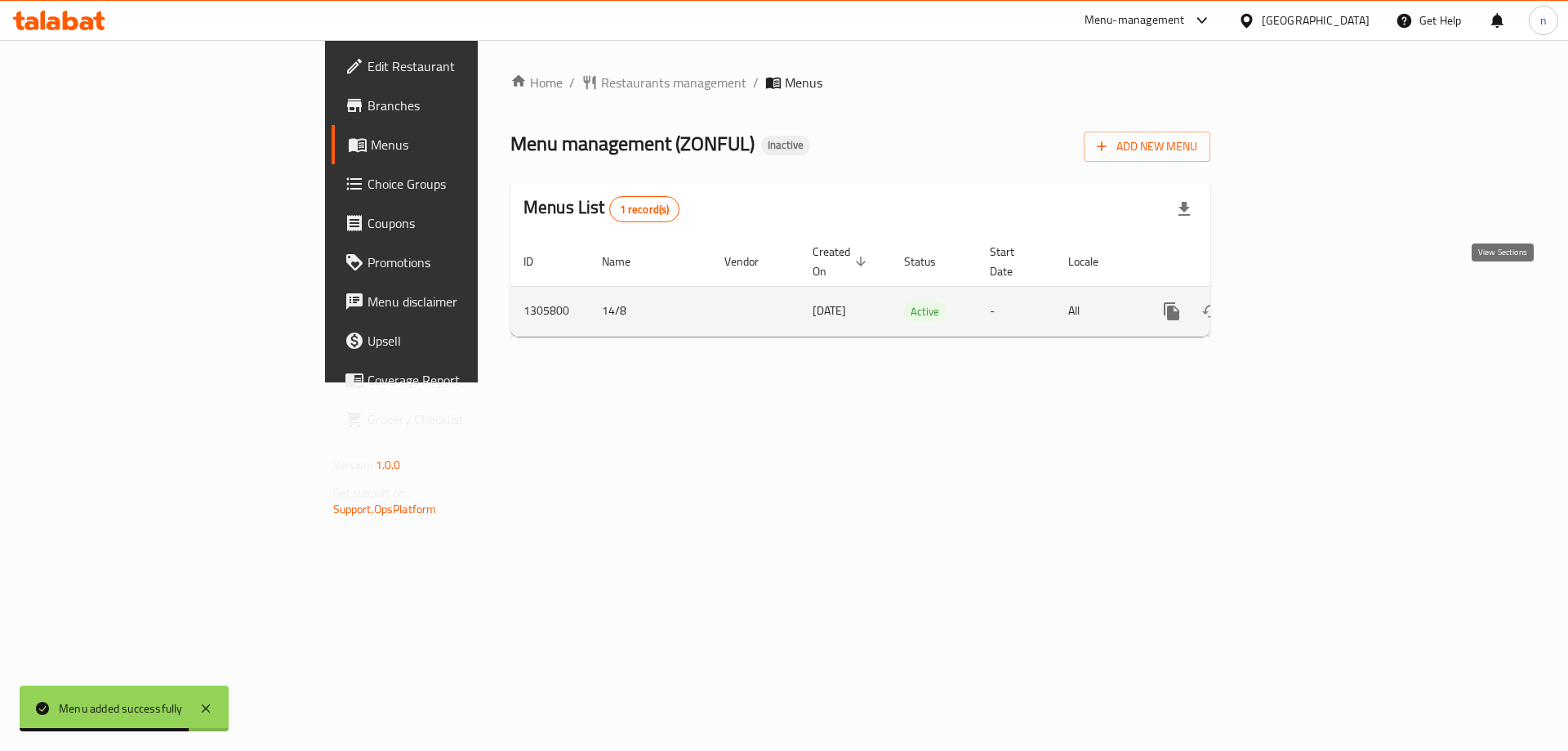
click at [1299, 301] on icon "enhanced table" at bounding box center [1289, 311] width 19 height 19
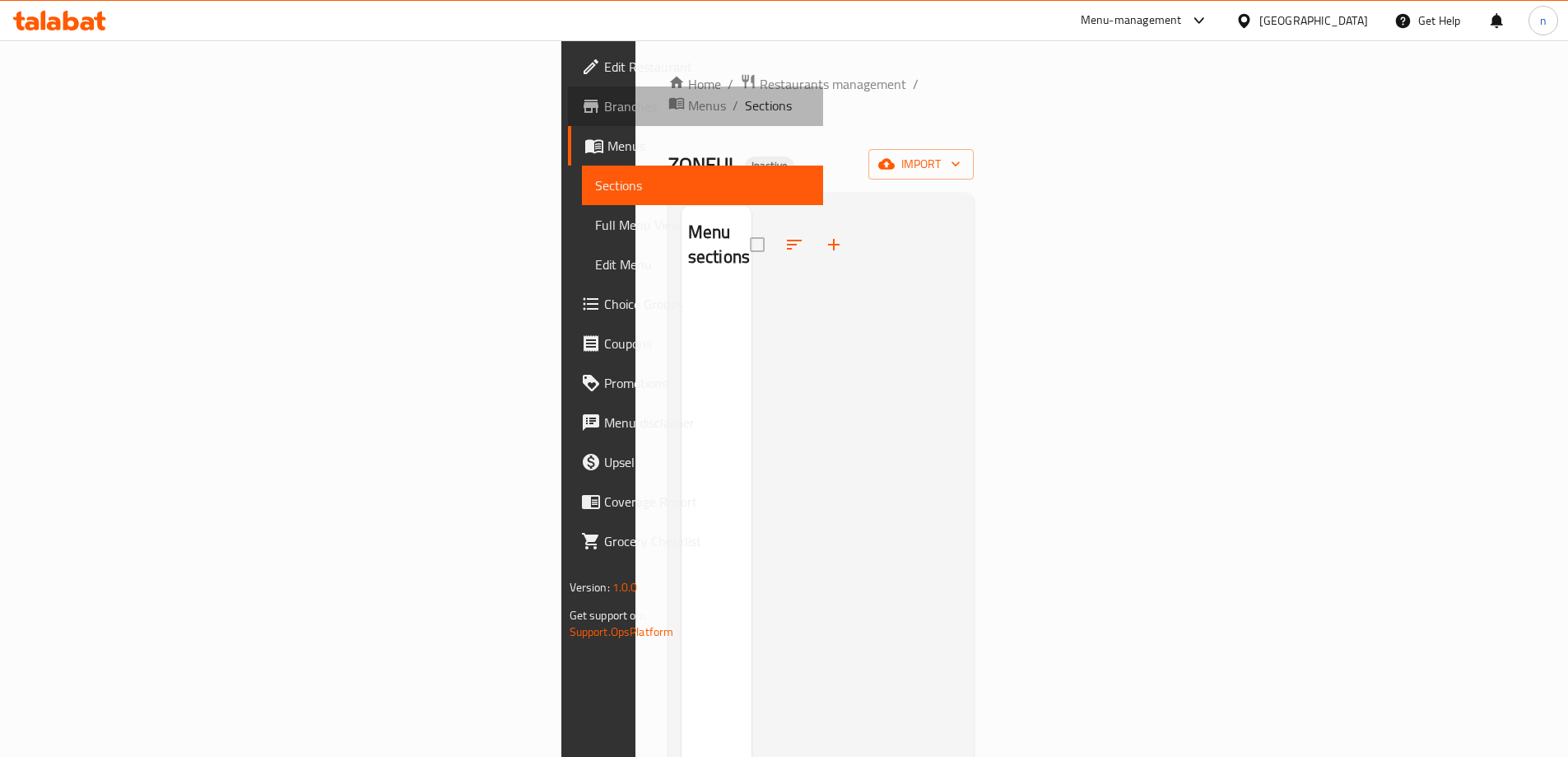
click at [604, 107] on span "Branches" at bounding box center [707, 105] width 206 height 19
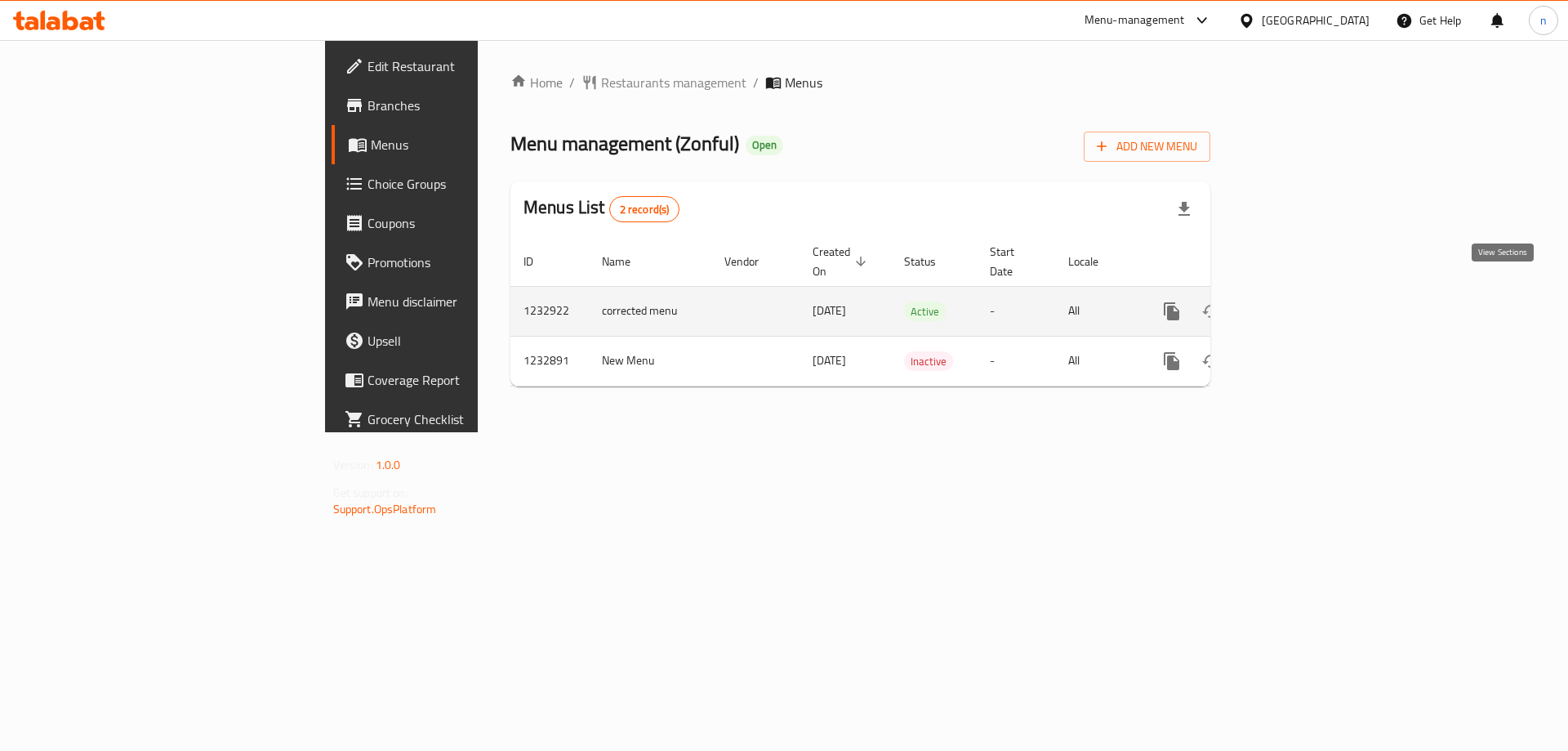
click at [1299, 301] on icon "enhanced table" at bounding box center [1289, 311] width 19 height 19
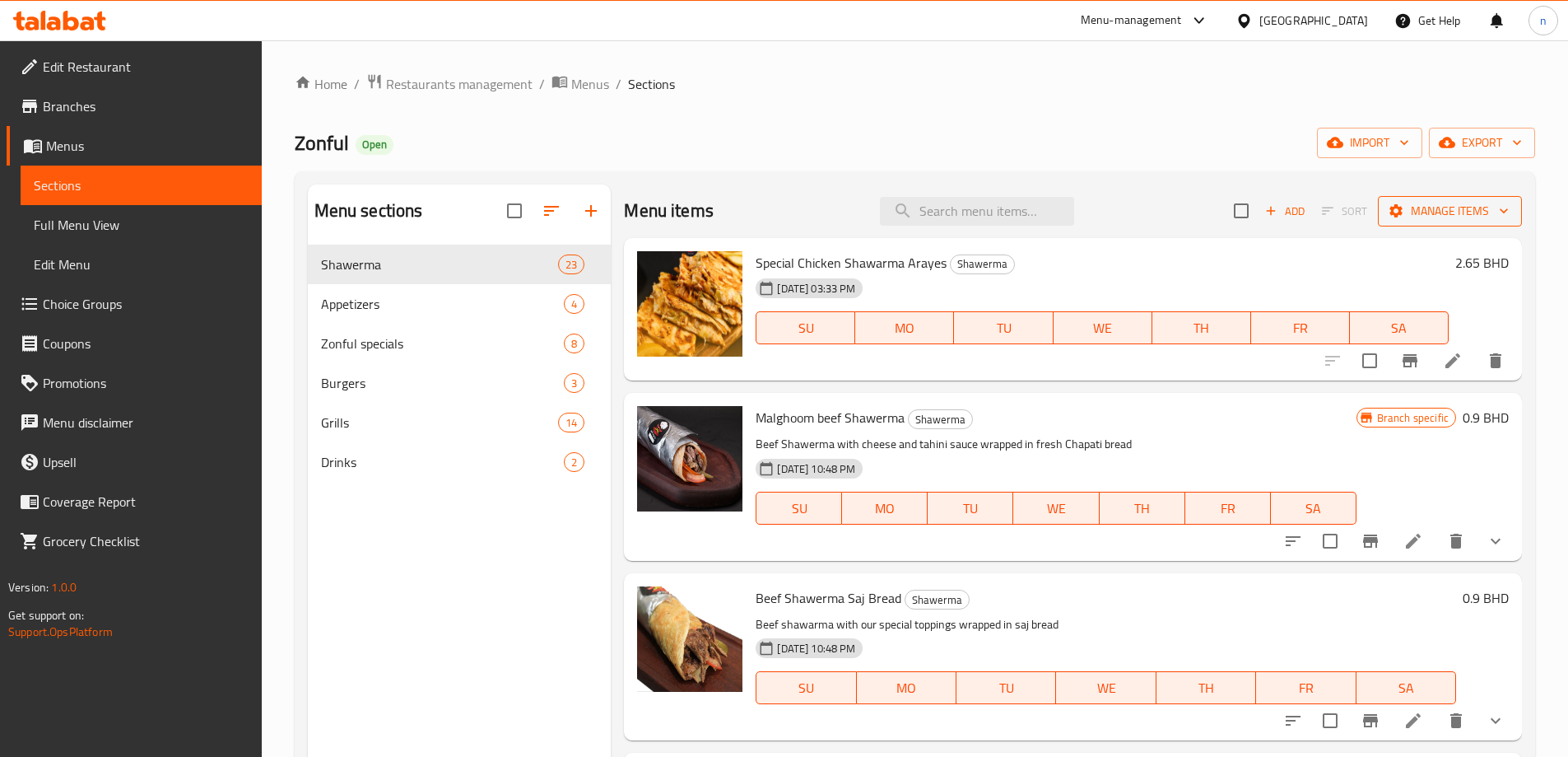
click at [1460, 213] on span "Manage items" at bounding box center [1450, 211] width 118 height 20
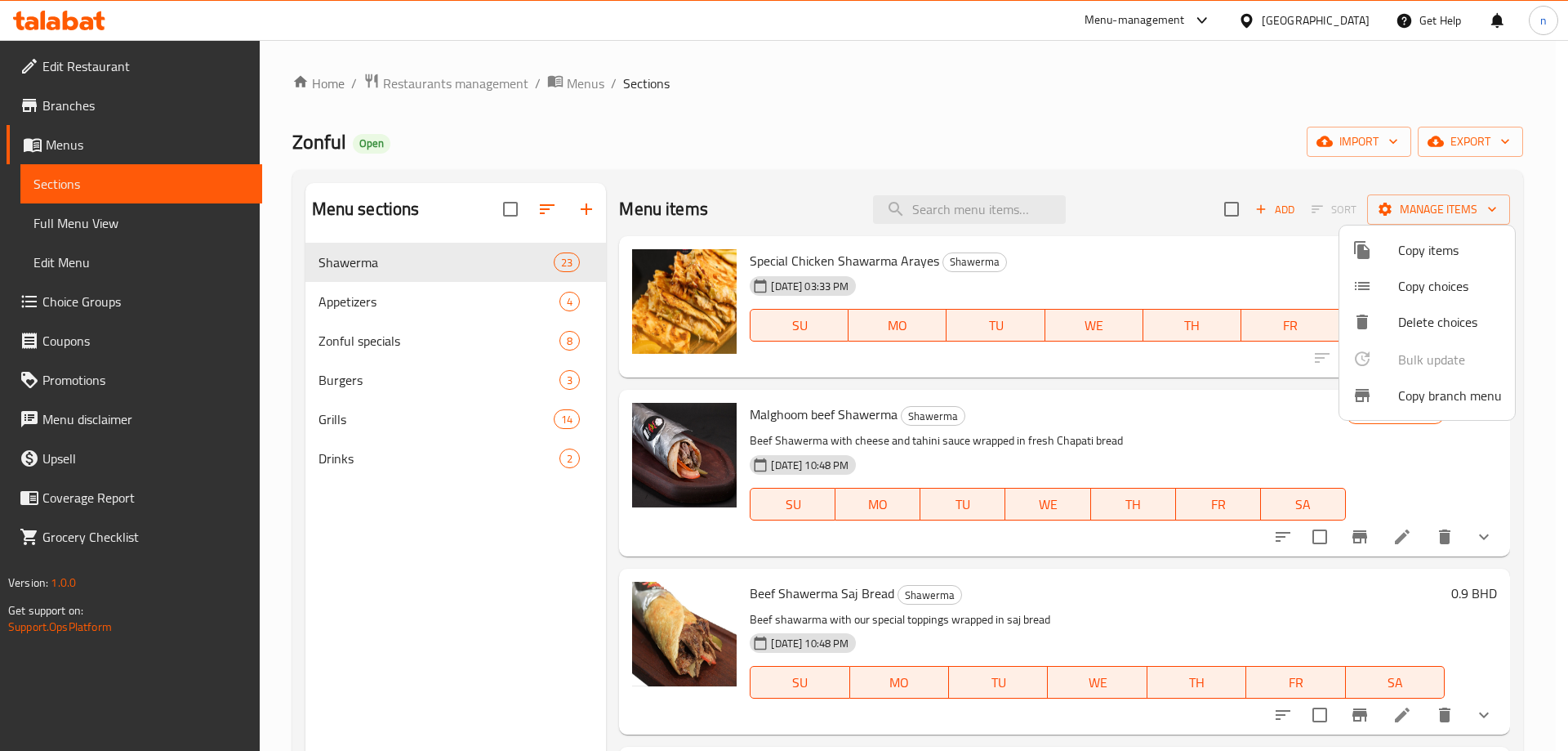
click at [1471, 142] on div at bounding box center [784, 375] width 1568 height 751
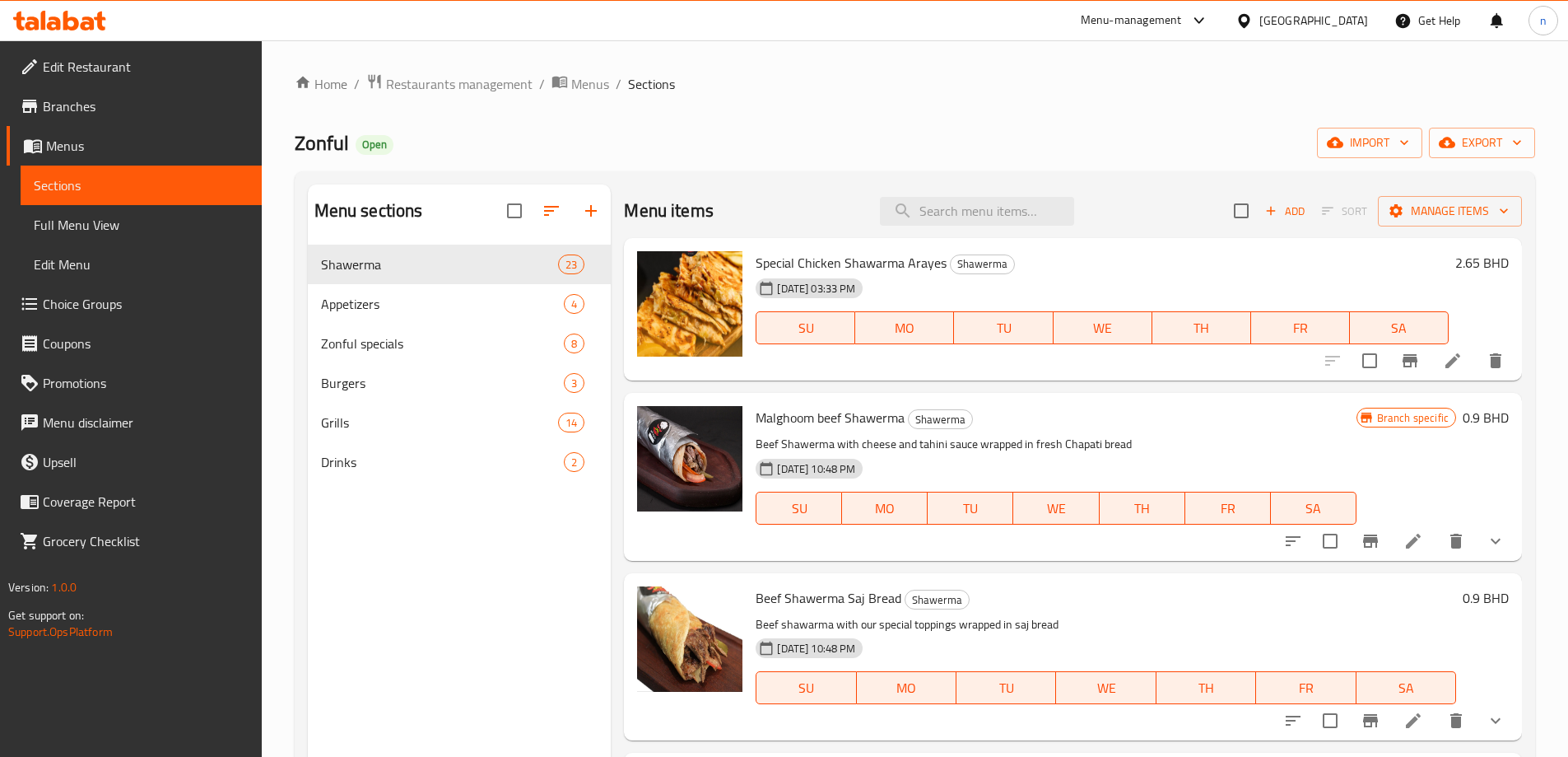
click at [1482, 143] on span "export" at bounding box center [1481, 143] width 80 height 20
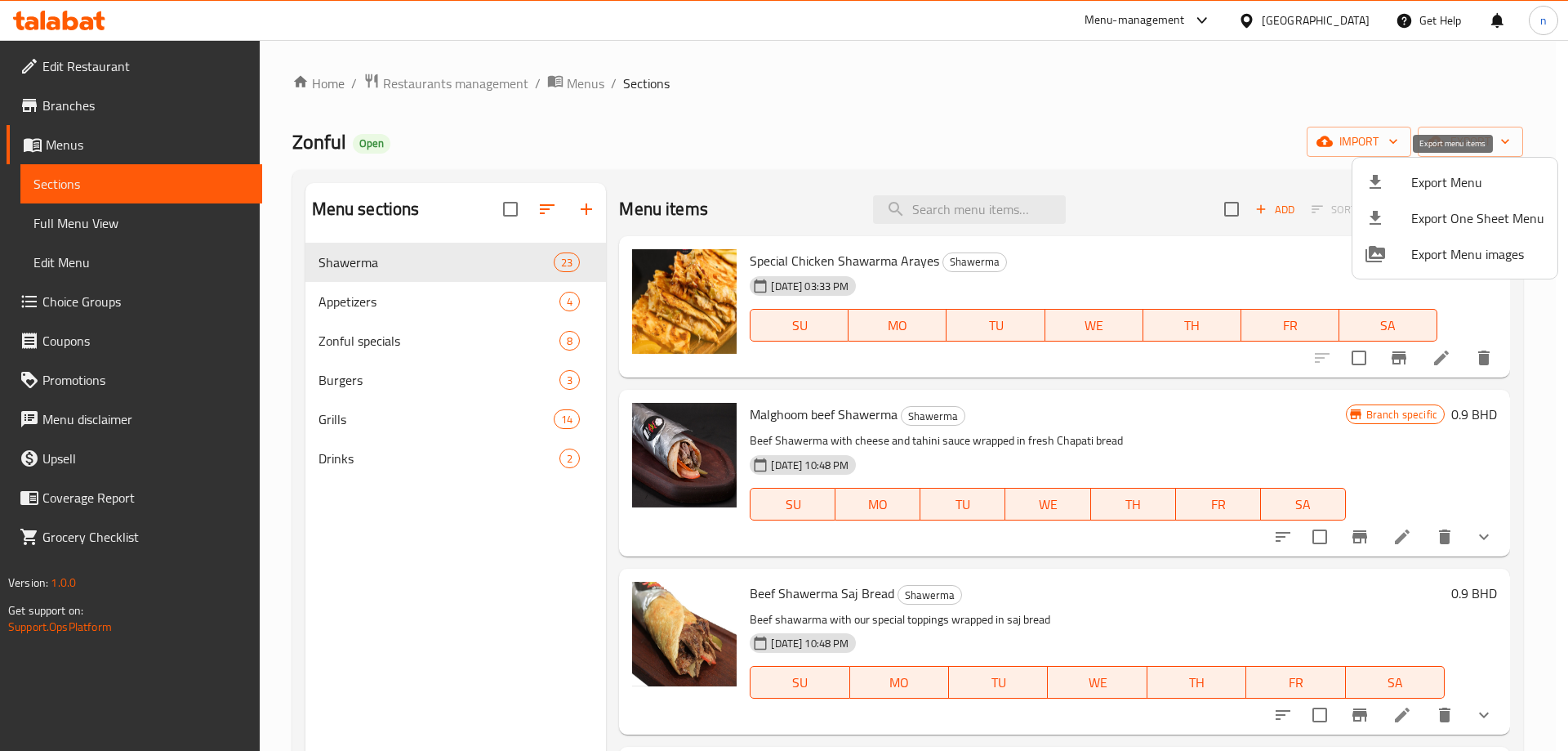
click at [1454, 183] on span "Export Menu" at bounding box center [1478, 182] width 133 height 19
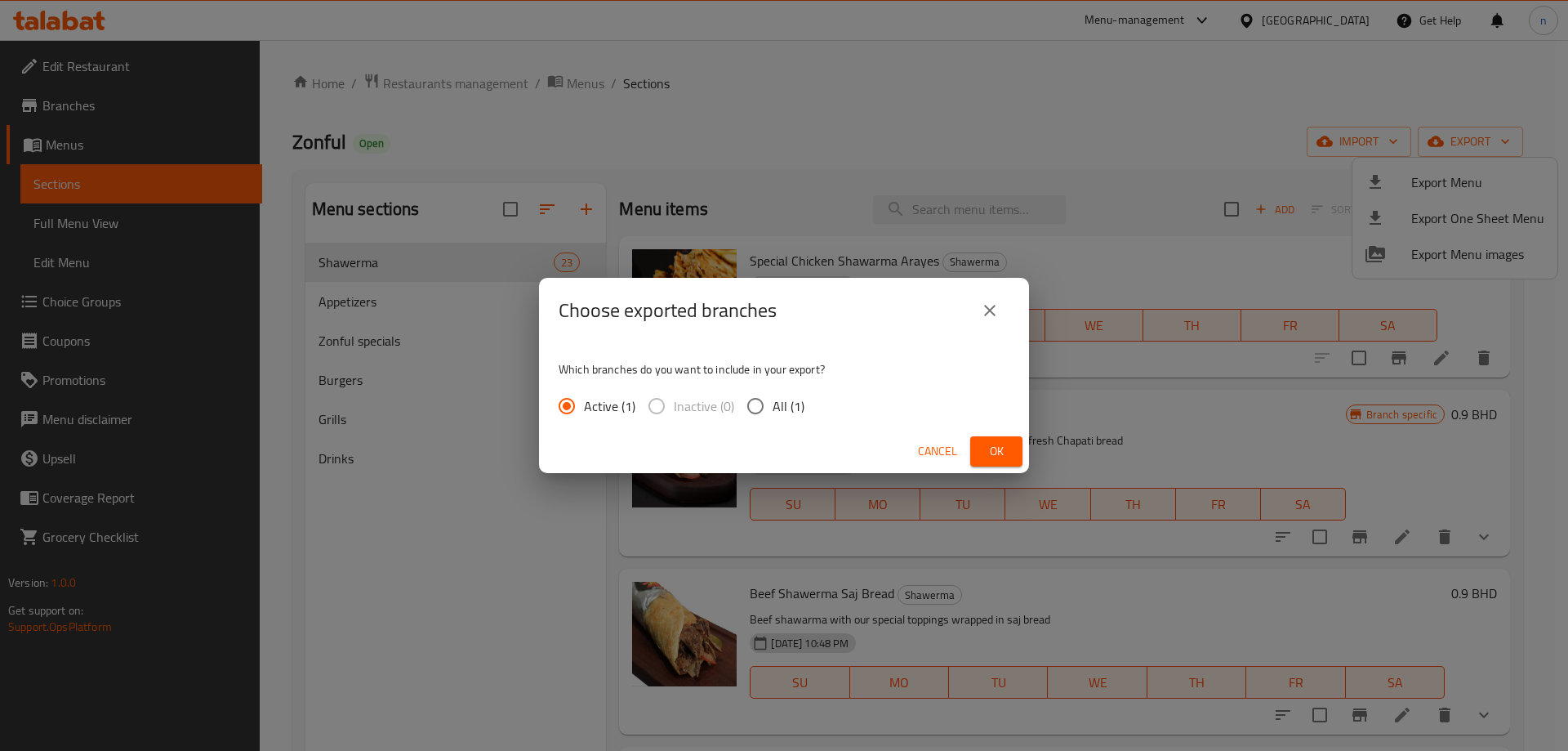
click at [758, 414] on input "All (1)" at bounding box center [755, 405] width 34 height 34
radio input "true"
click at [1000, 446] on span "Ok" at bounding box center [996, 451] width 26 height 20
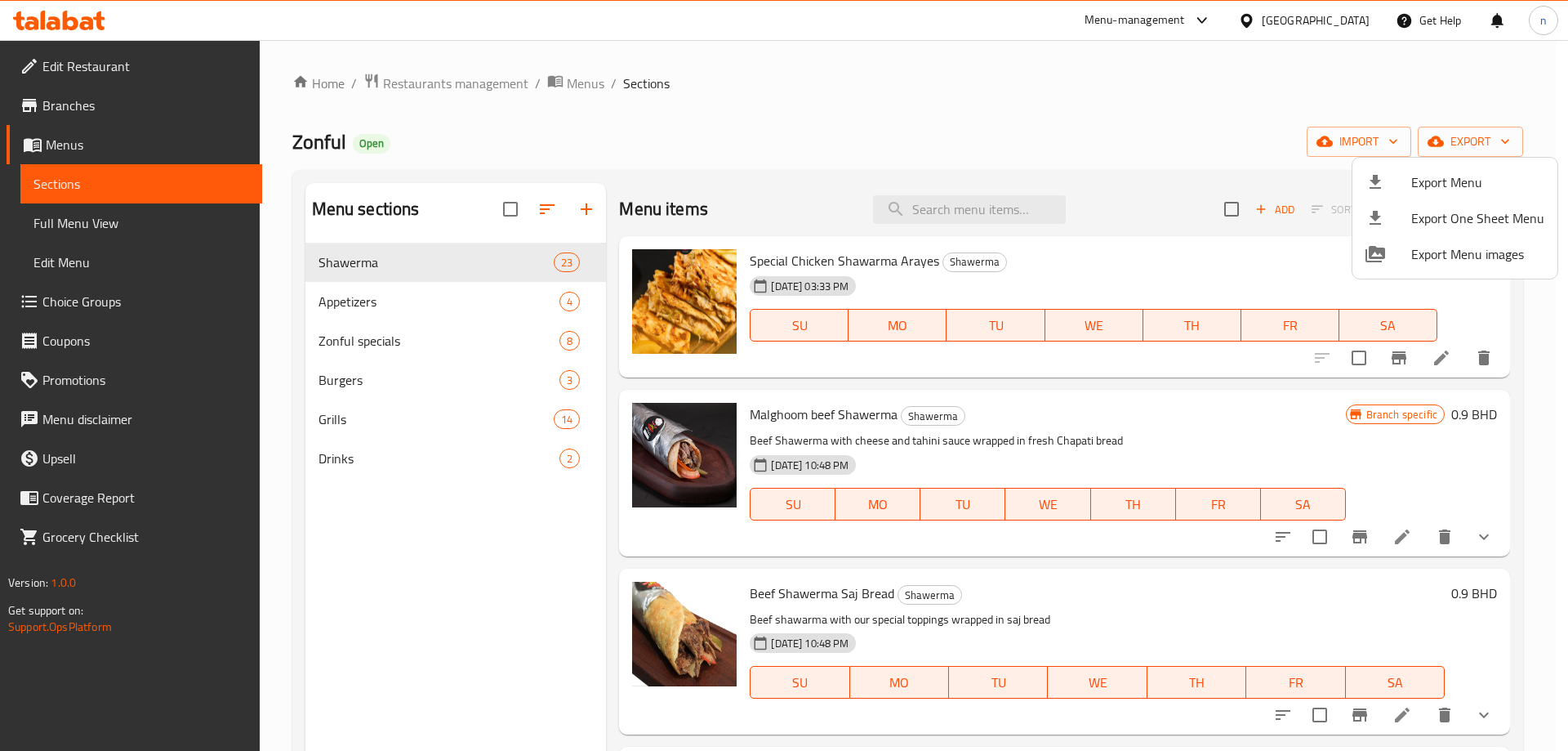
click at [1071, 95] on div at bounding box center [784, 375] width 1568 height 751
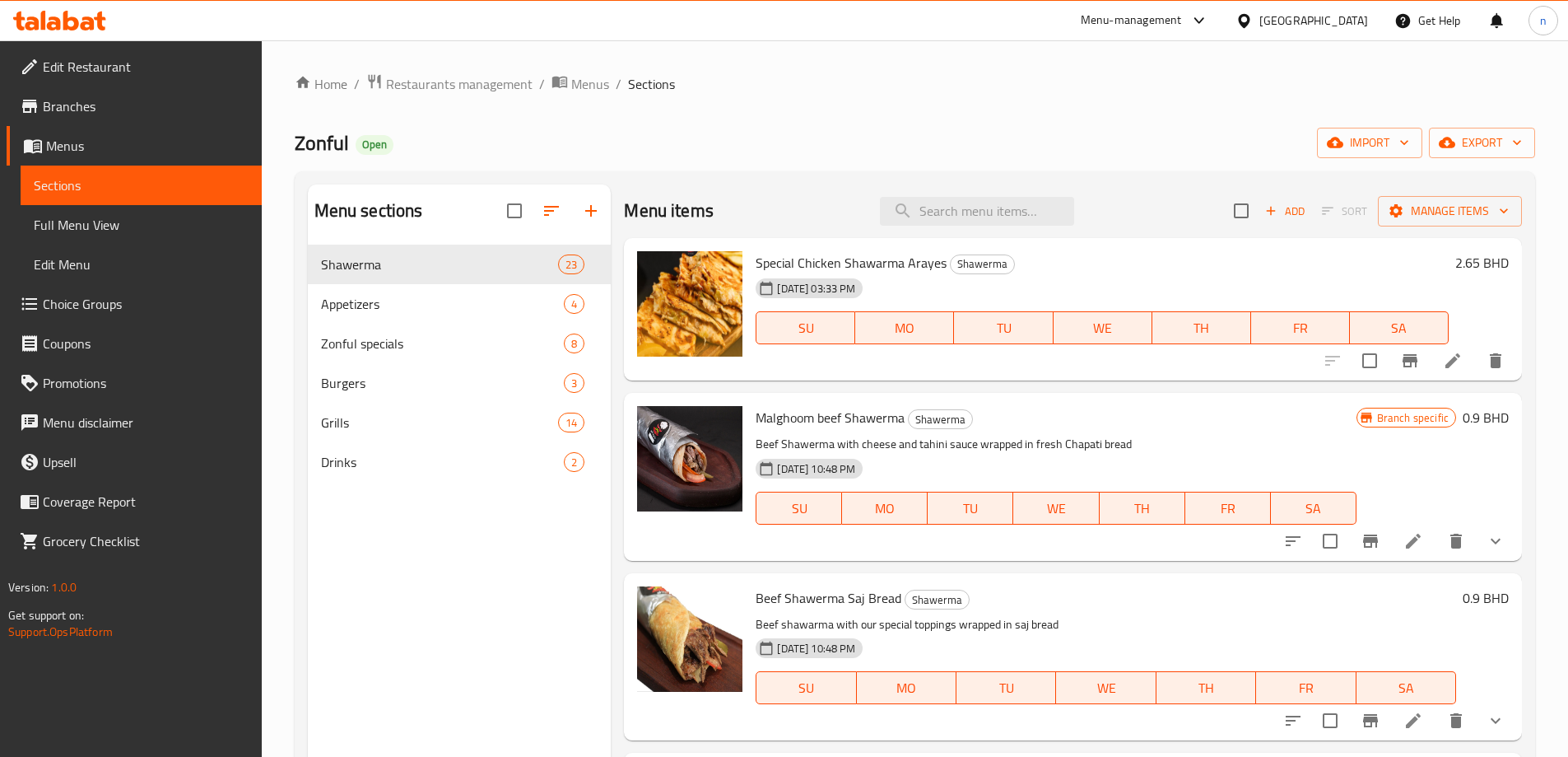
click at [56, 225] on span "Full Menu View" at bounding box center [141, 224] width 215 height 19
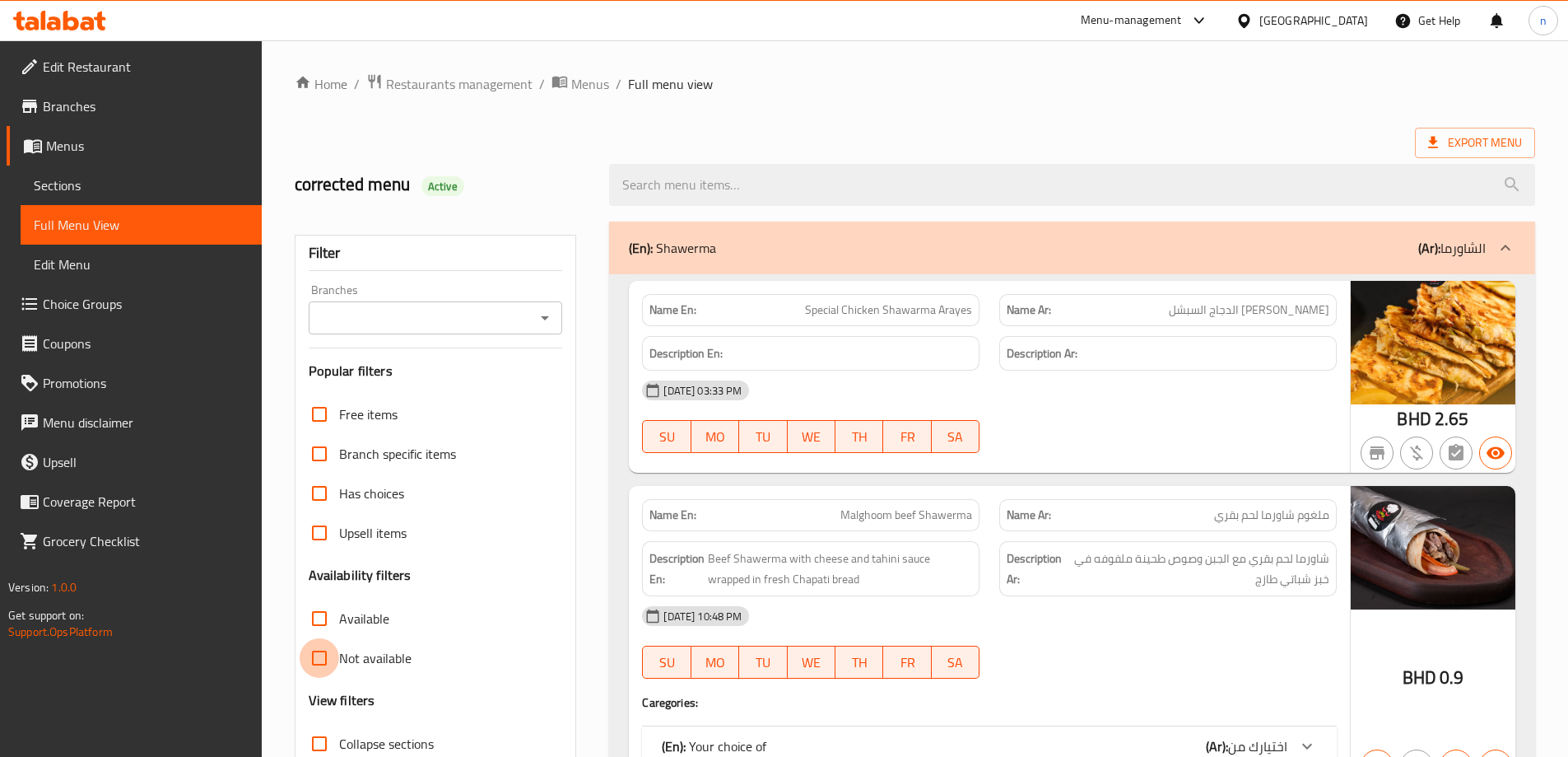
click at [321, 652] on input "Not available" at bounding box center [319, 657] width 40 height 40
checkbox input "true"
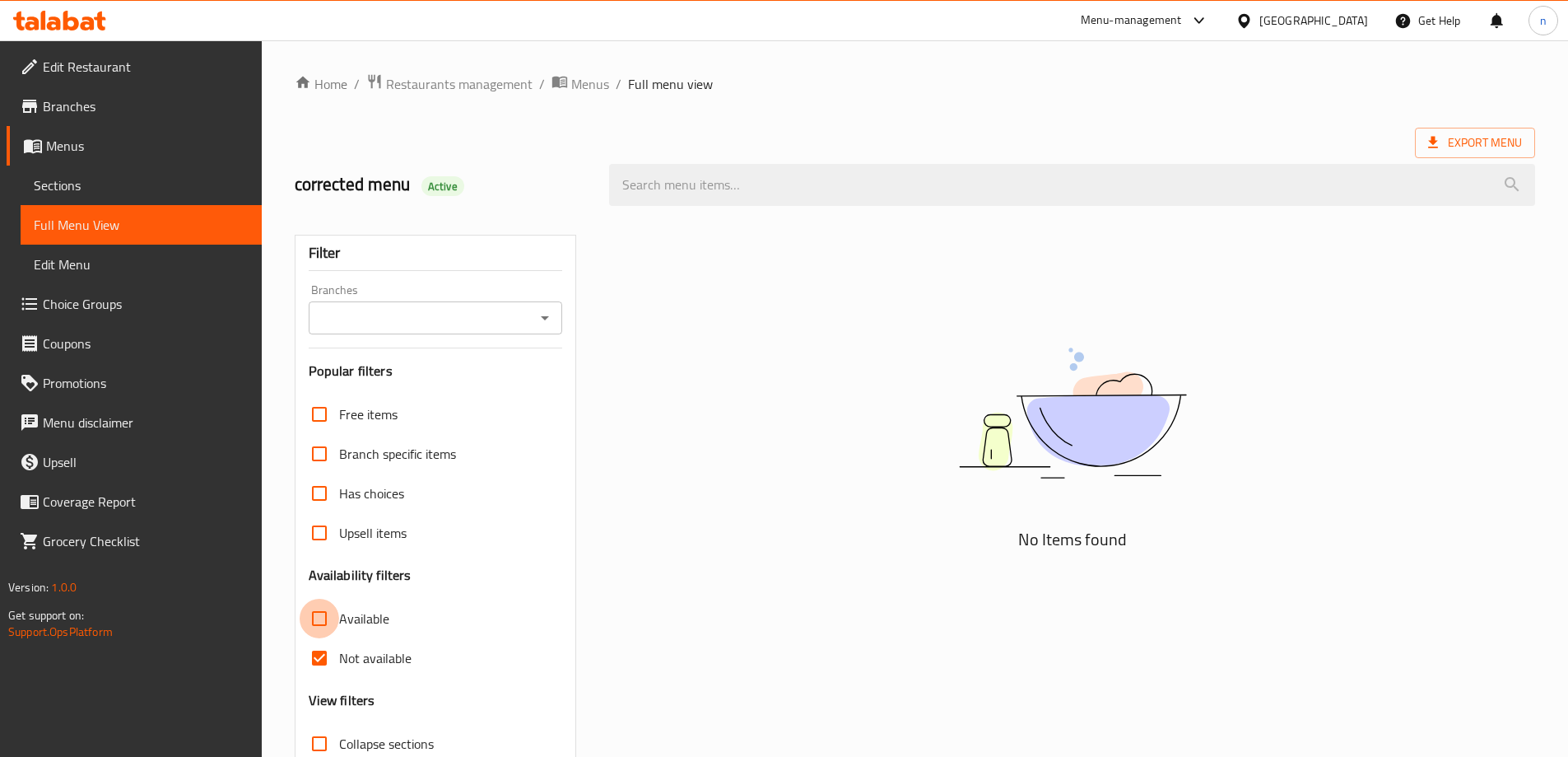
click at [331, 619] on input "Available" at bounding box center [319, 618] width 40 height 40
checkbox input "true"
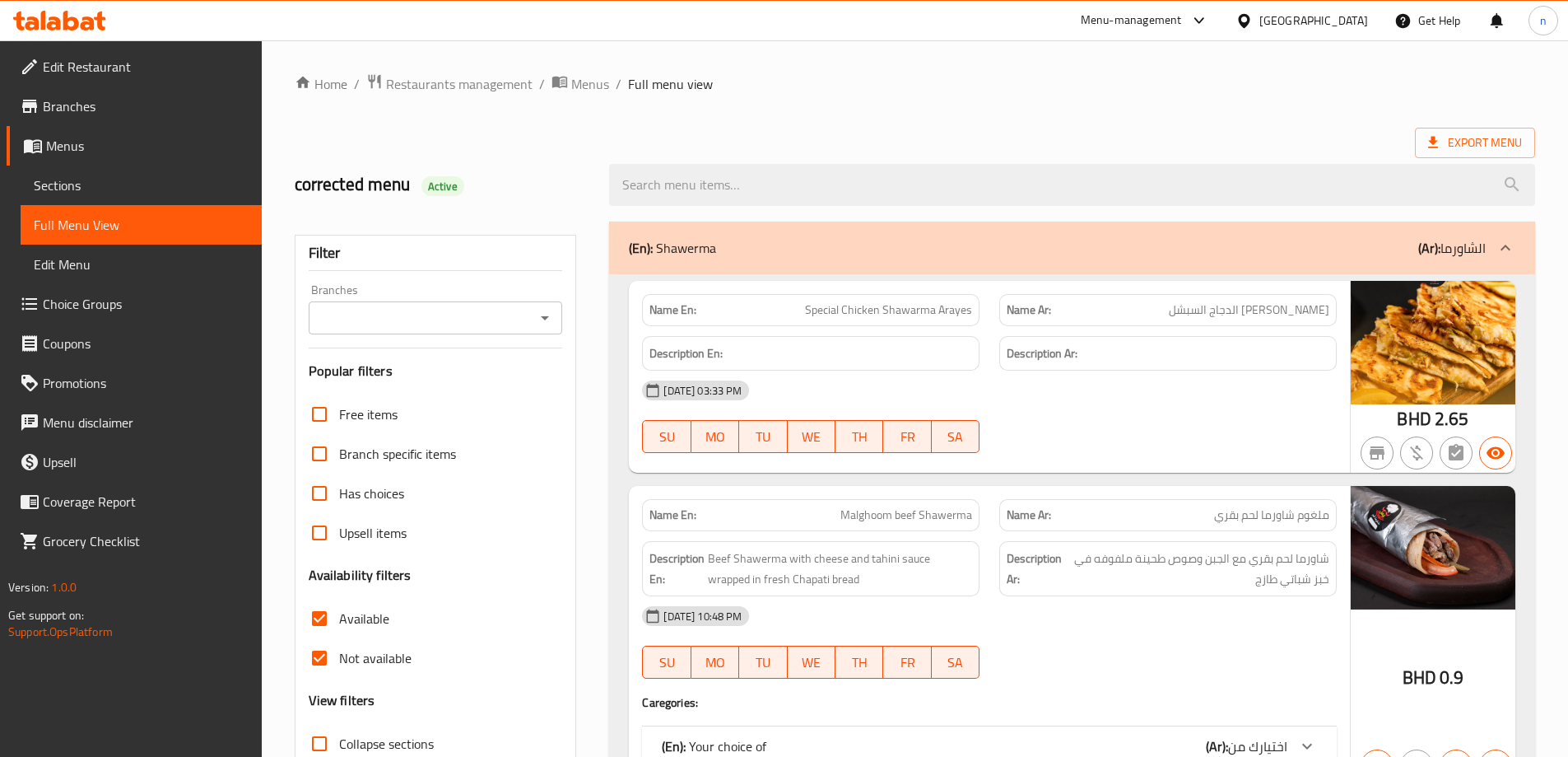
click at [318, 657] on input "Not available" at bounding box center [319, 657] width 40 height 40
checkbox input "false"
click at [322, 627] on input "Available" at bounding box center [319, 618] width 40 height 40
checkbox input "false"
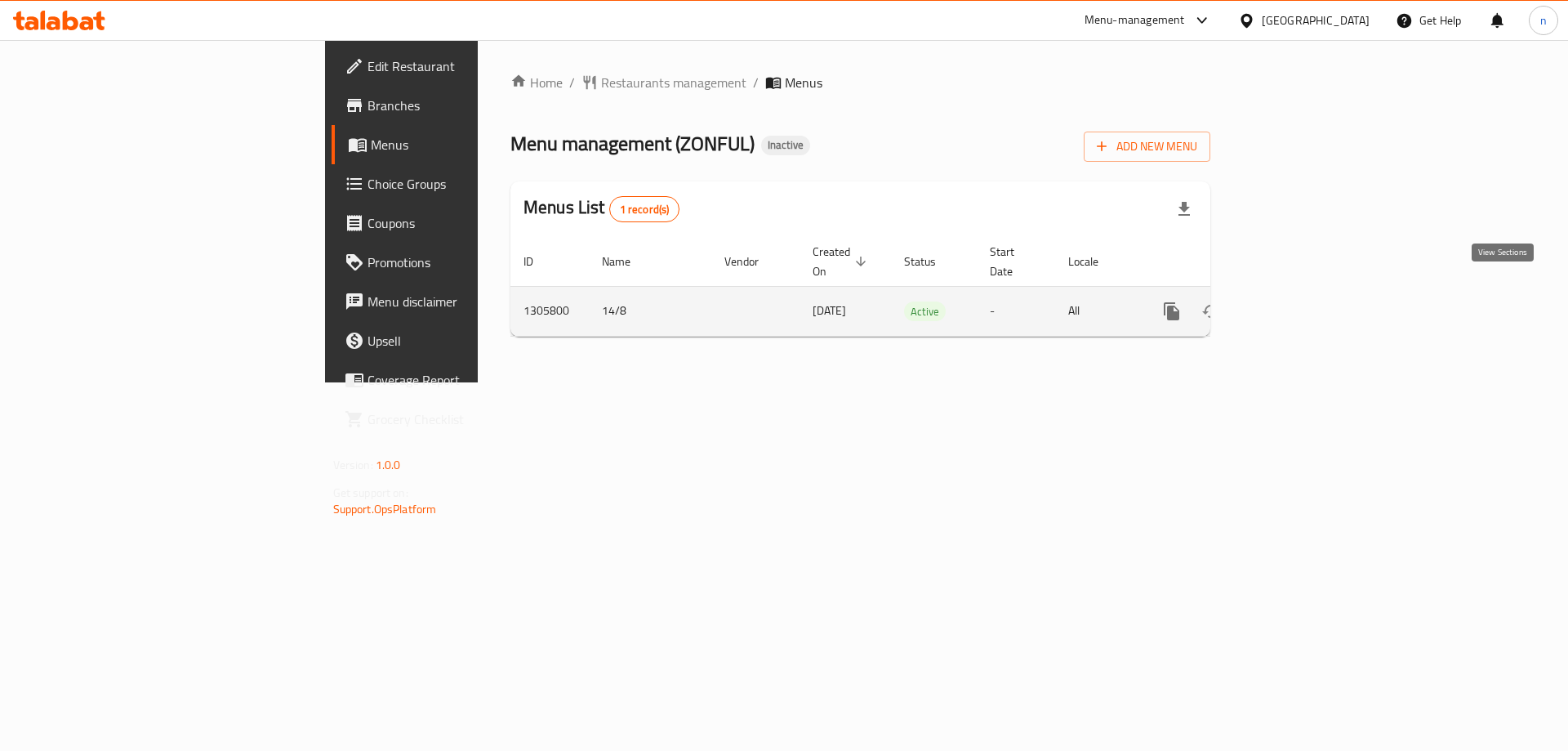
click at [1297, 304] on icon "enhanced table" at bounding box center [1290, 311] width 15 height 15
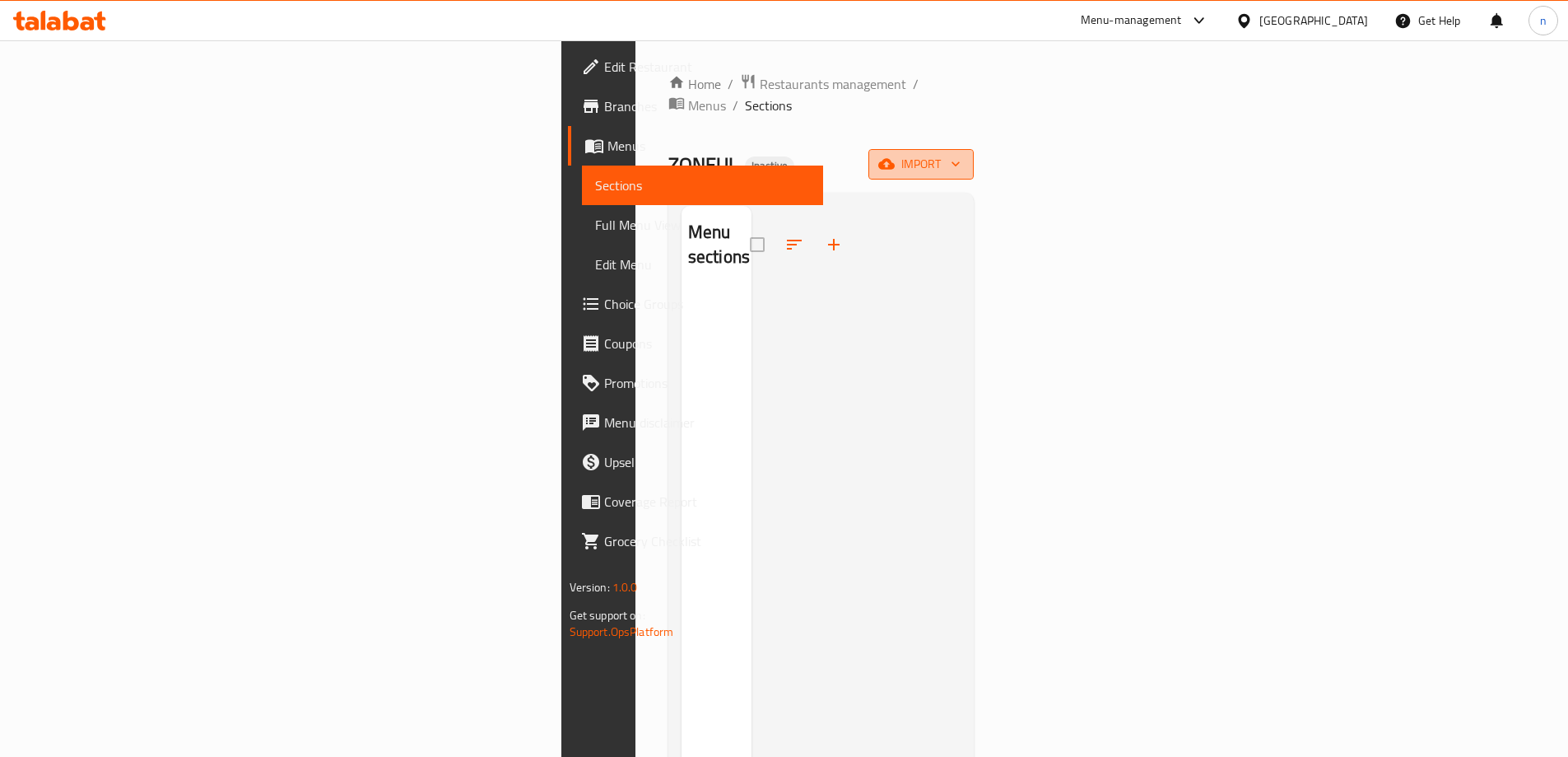
click at [961, 154] on span "import" at bounding box center [921, 164] width 79 height 20
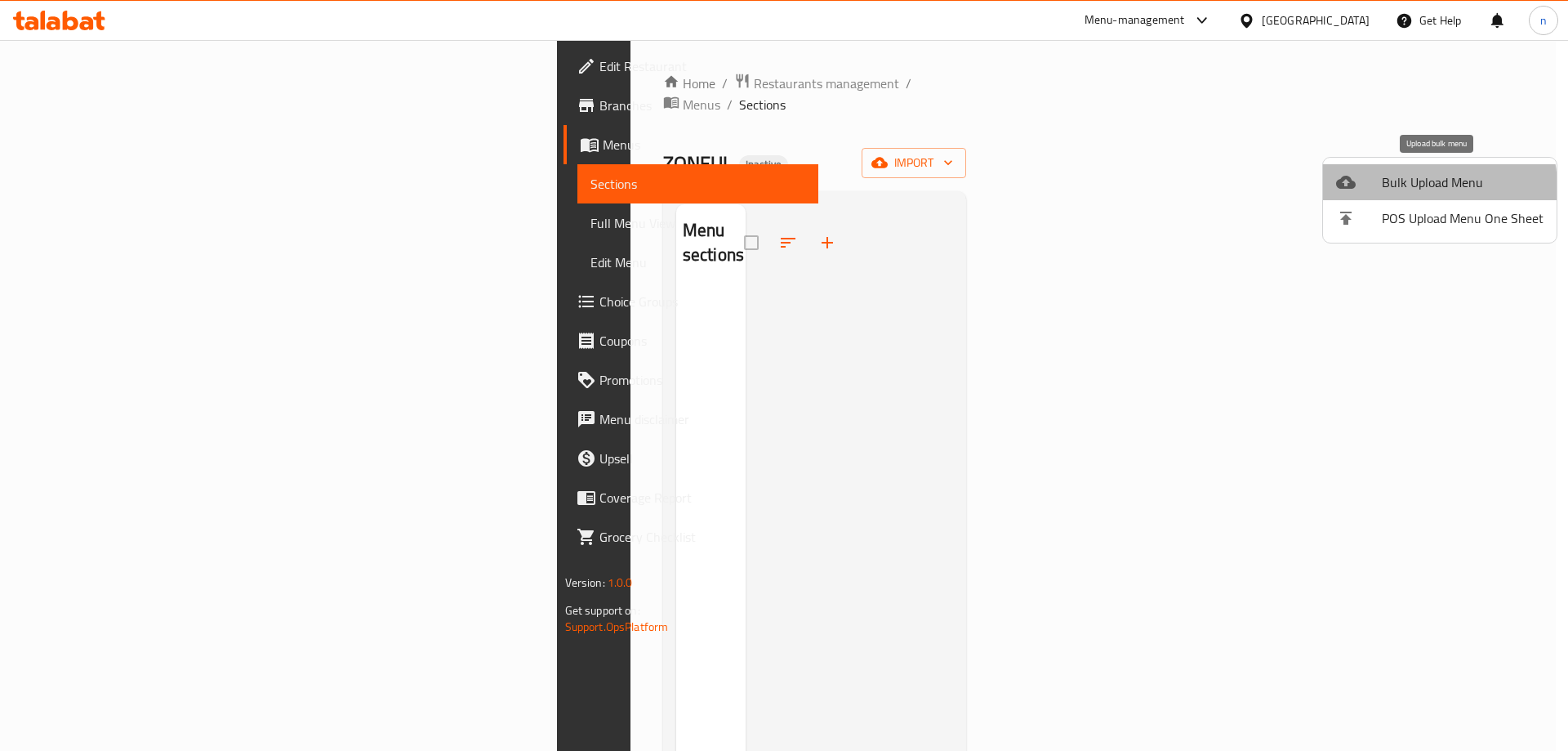
click at [1421, 187] on span "Bulk Upload Menu" at bounding box center [1463, 182] width 162 height 19
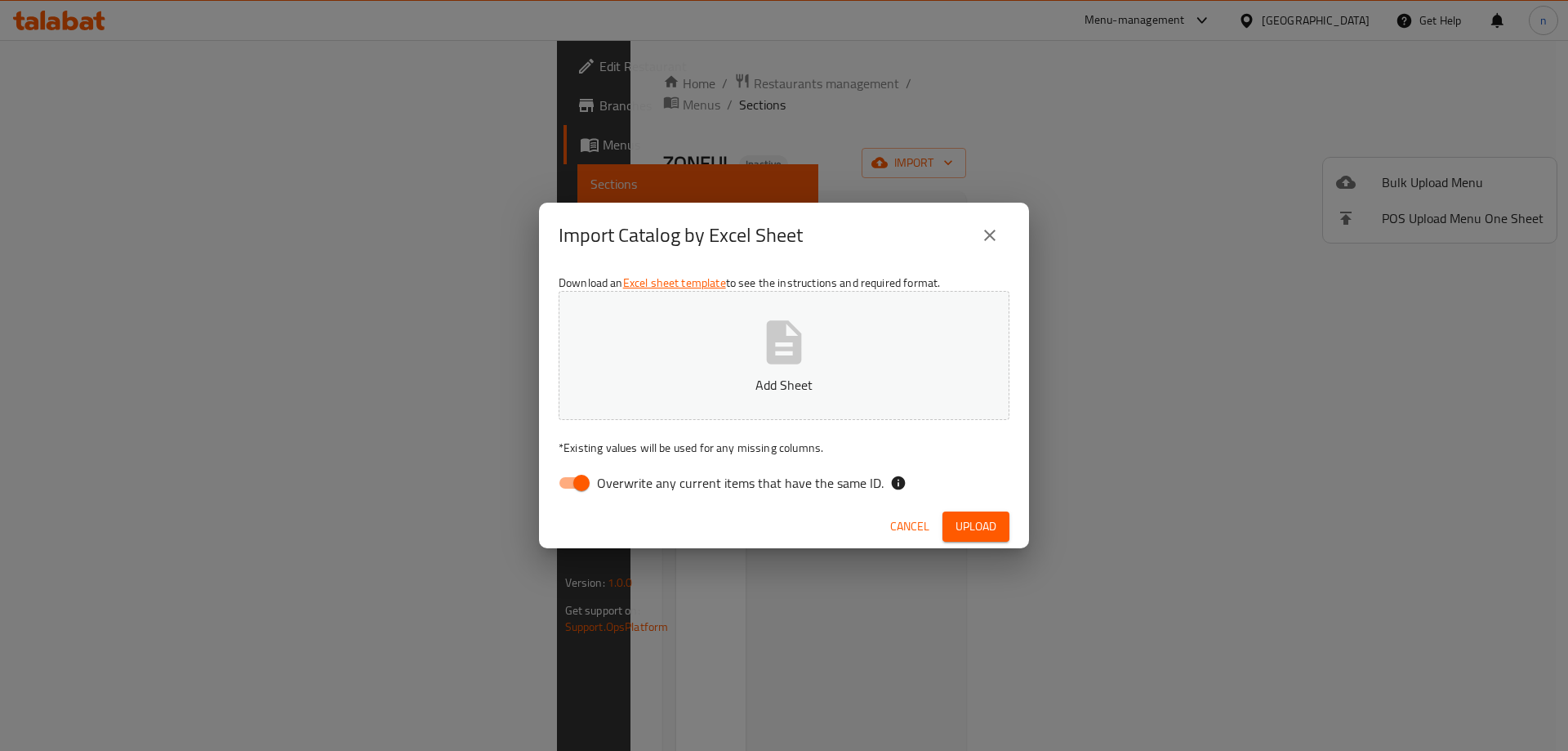
click at [575, 483] on input "Overwrite any current items that have the same ID." at bounding box center [581, 482] width 93 height 31
checkbox input "false"
click at [712, 306] on button "Add Sheet" at bounding box center [784, 355] width 451 height 129
click at [990, 523] on span "Upload" at bounding box center [976, 527] width 41 height 20
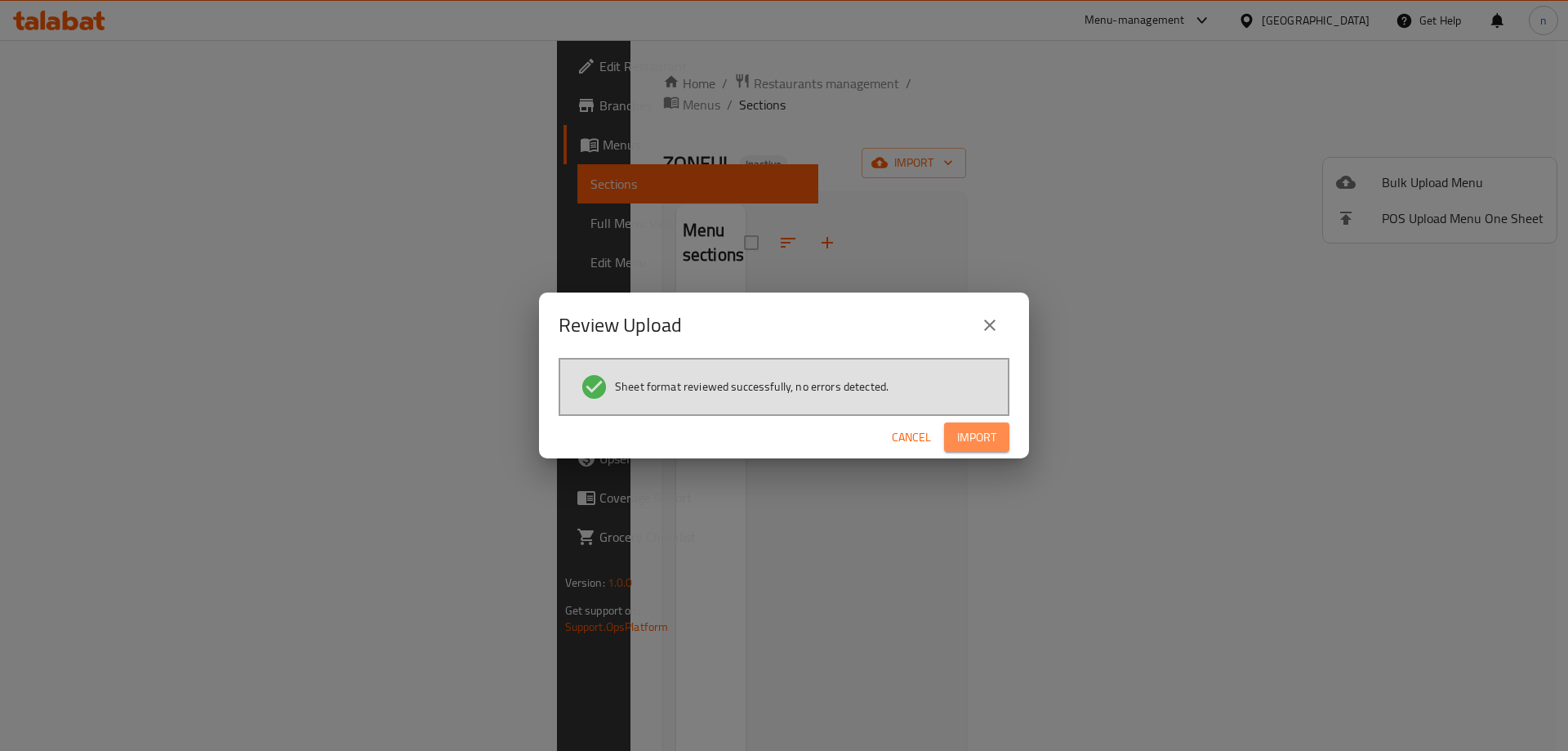
click at [992, 443] on span "Import" at bounding box center [977, 437] width 39 height 20
click at [970, 430] on span "Import" at bounding box center [977, 437] width 39 height 20
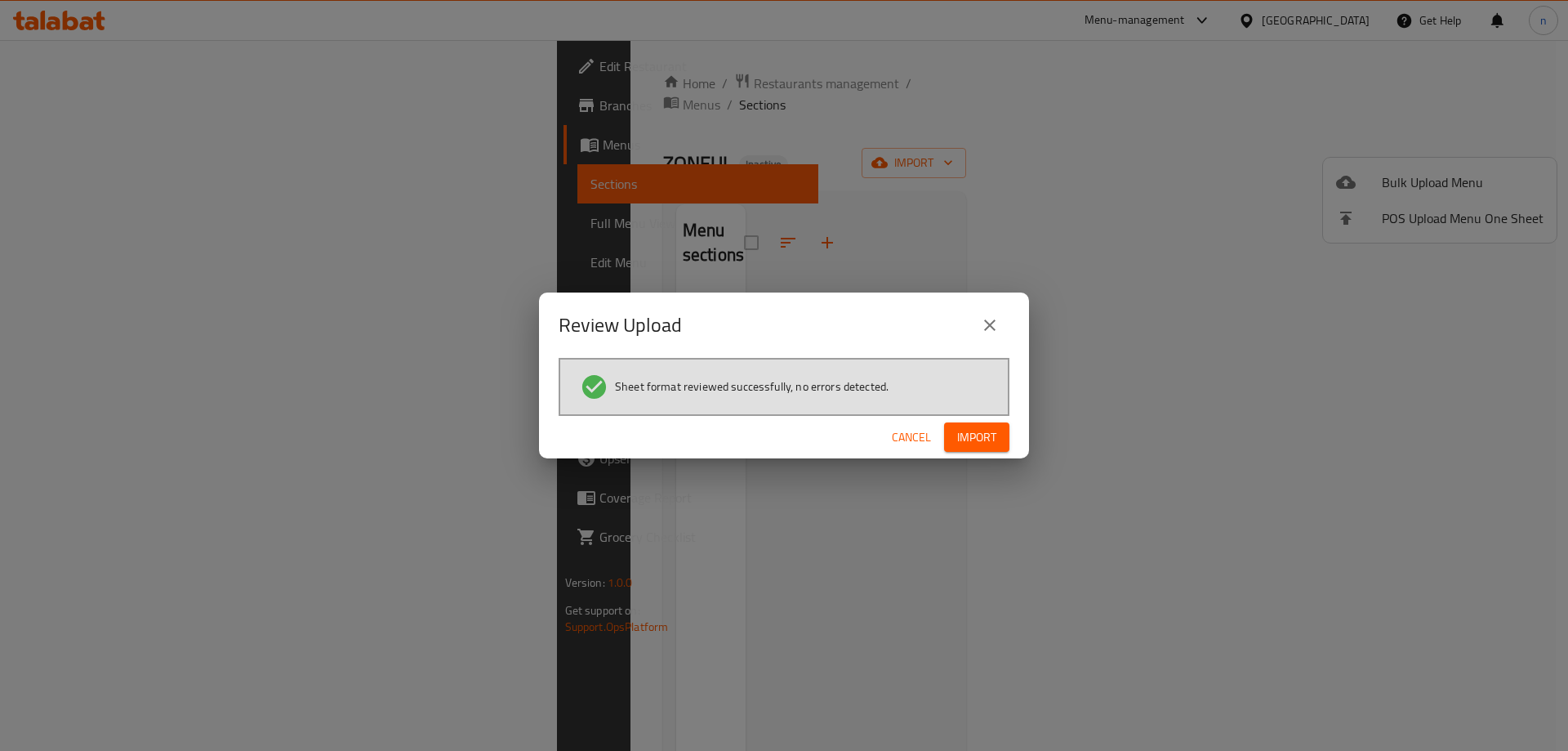
click at [970, 430] on span "Import" at bounding box center [977, 437] width 39 height 20
click at [974, 439] on span "Import" at bounding box center [977, 437] width 39 height 20
click at [992, 436] on span "Import" at bounding box center [977, 437] width 39 height 20
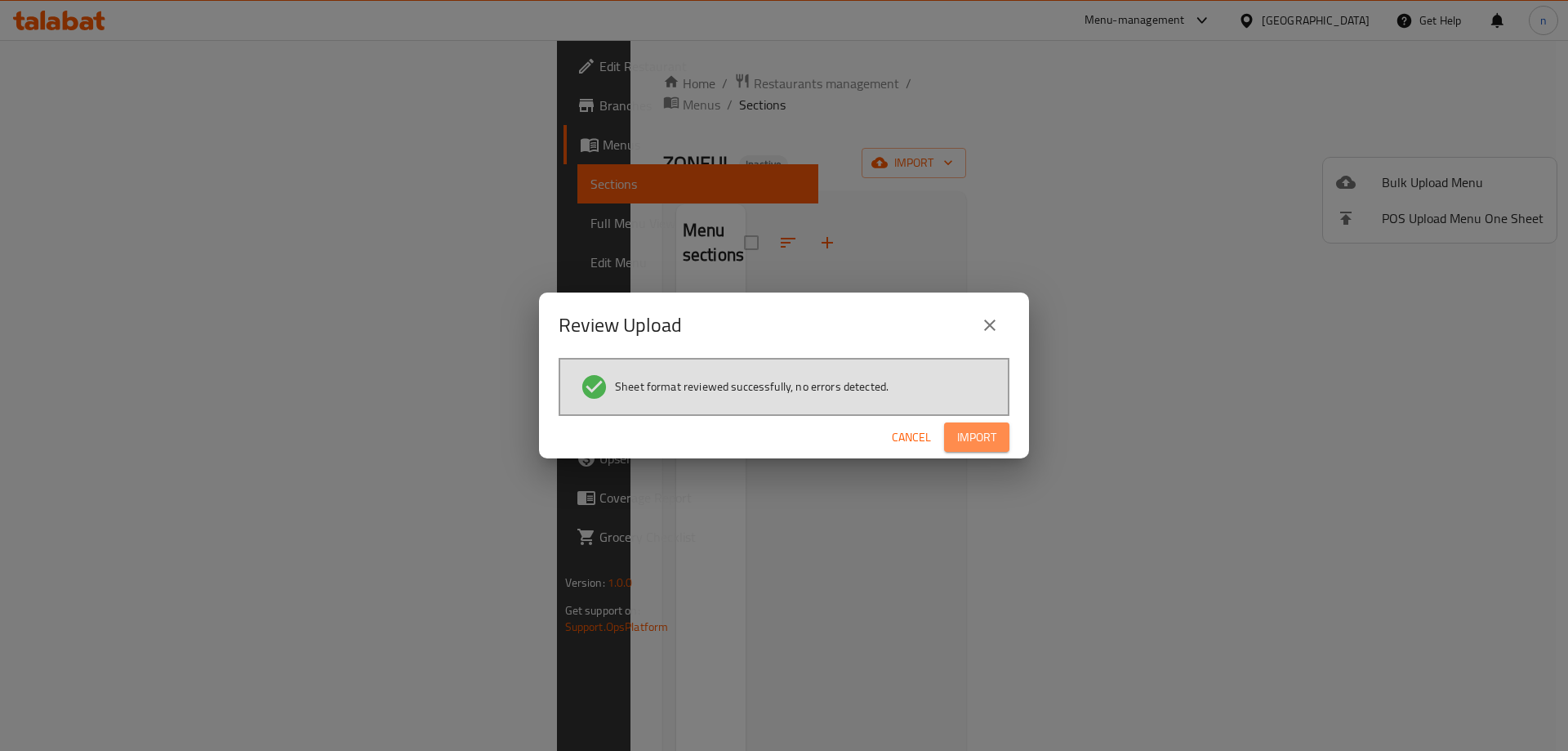
click at [993, 436] on span "Import" at bounding box center [977, 437] width 39 height 20
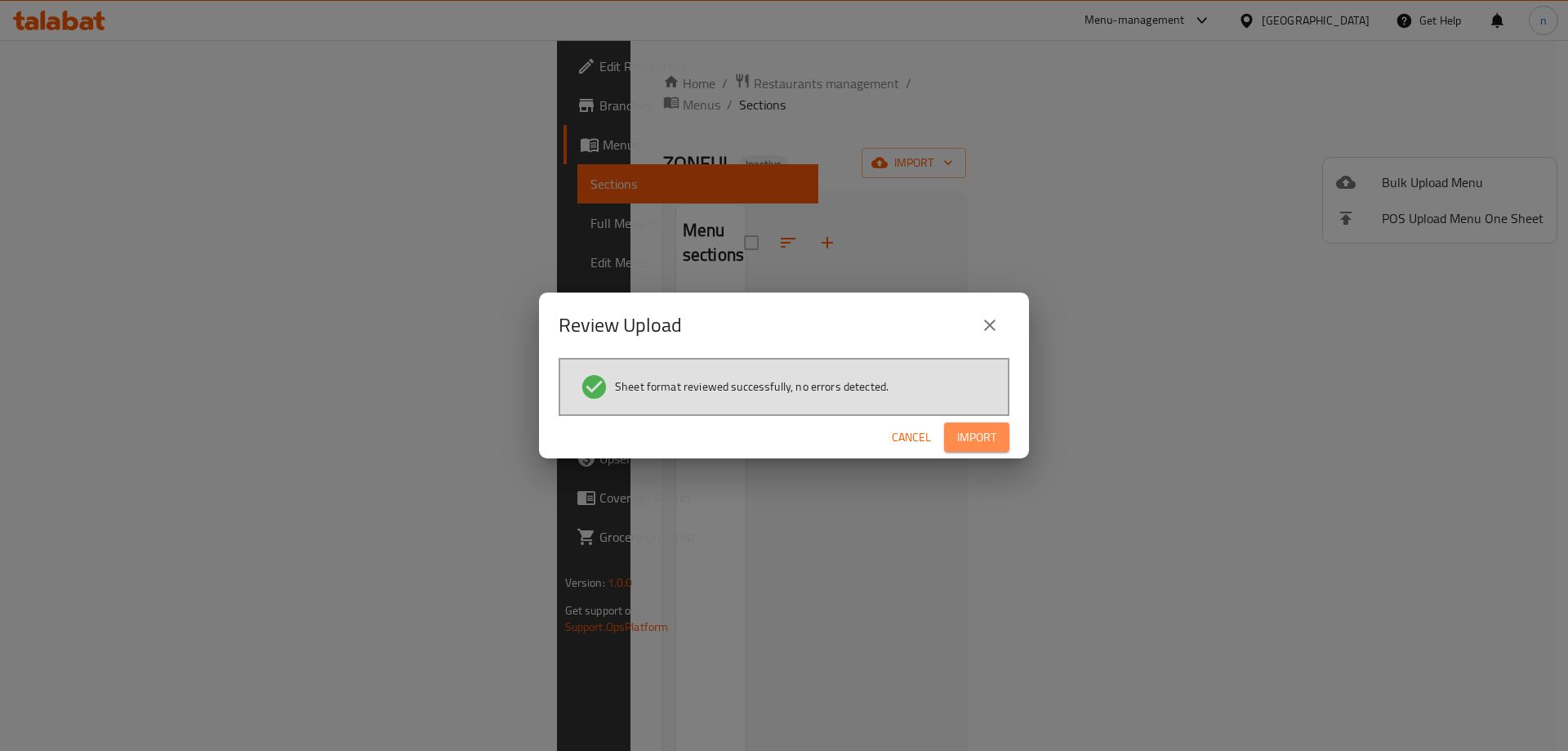
click at [993, 436] on span "Import" at bounding box center [977, 437] width 39 height 20
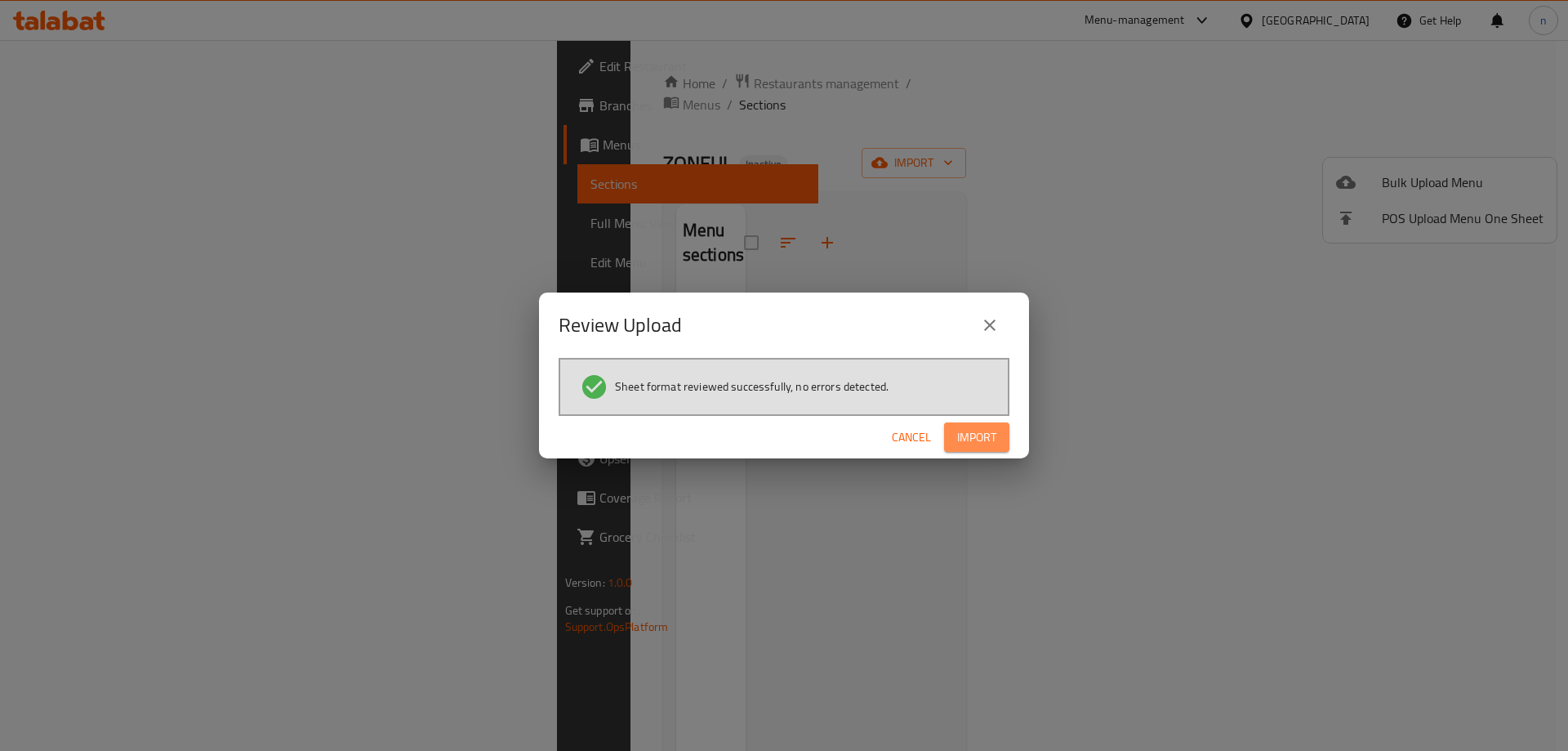
click at [993, 436] on span "Import" at bounding box center [977, 437] width 39 height 20
click at [993, 436] on span "button" at bounding box center [983, 437] width 26 height 17
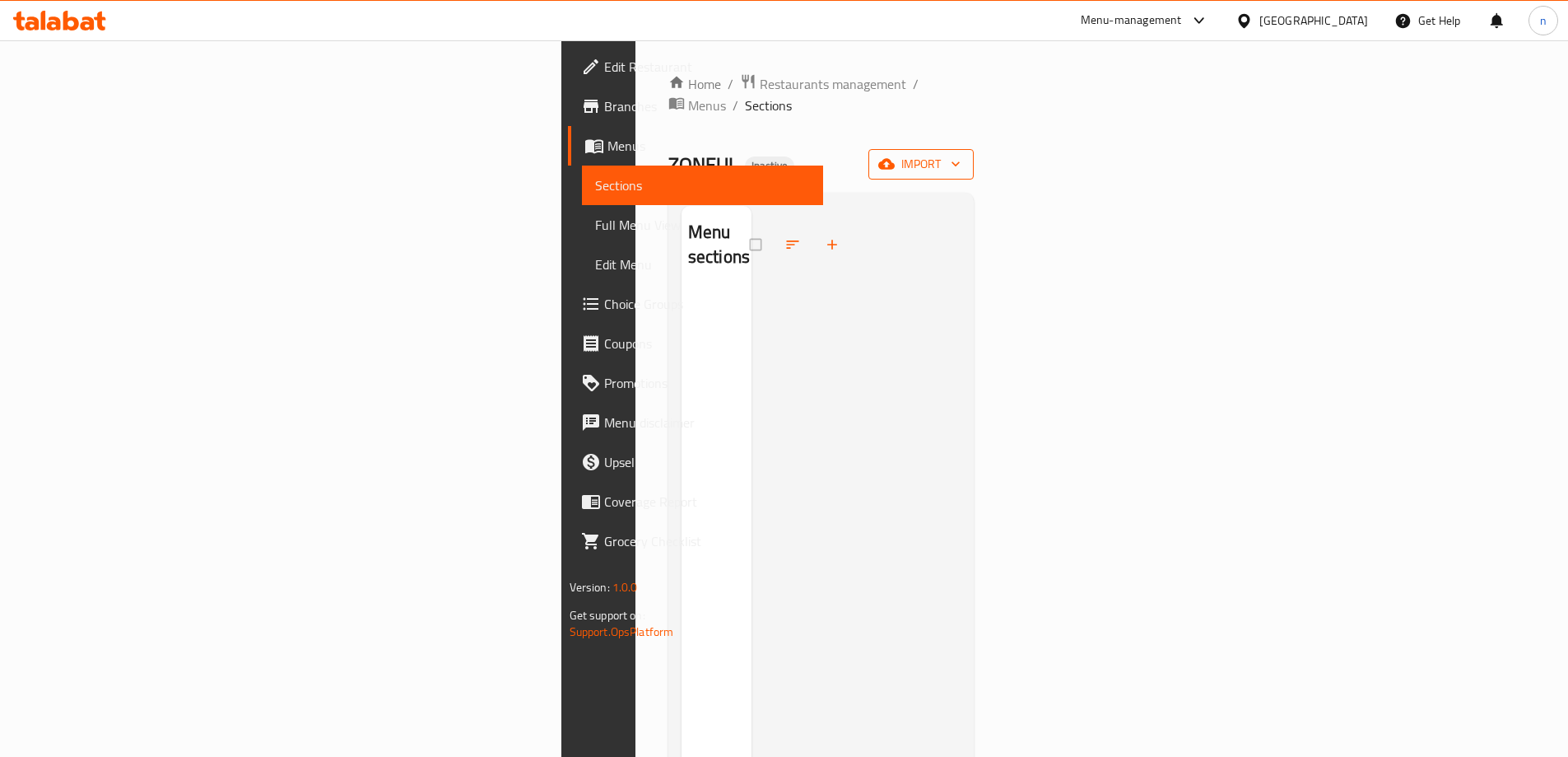
click at [961, 154] on span "import" at bounding box center [921, 164] width 79 height 20
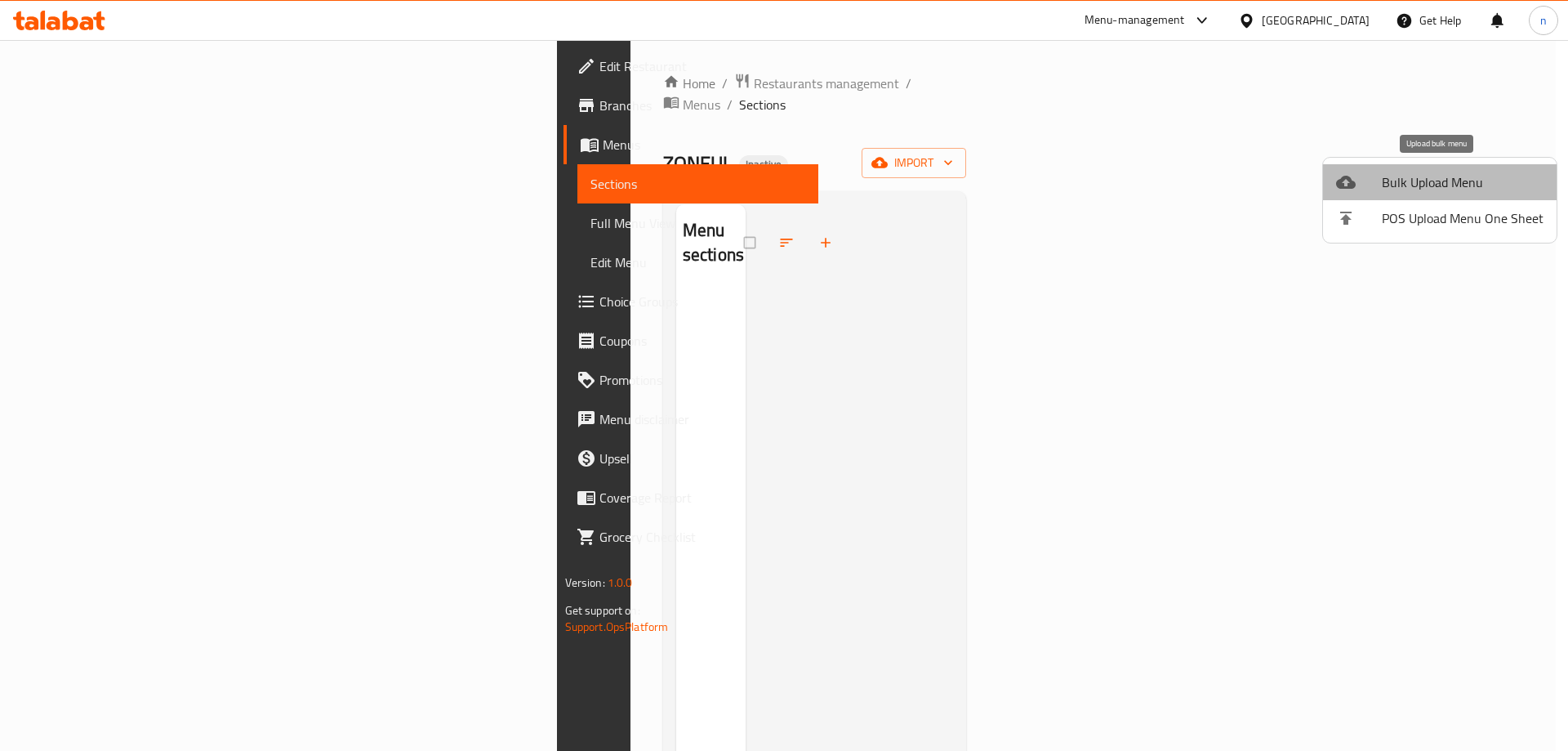
click at [1459, 186] on span "Bulk Upload Menu" at bounding box center [1463, 182] width 162 height 19
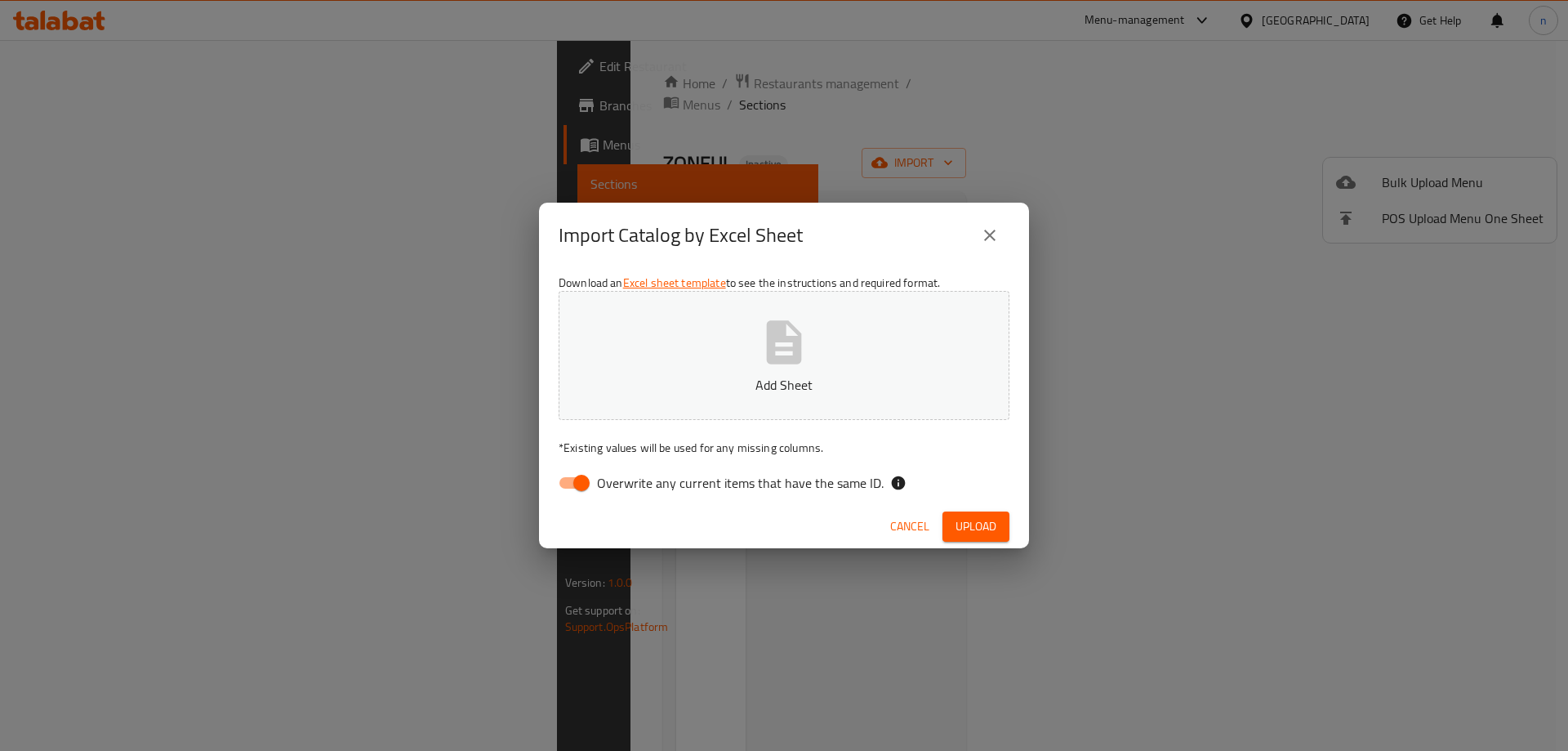
click at [583, 477] on input "Overwrite any current items that have the same ID." at bounding box center [581, 482] width 93 height 31
checkbox input "false"
click at [705, 363] on button "Add Sheet" at bounding box center [784, 355] width 451 height 129
click at [989, 528] on span "Upload" at bounding box center [976, 527] width 41 height 20
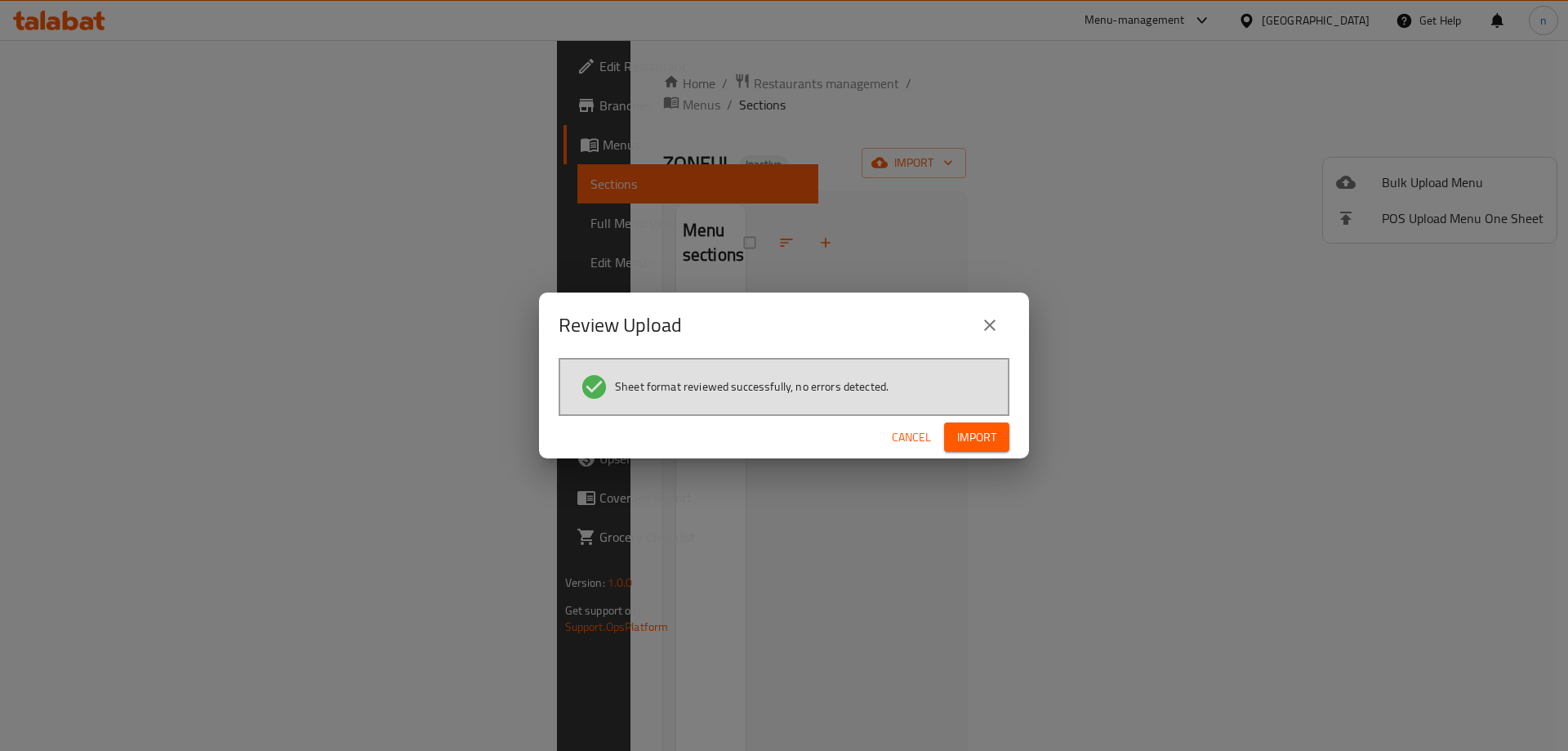
click at [1000, 426] on button "Import" at bounding box center [977, 437] width 65 height 30
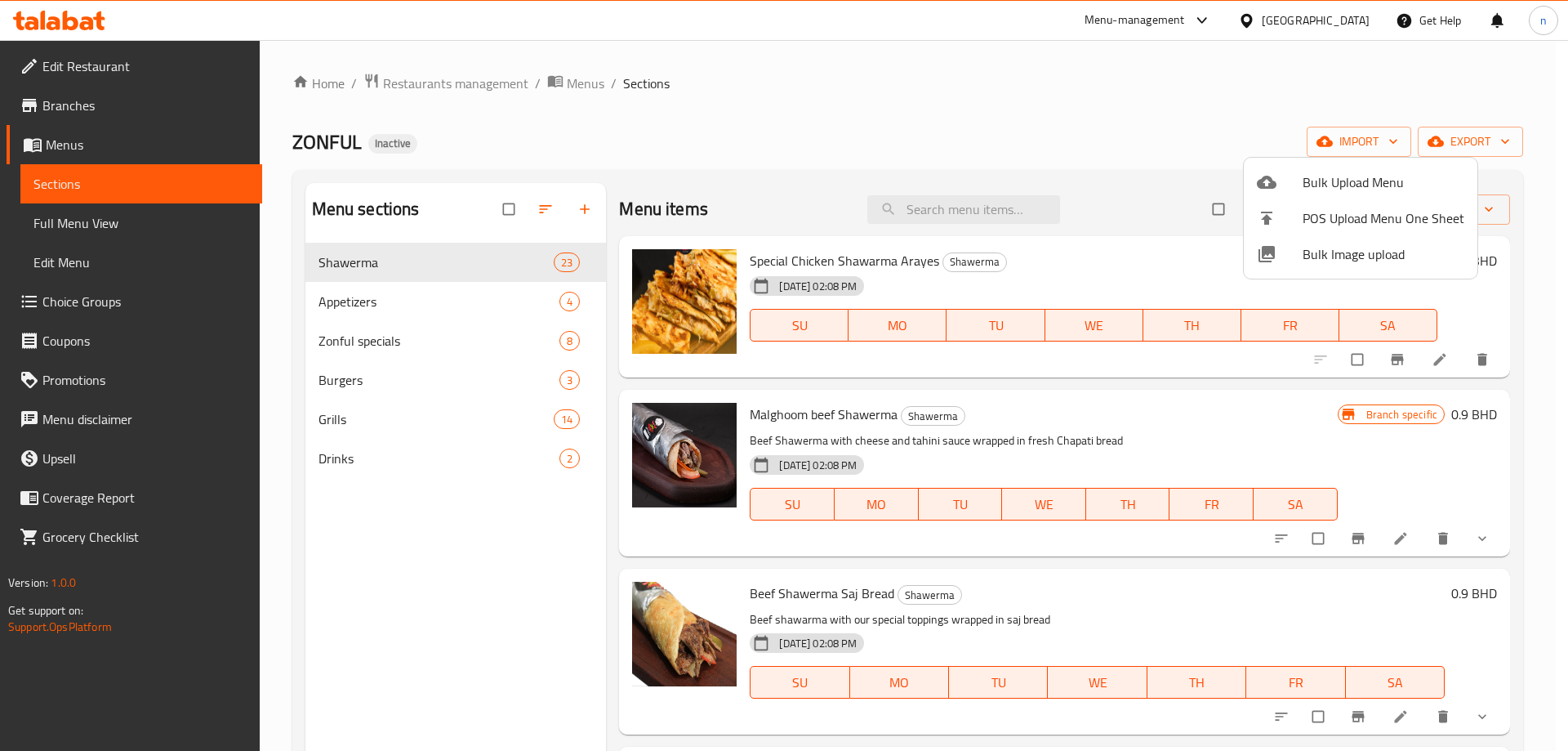
click at [1148, 89] on div at bounding box center [784, 375] width 1568 height 751
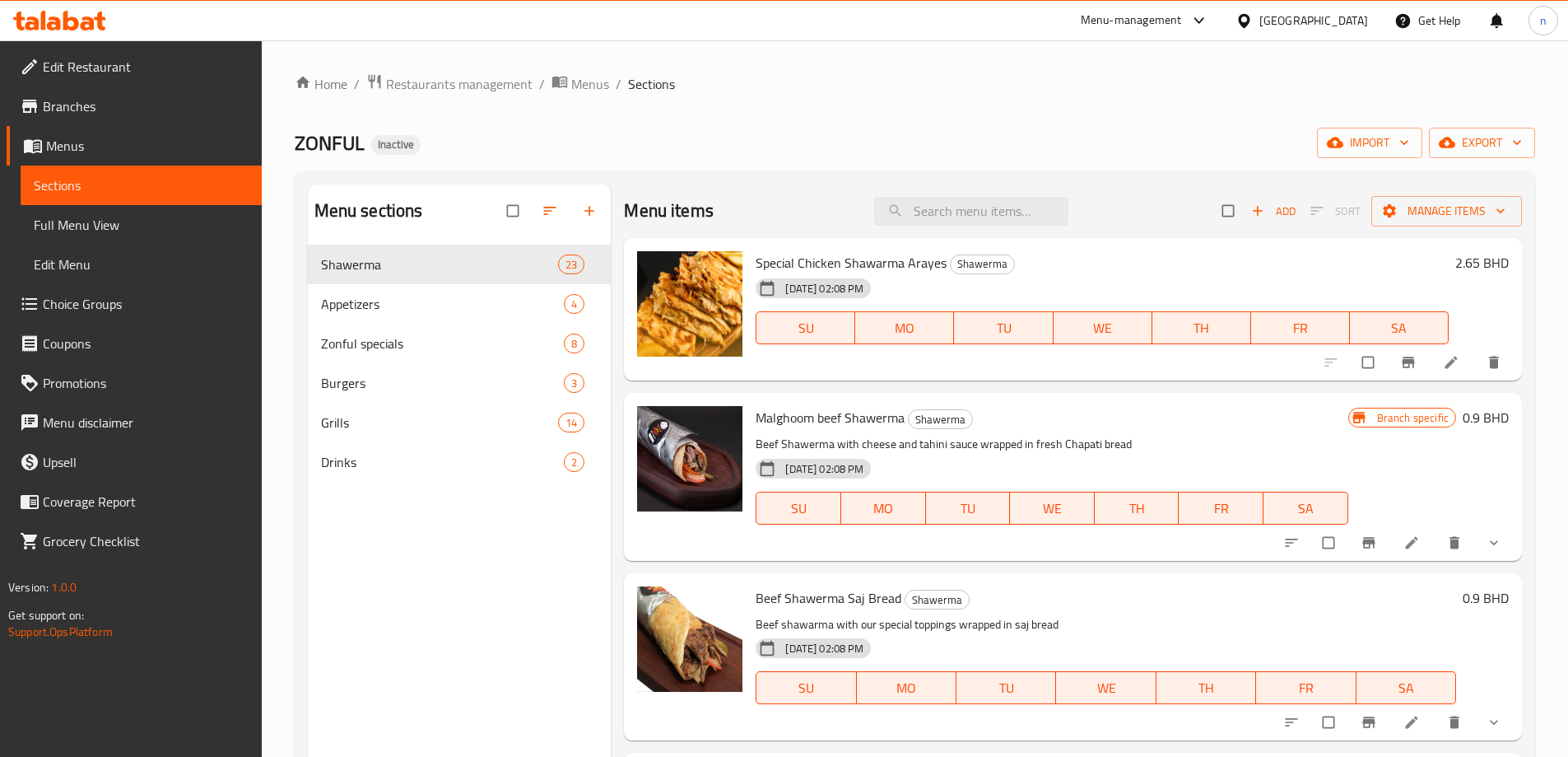
click at [76, 227] on span "Full Menu View" at bounding box center [141, 224] width 215 height 19
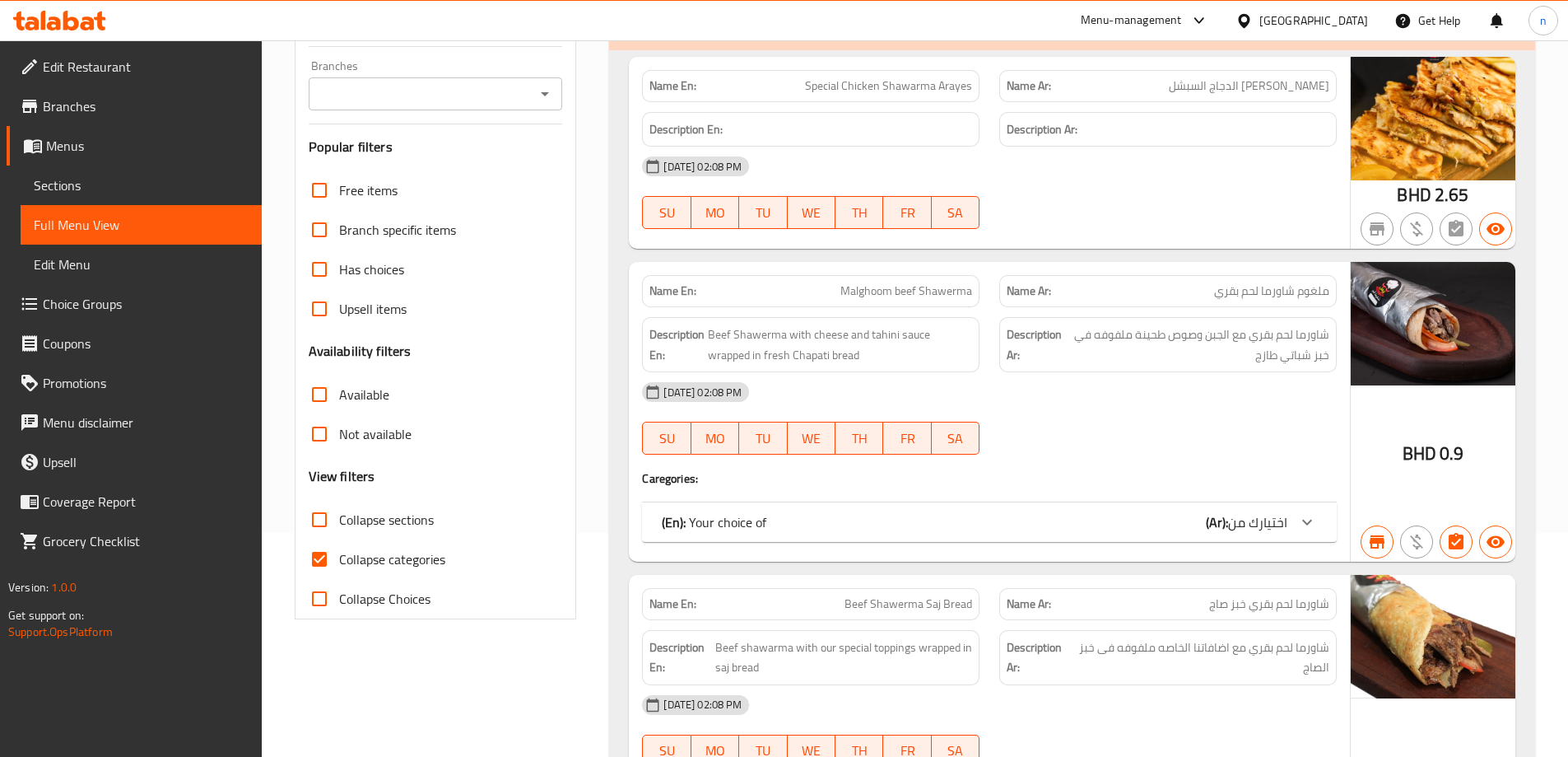
scroll to position [247, 0]
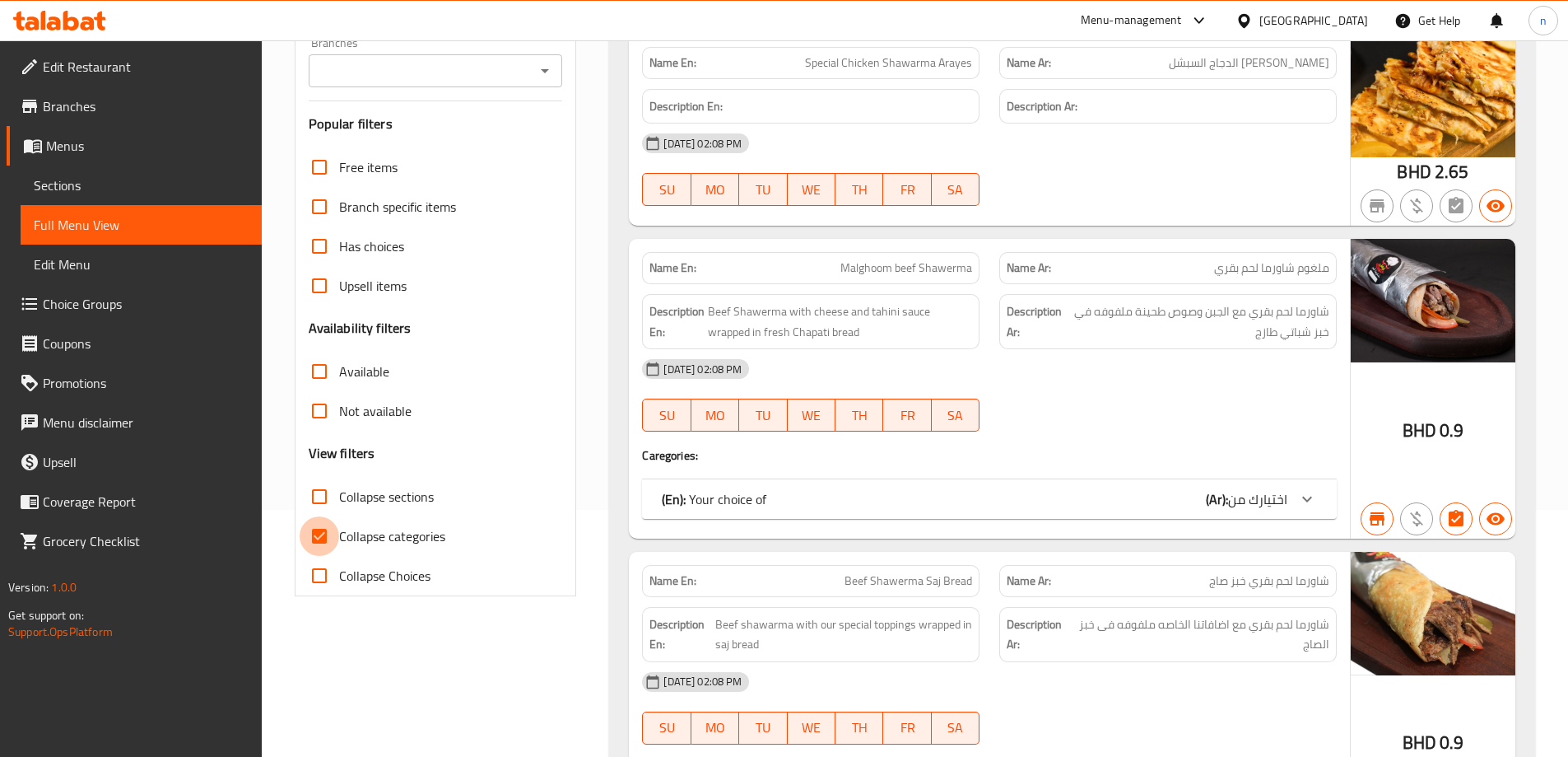
click at [329, 534] on input "Collapse categories" at bounding box center [319, 536] width 40 height 40
checkbox input "false"
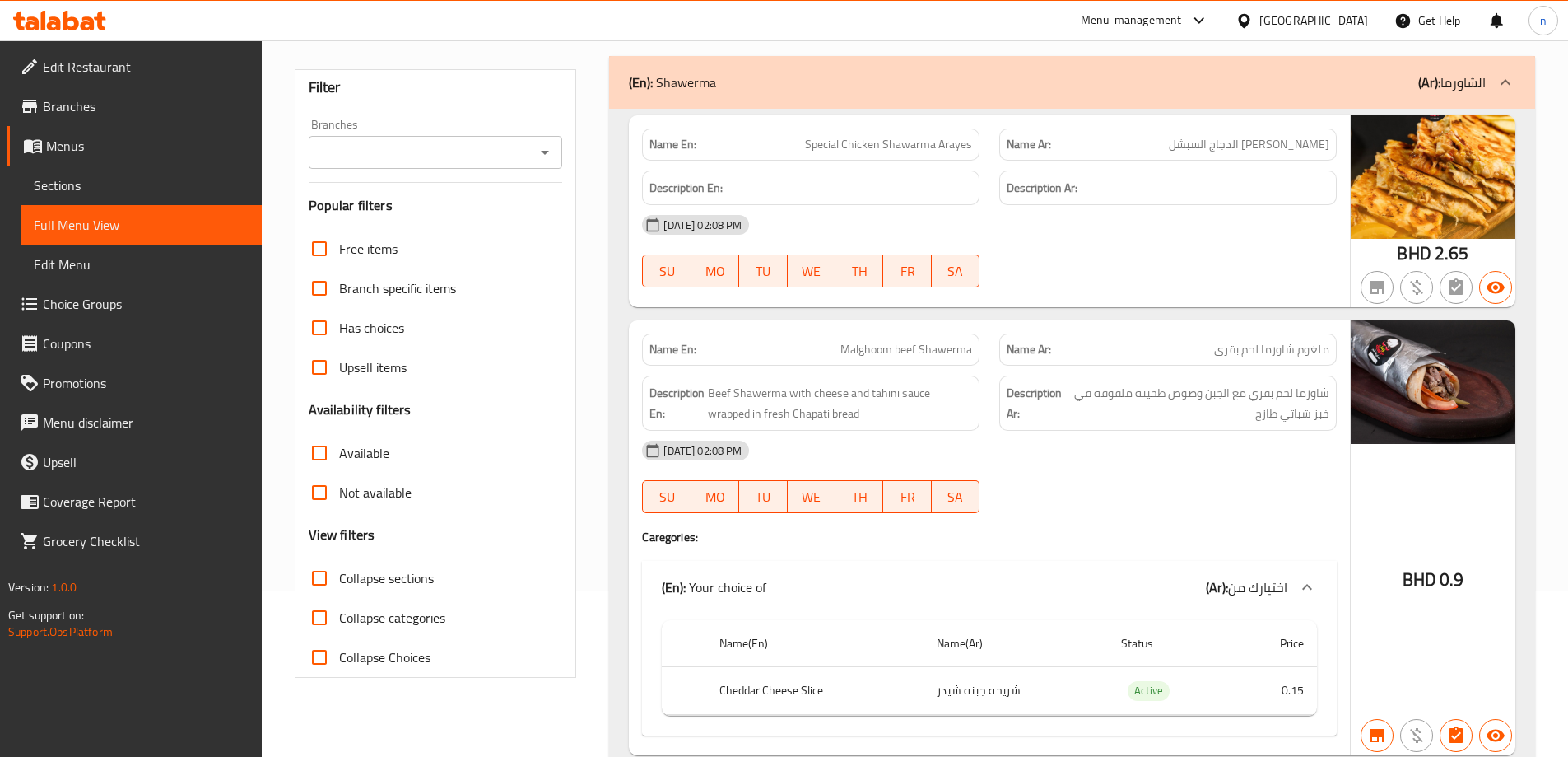
scroll to position [329, 0]
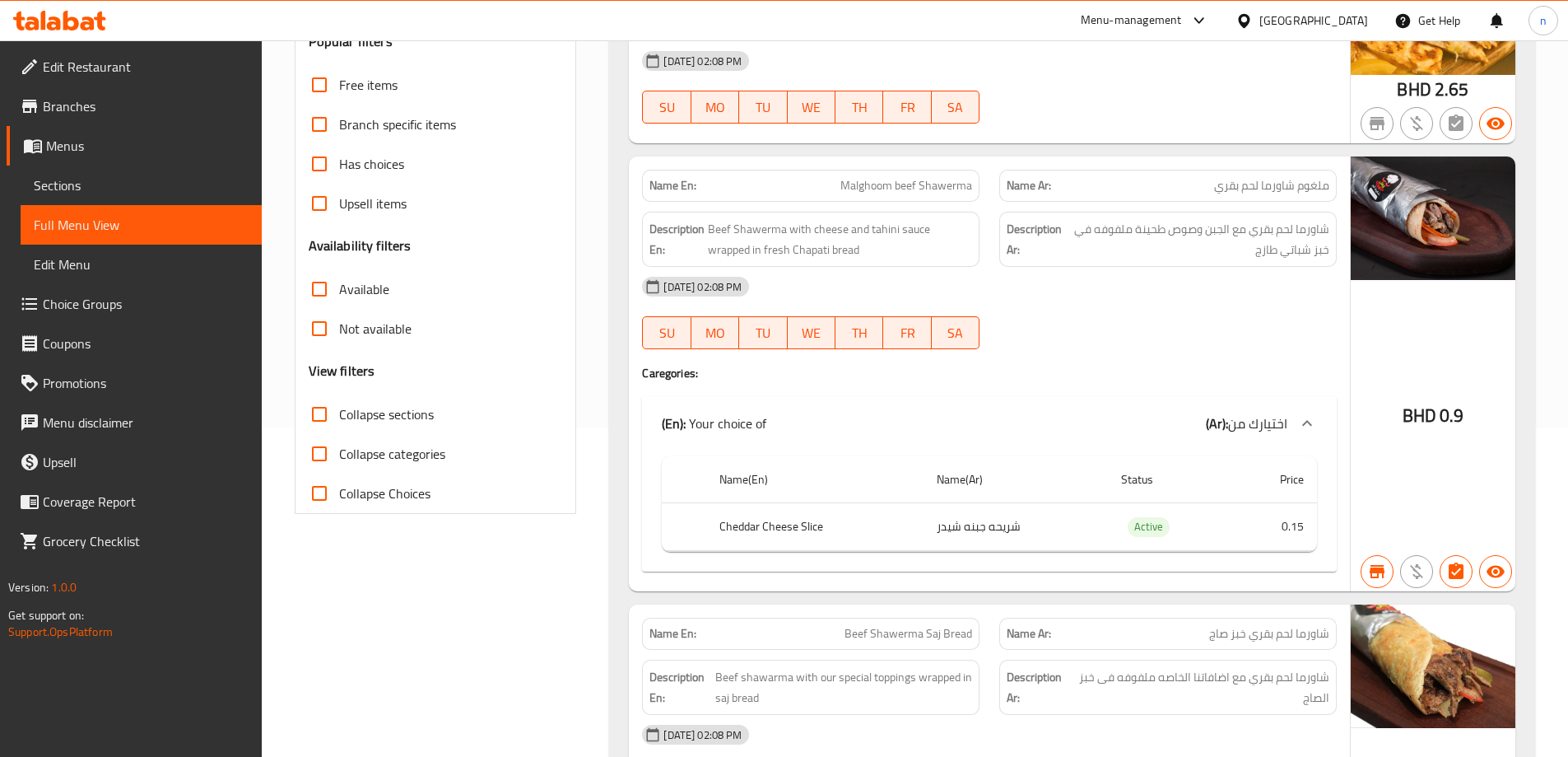
click at [317, 338] on input "Not available" at bounding box center [319, 328] width 40 height 40
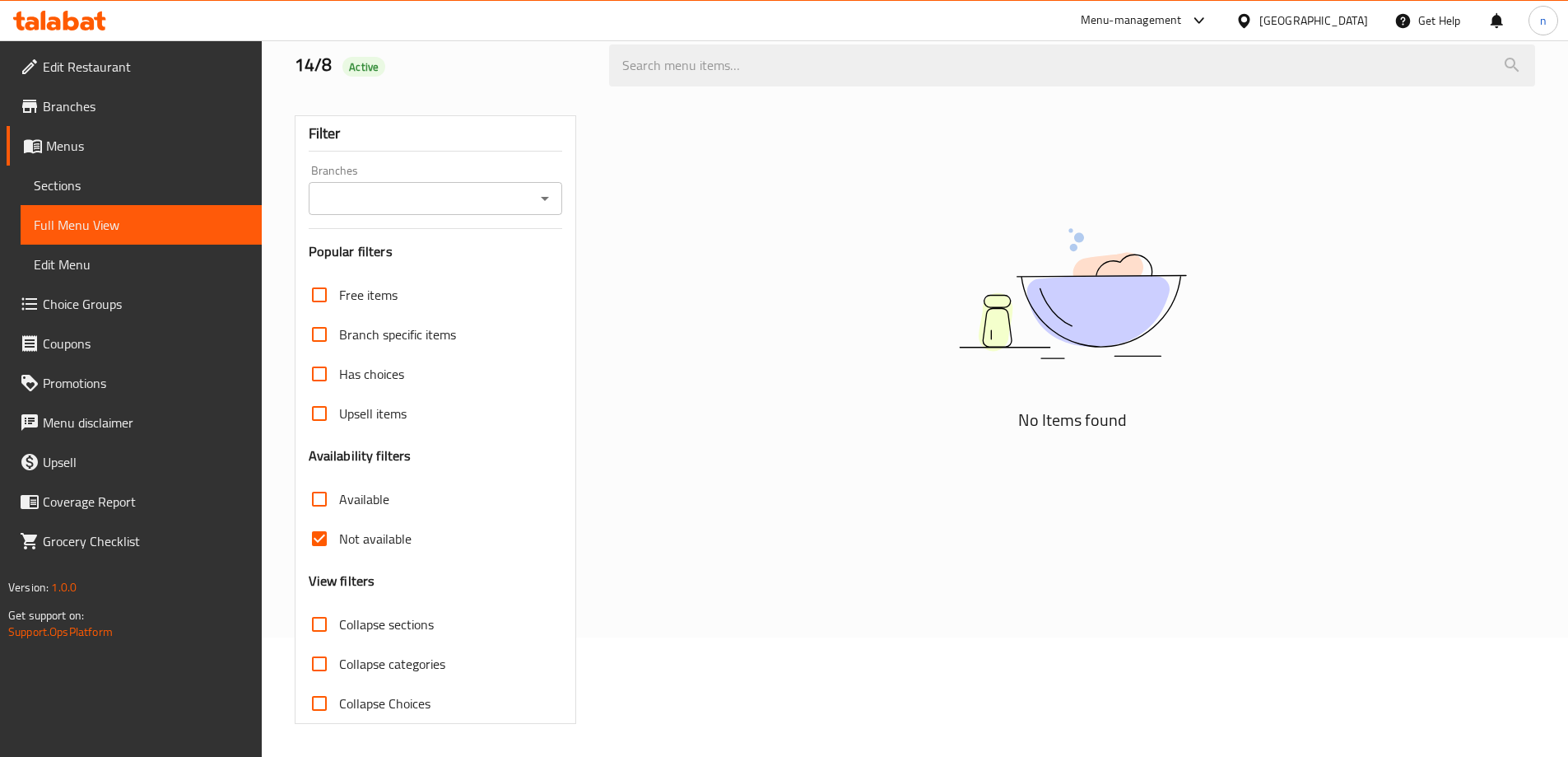
scroll to position [119, 0]
click at [316, 531] on input "Not available" at bounding box center [319, 538] width 40 height 40
checkbox input "false"
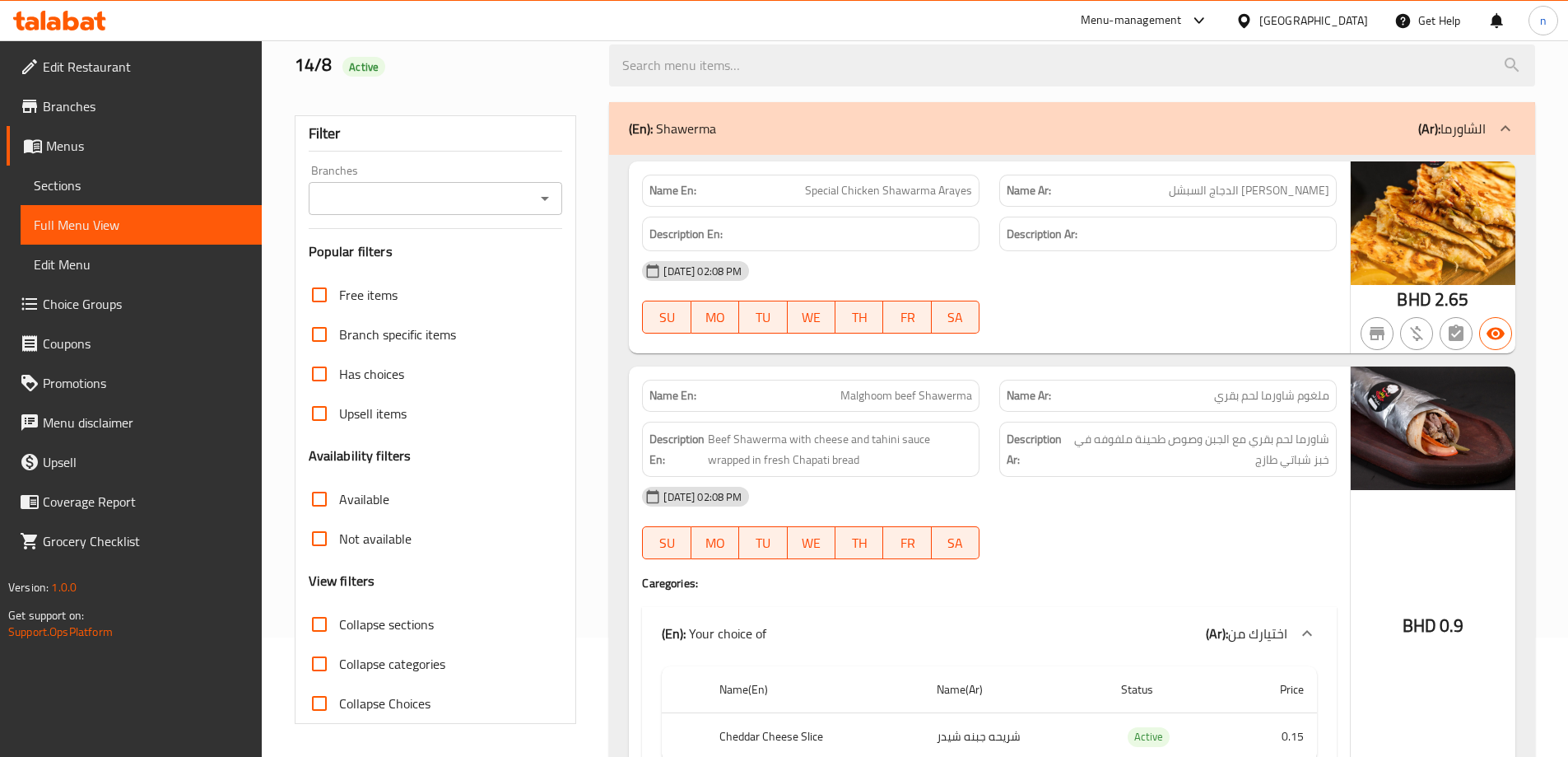
scroll to position [329, 0]
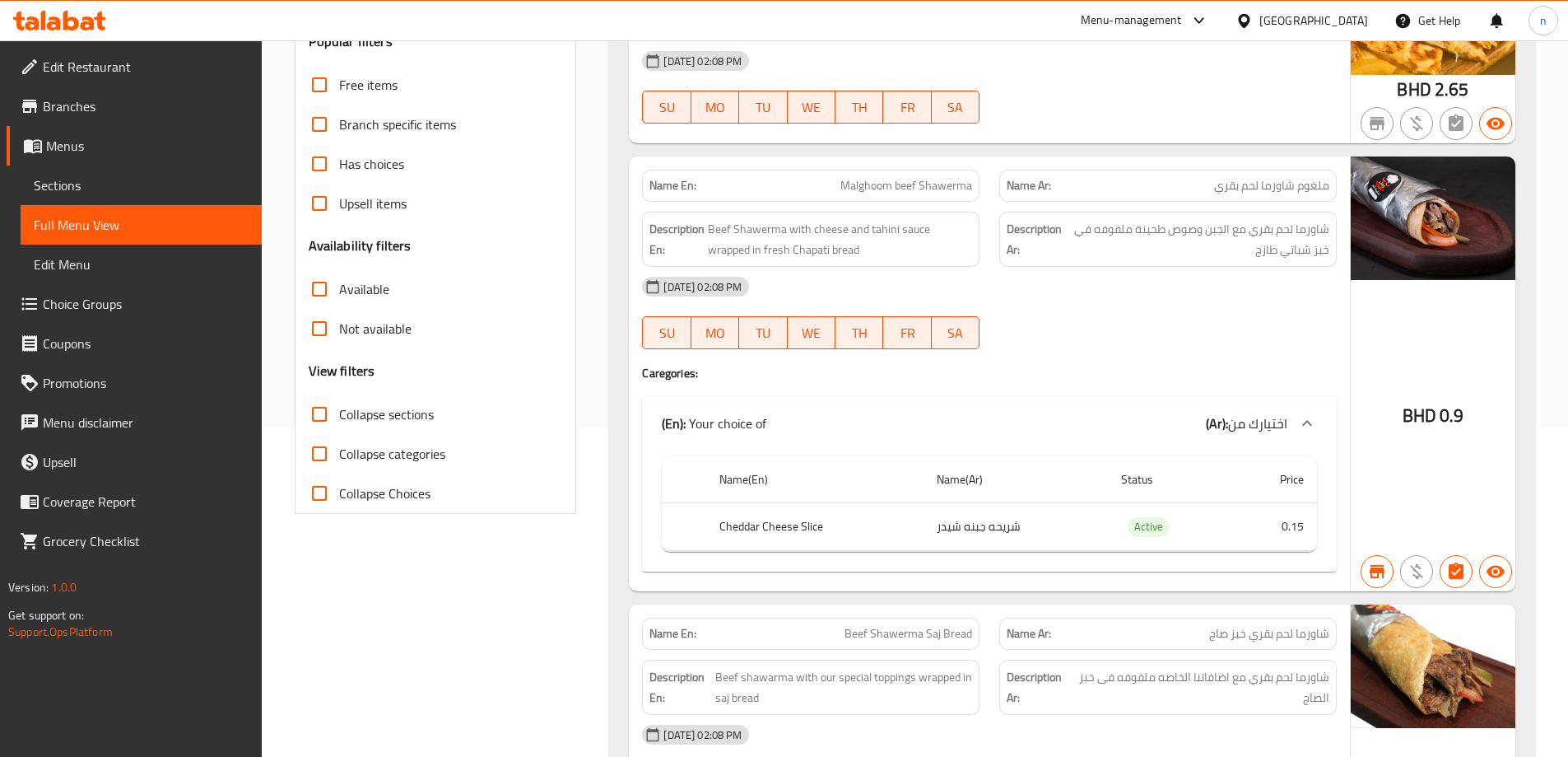
click at [321, 294] on input "Available" at bounding box center [319, 289] width 40 height 40
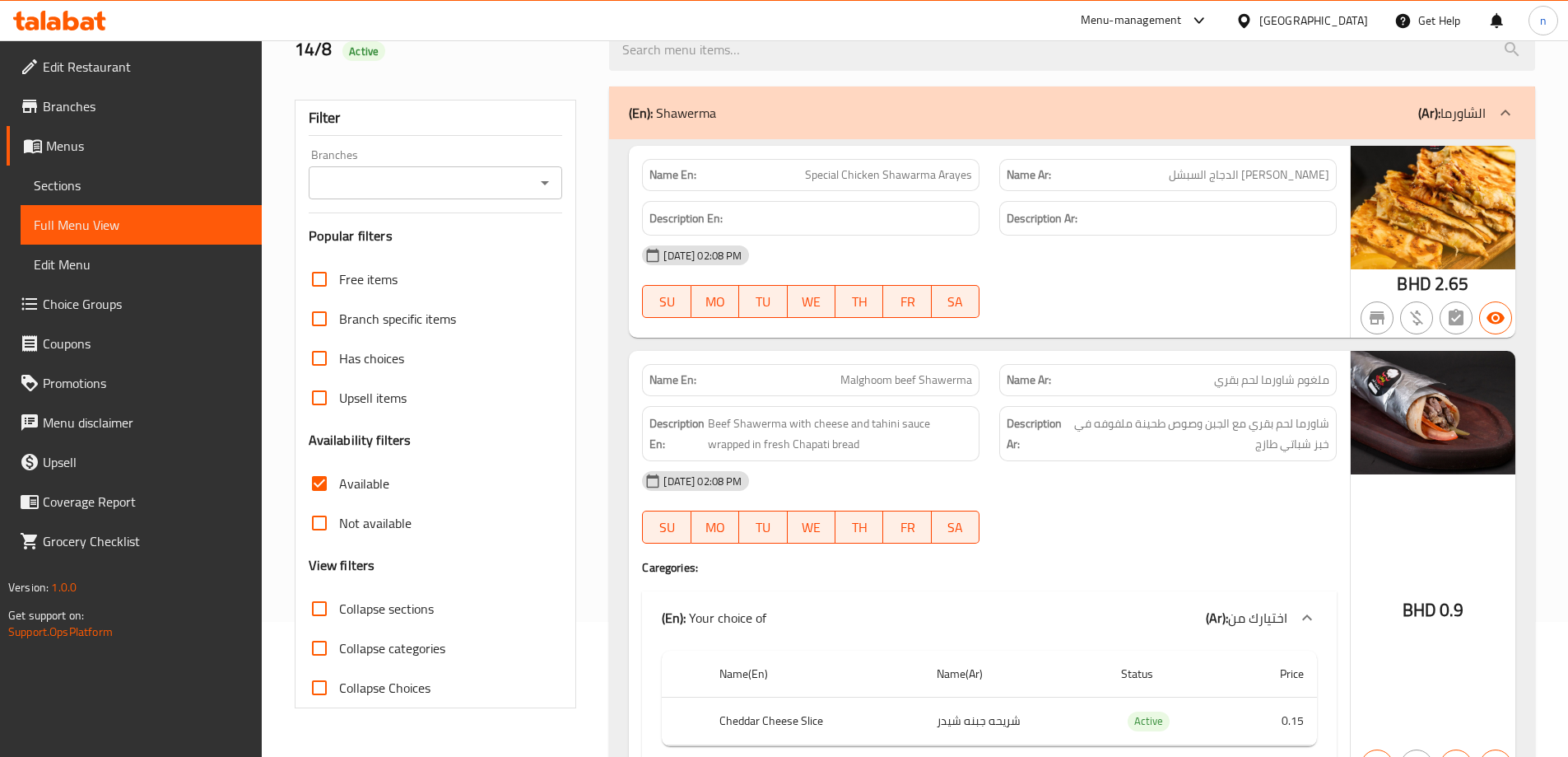
scroll to position [165, 0]
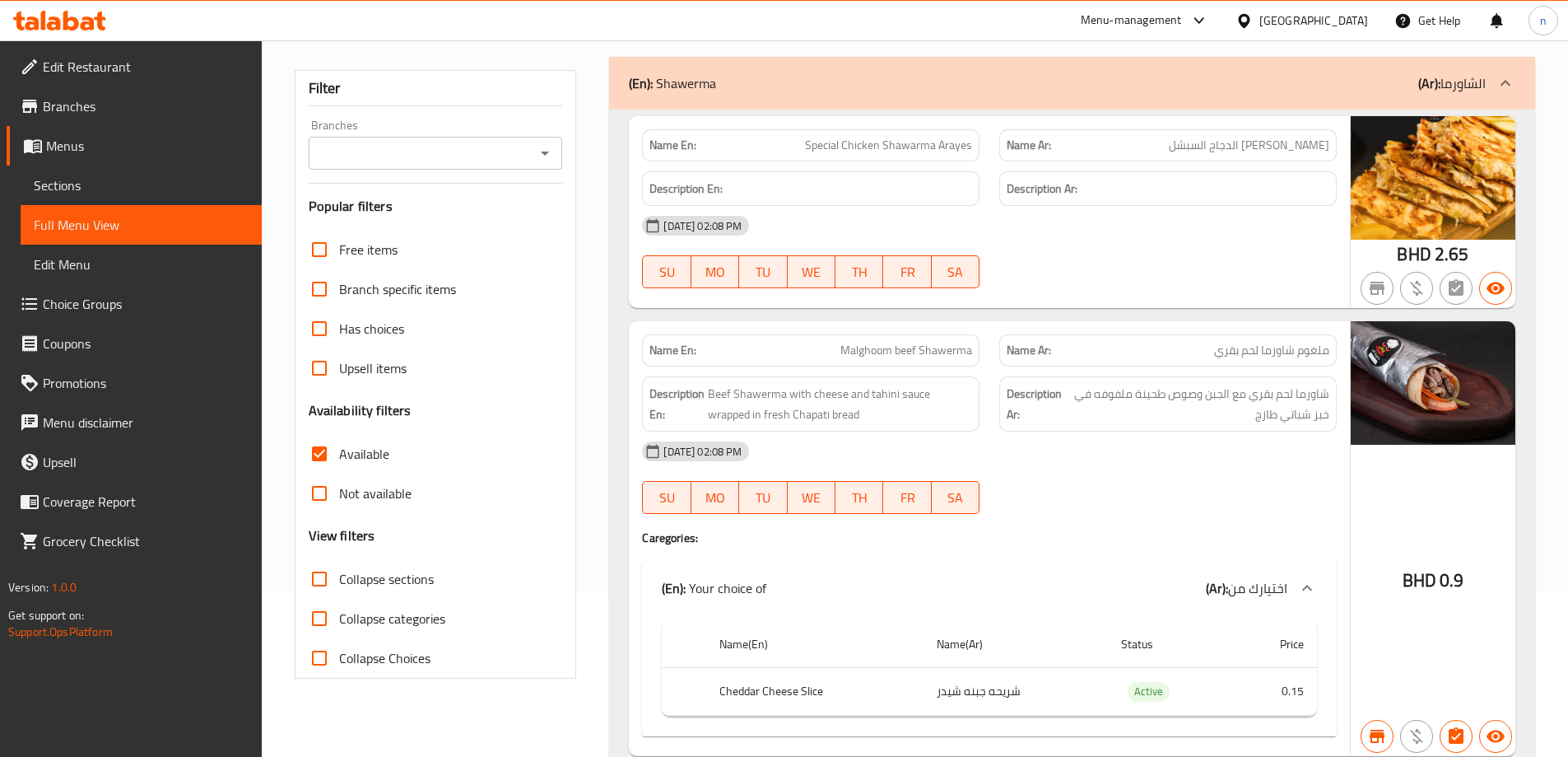
click at [321, 452] on input "Available" at bounding box center [319, 453] width 40 height 40
checkbox input "false"
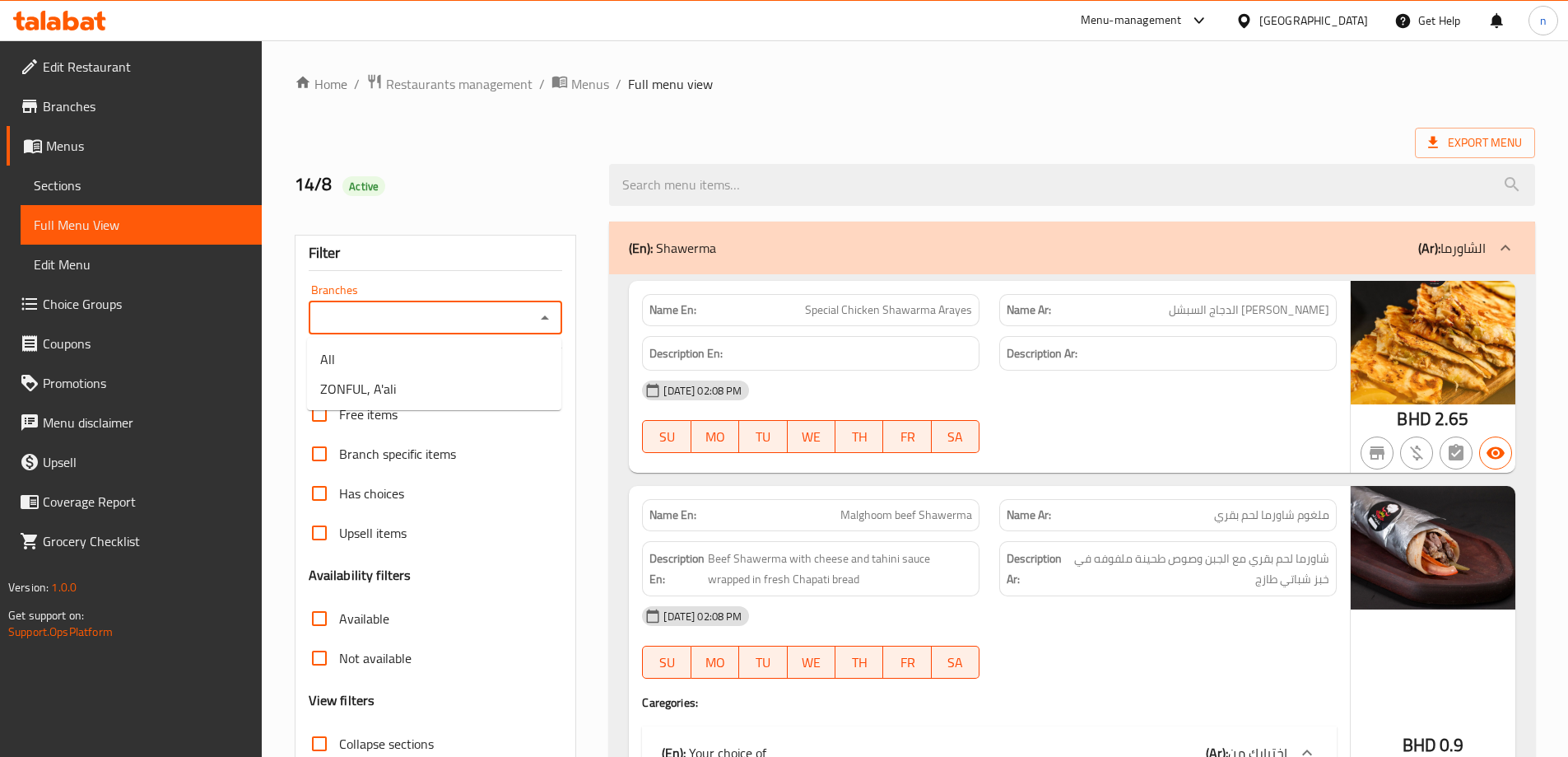
click at [451, 322] on input "Branches" at bounding box center [423, 317] width 218 height 23
click at [392, 397] on span "ZONFUL, A'ali" at bounding box center [358, 388] width 76 height 19
type input "ZONFUL, A'ali"
